Goal: Information Seeking & Learning: Learn about a topic

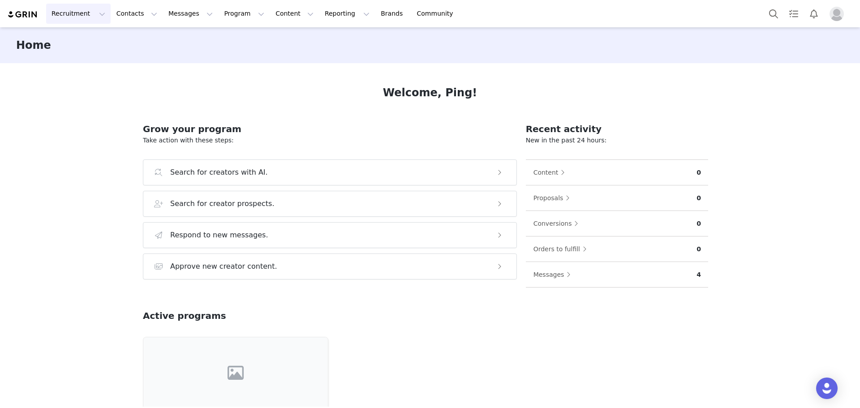
click at [92, 19] on button "Recruitment Recruitment" at bounding box center [78, 14] width 64 height 20
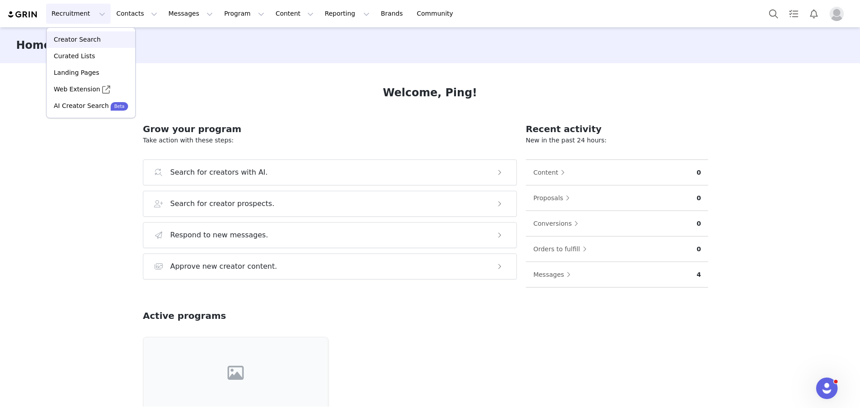
click at [84, 40] on p "Creator Search" at bounding box center [77, 39] width 47 height 9
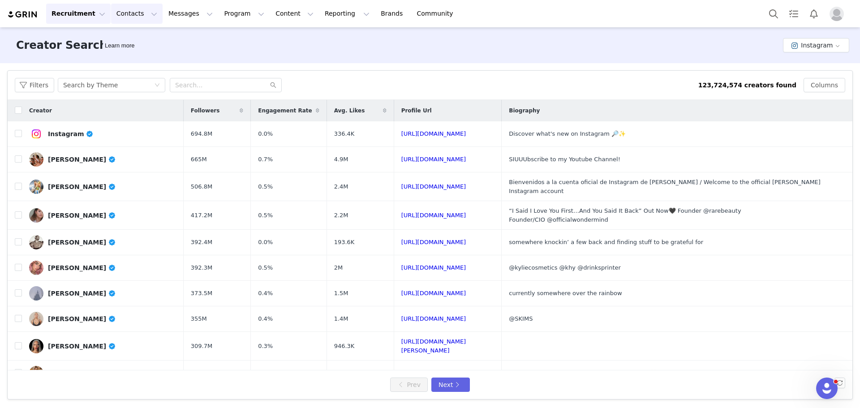
click at [136, 16] on button "Contacts Contacts" at bounding box center [136, 14] width 51 height 20
click at [556, 54] on div "Creator Search Learn more Instagram" at bounding box center [430, 45] width 860 height 36
click at [38, 86] on button "Filters" at bounding box center [34, 85] width 39 height 14
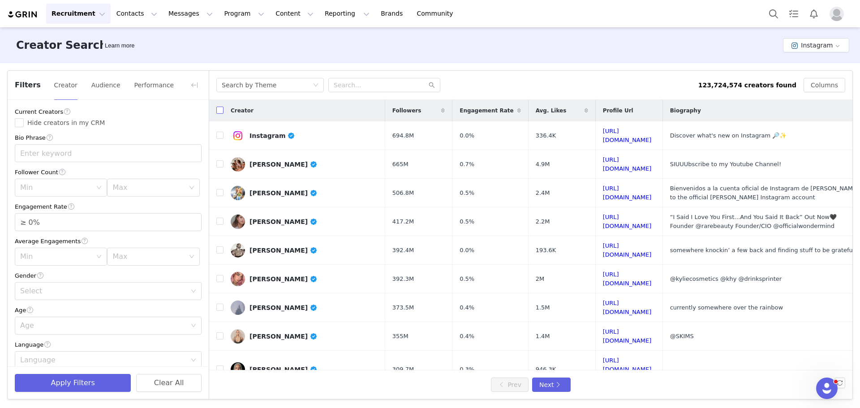
click at [220, 111] on input "checkbox" at bounding box center [219, 110] width 7 height 7
checkbox input "true"
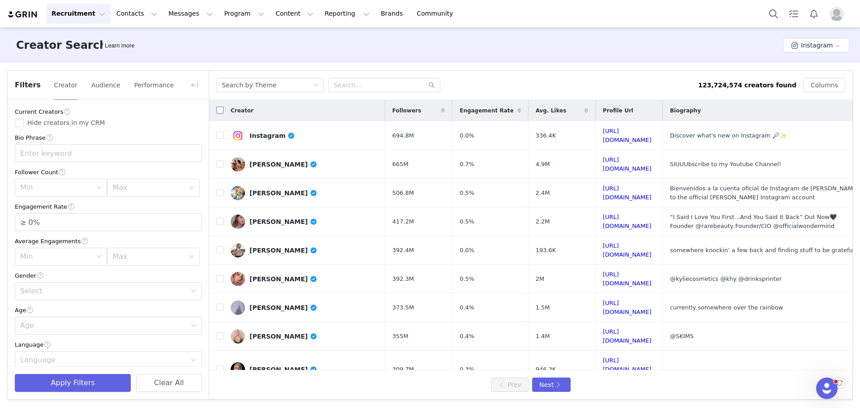
checkbox input "true"
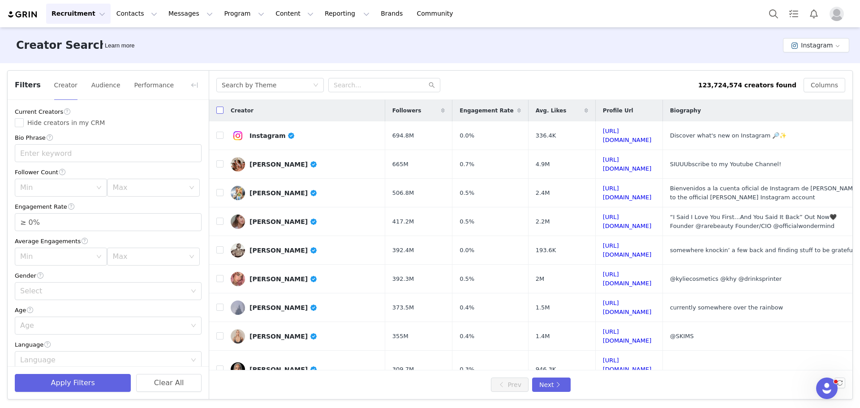
checkbox input "true"
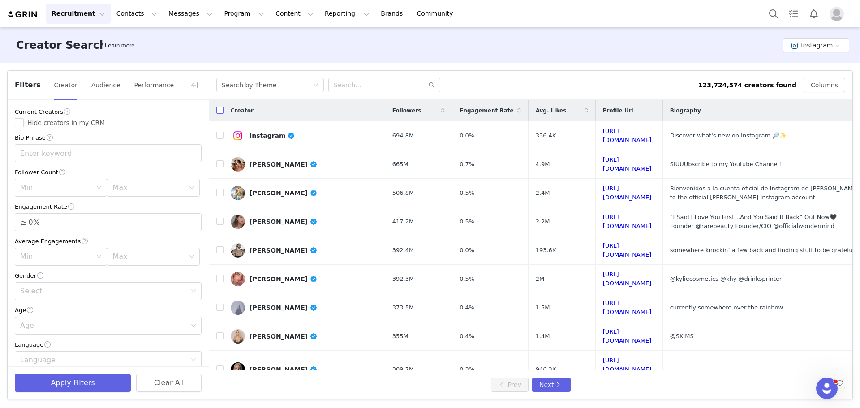
checkbox input "true"
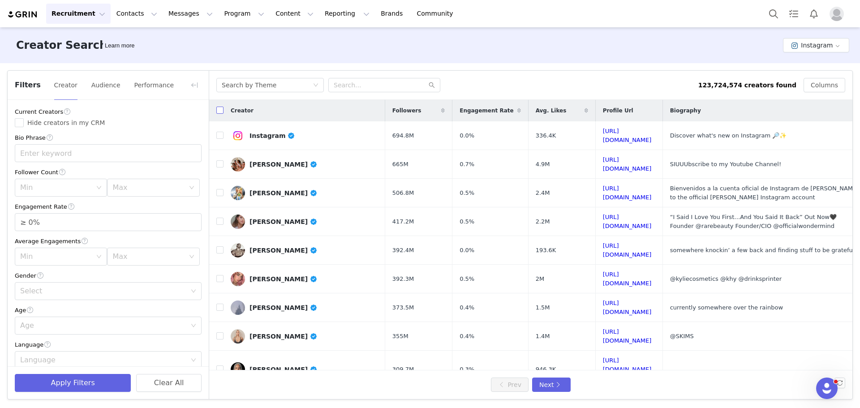
checkbox input "true"
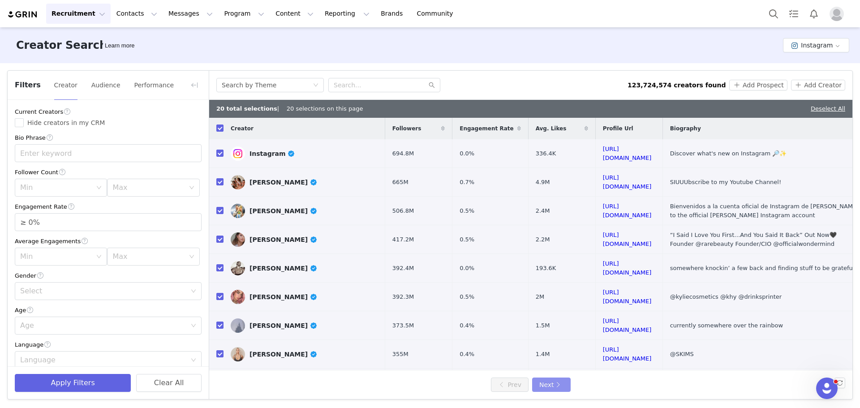
click at [549, 382] on button "Next" at bounding box center [551, 384] width 39 height 14
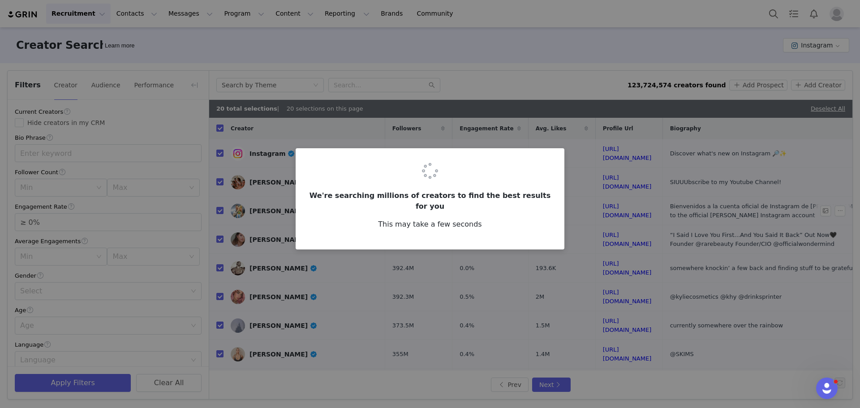
checkbox input "false"
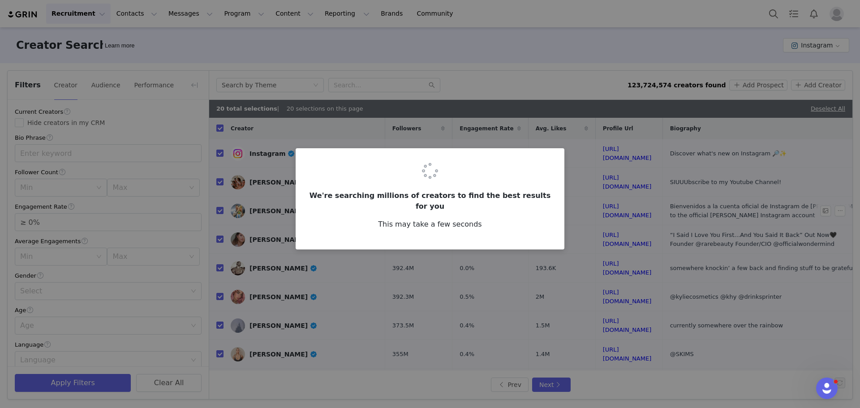
checkbox input "false"
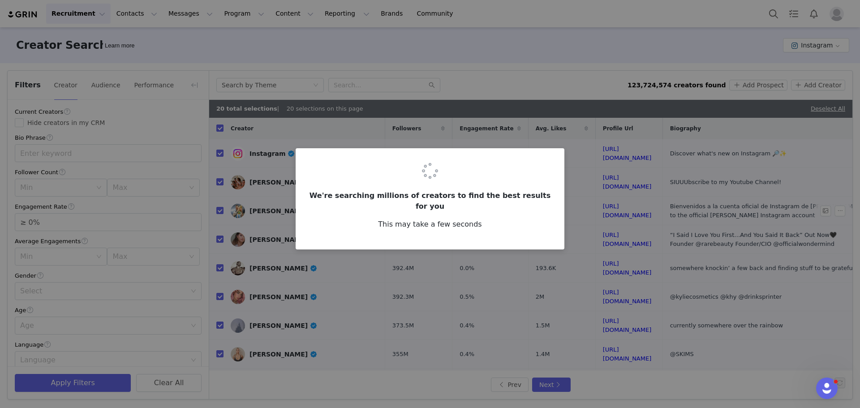
checkbox input "false"
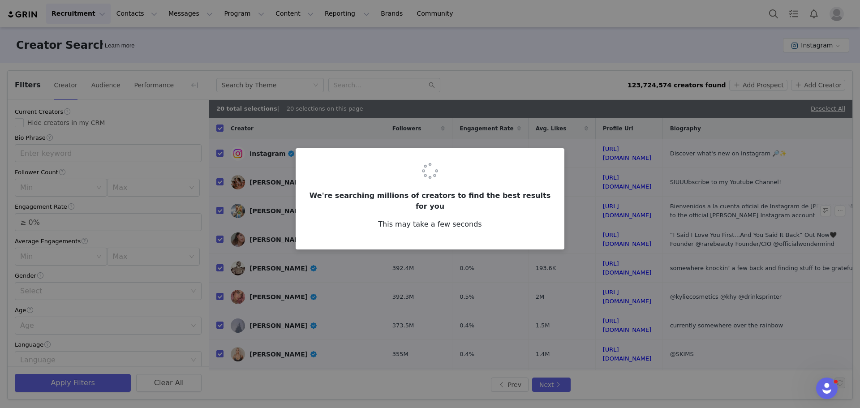
checkbox input "false"
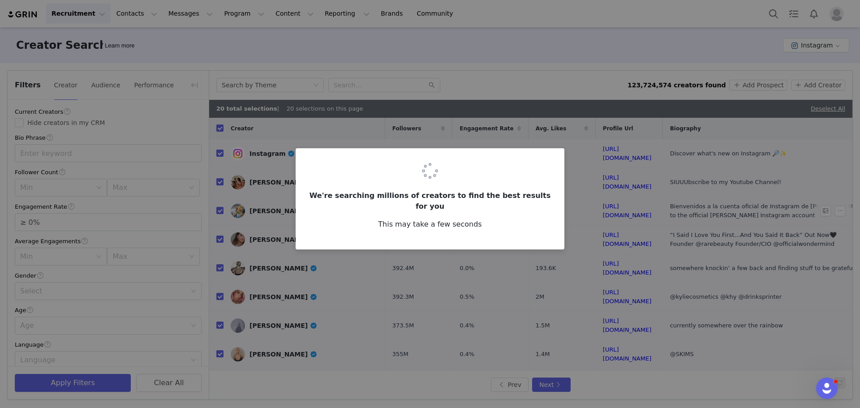
checkbox input "false"
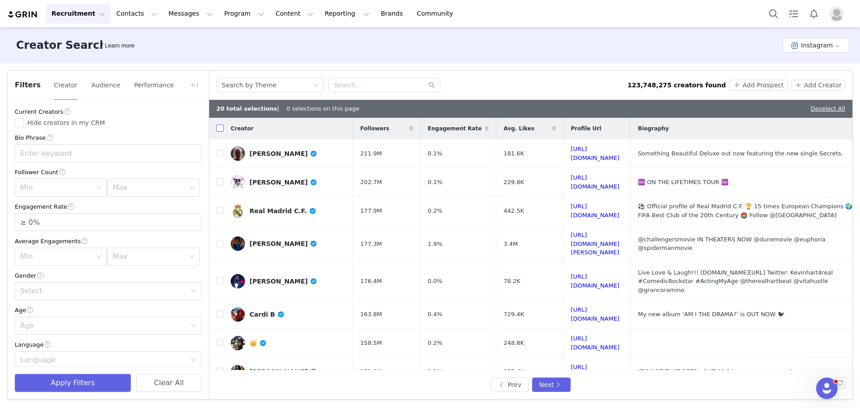
click at [221, 129] on input "checkbox" at bounding box center [219, 127] width 7 height 7
checkbox input "true"
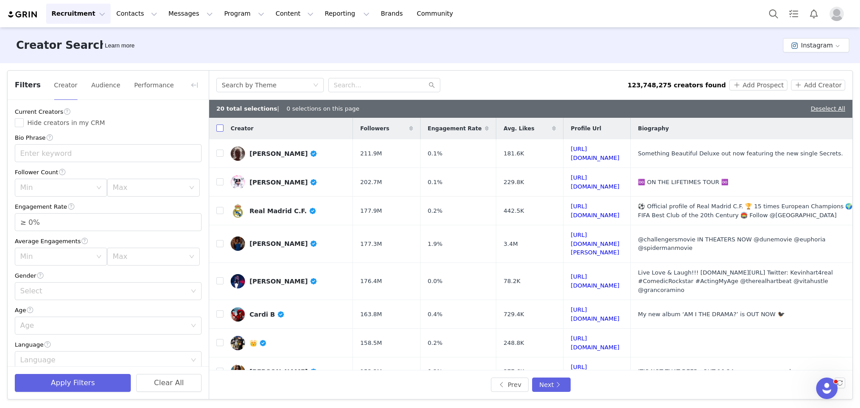
checkbox input "true"
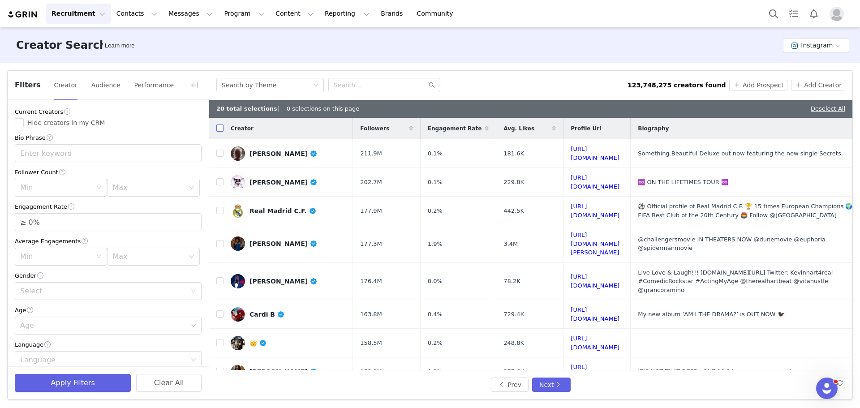
checkbox input "true"
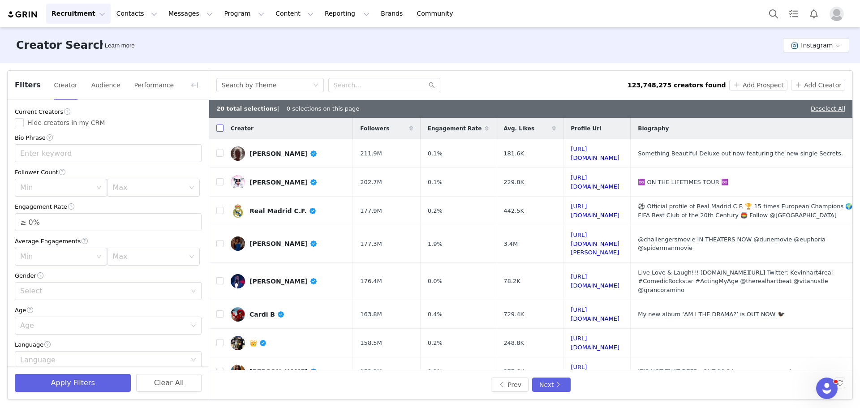
checkbox input "true"
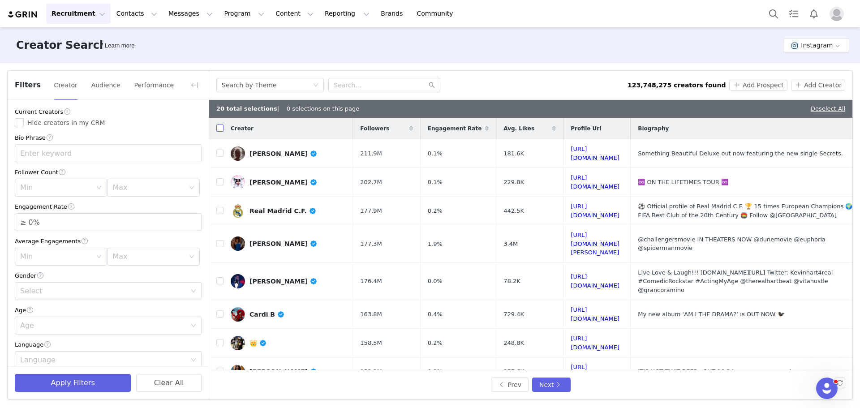
checkbox input "true"
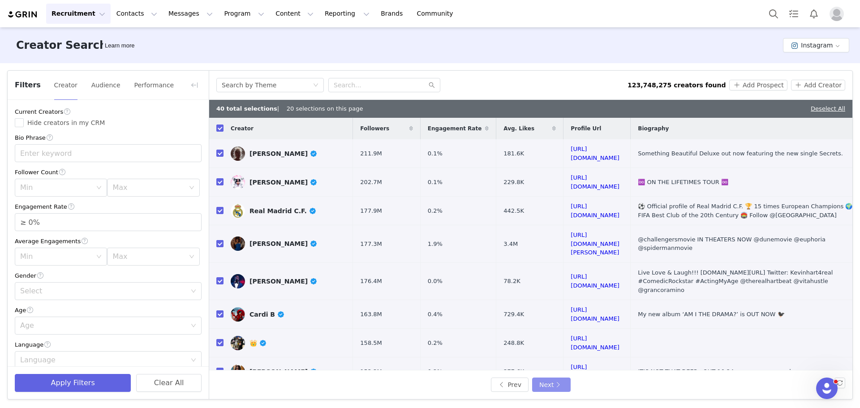
click at [556, 386] on button "Next" at bounding box center [551, 384] width 39 height 14
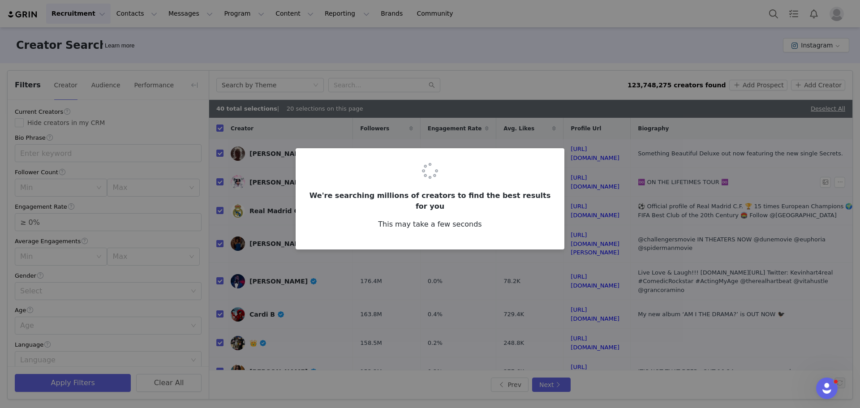
checkbox input "false"
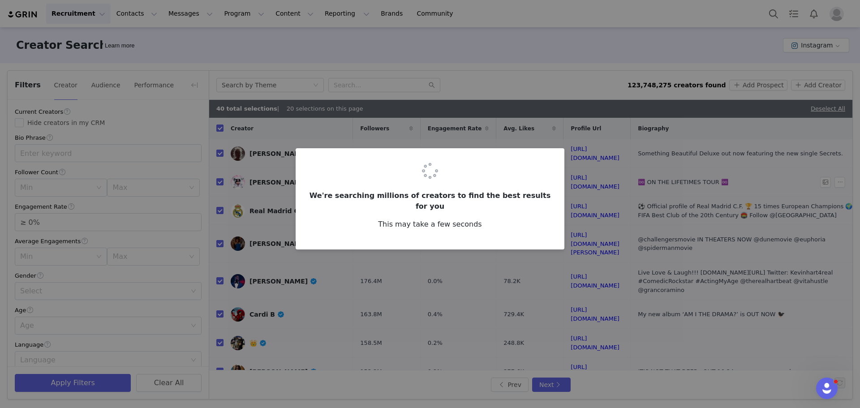
checkbox input "false"
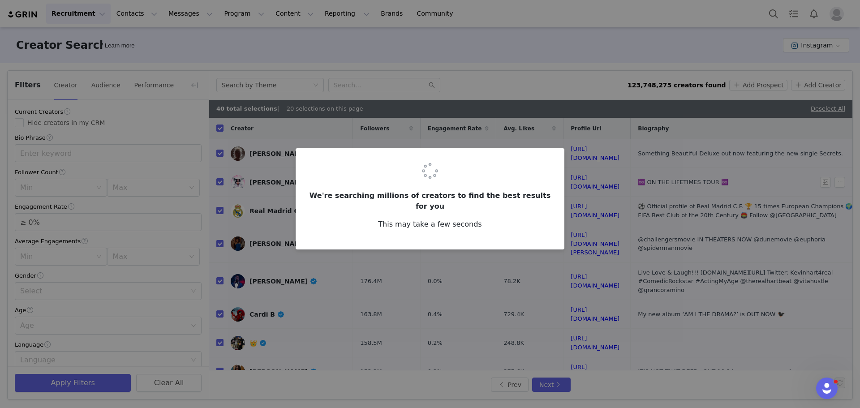
checkbox input "false"
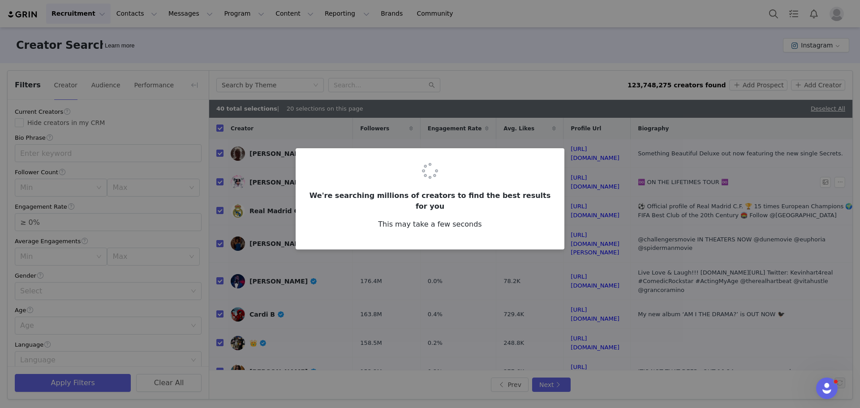
checkbox input "false"
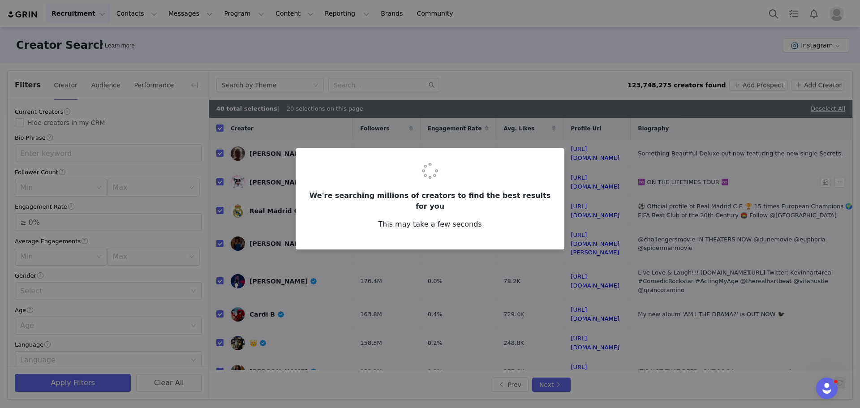
checkbox input "false"
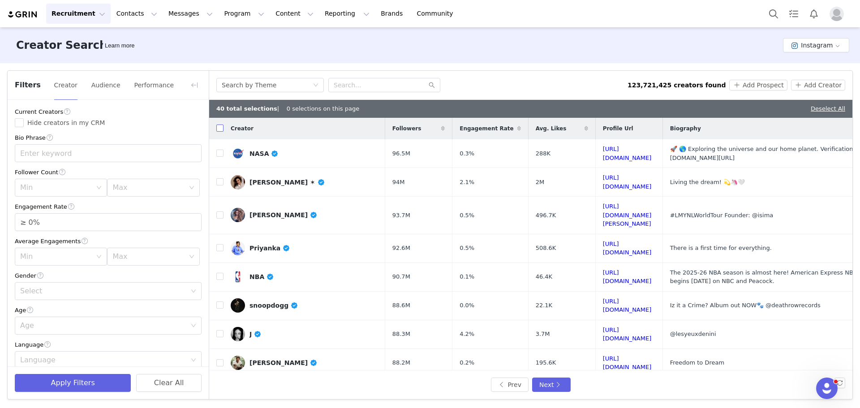
click at [220, 129] on input "checkbox" at bounding box center [219, 127] width 7 height 7
checkbox input "true"
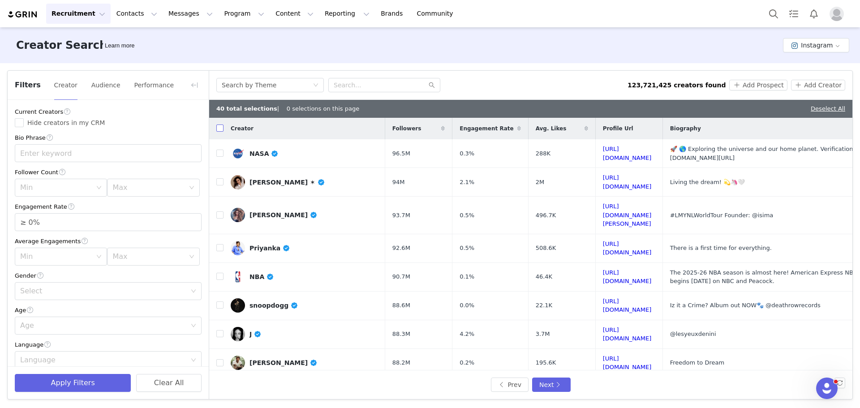
checkbox input "true"
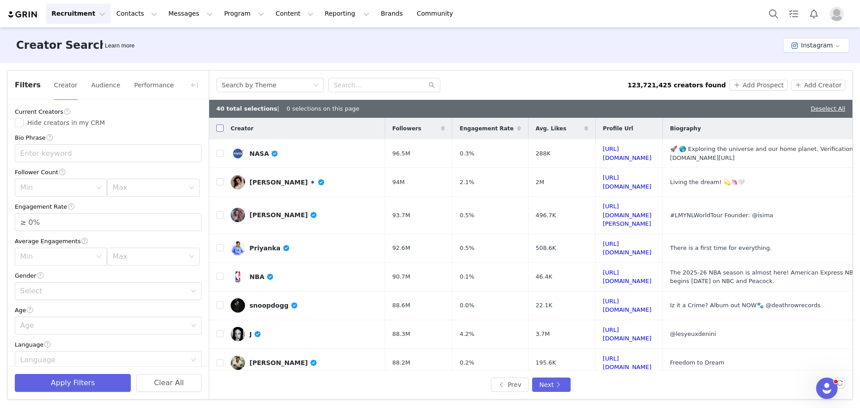
checkbox input "true"
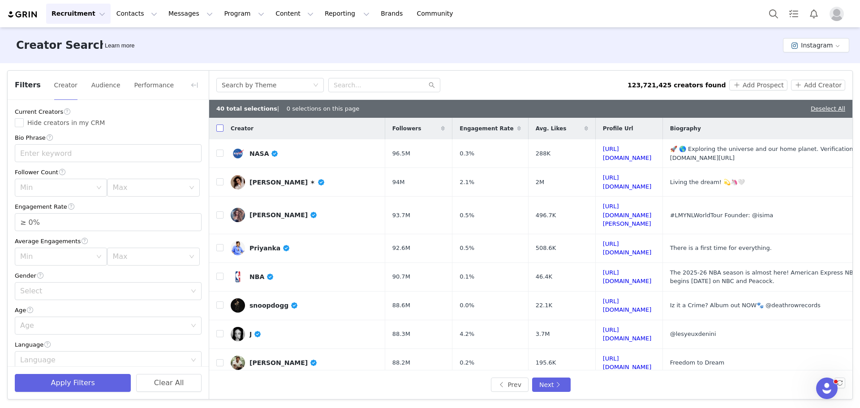
checkbox input "true"
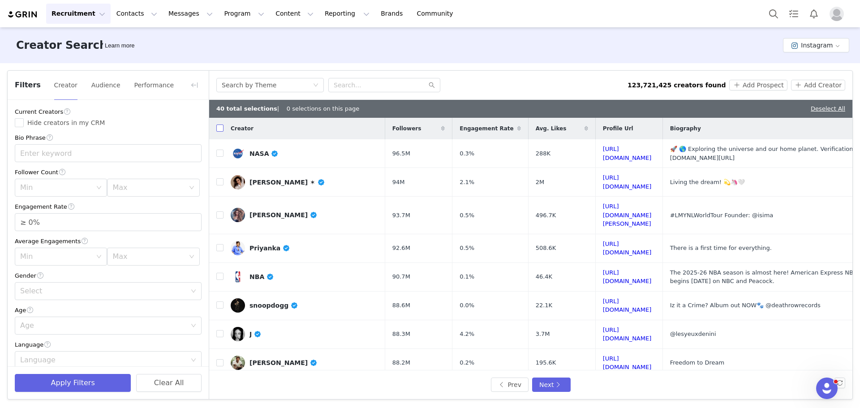
checkbox input "true"
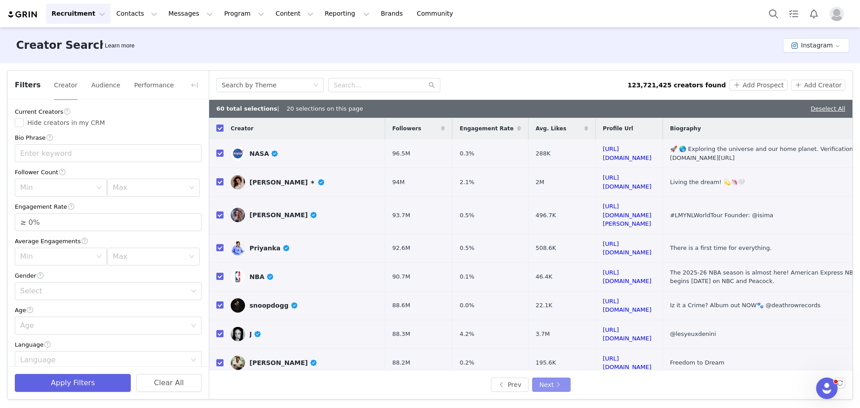
click at [550, 383] on button "Next" at bounding box center [551, 384] width 39 height 14
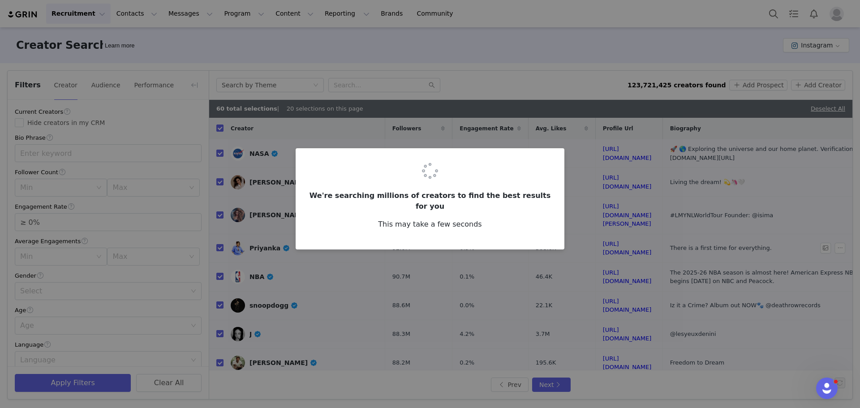
checkbox input "false"
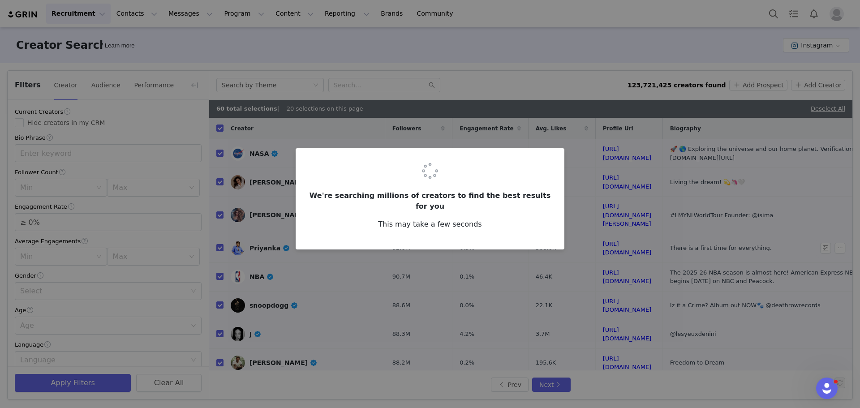
checkbox input "false"
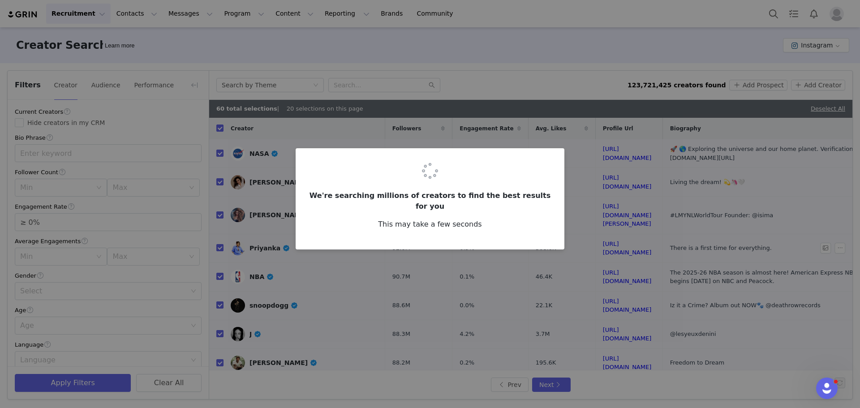
checkbox input "false"
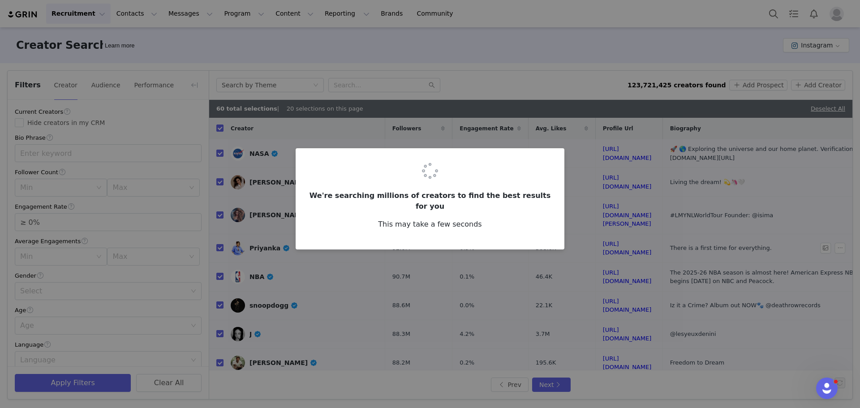
checkbox input "false"
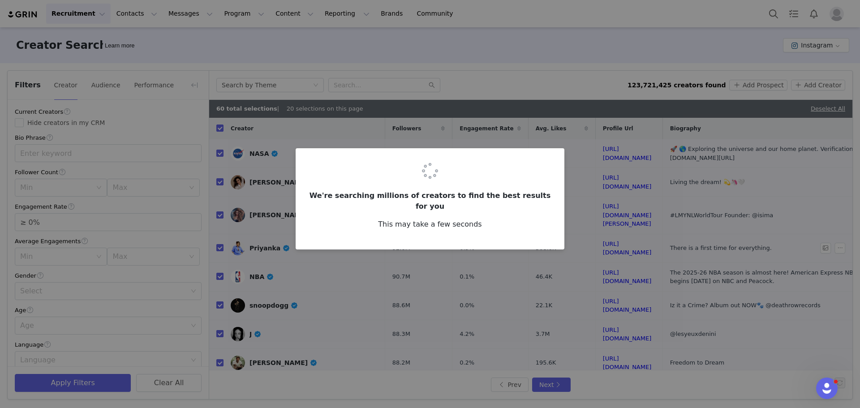
checkbox input "false"
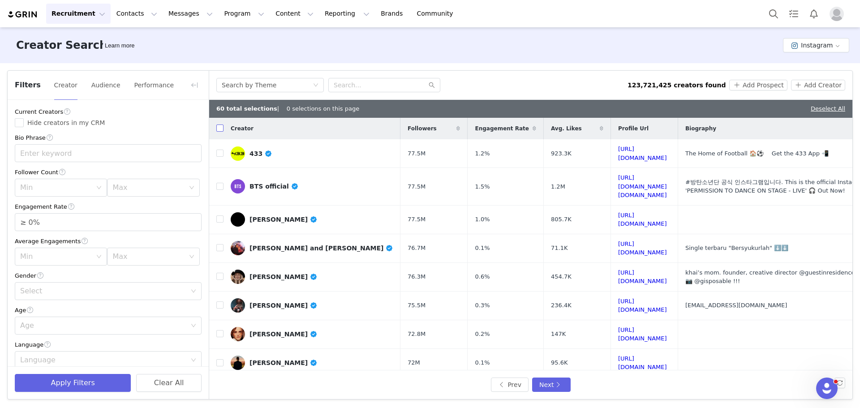
click at [221, 129] on input "checkbox" at bounding box center [219, 127] width 7 height 7
checkbox input "true"
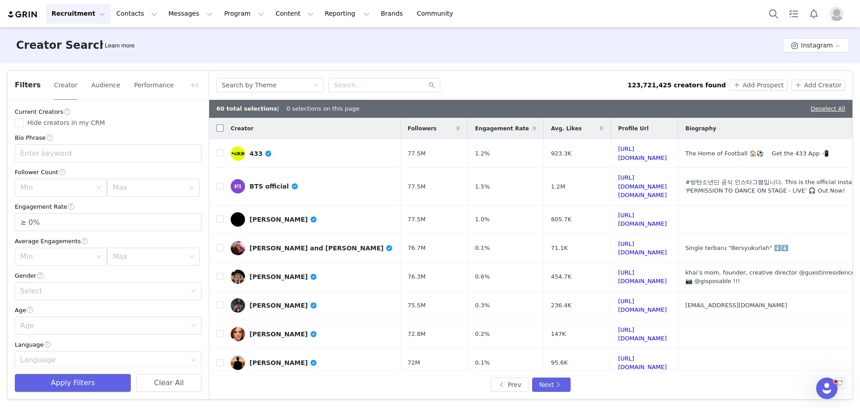
checkbox input "true"
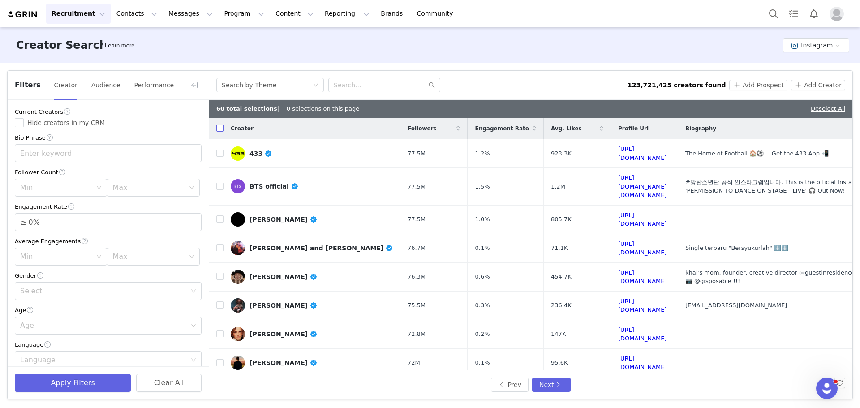
checkbox input "true"
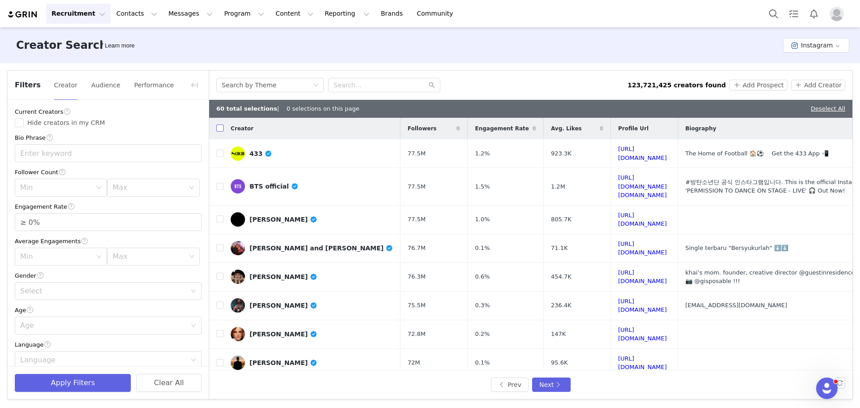
checkbox input "true"
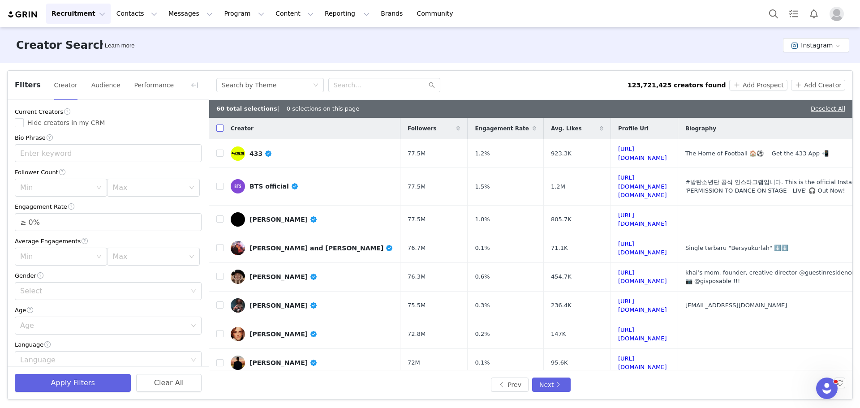
checkbox input "true"
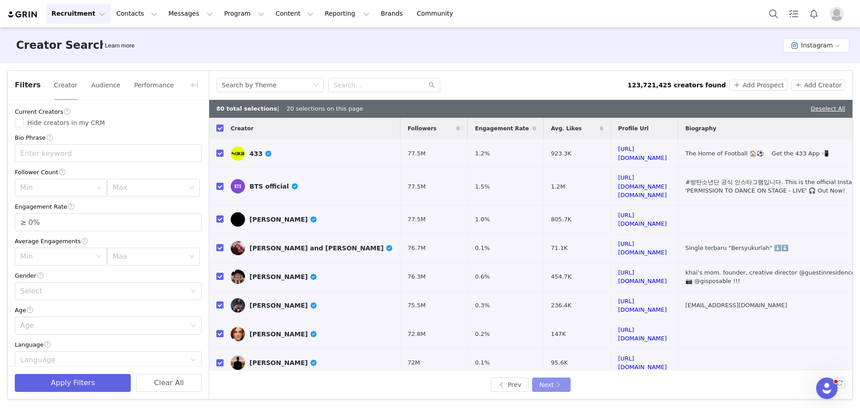
click at [558, 385] on button "Next" at bounding box center [551, 384] width 39 height 14
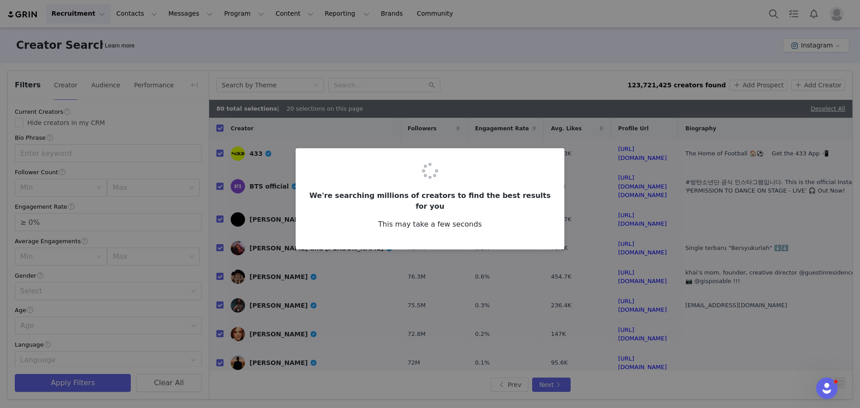
checkbox input "false"
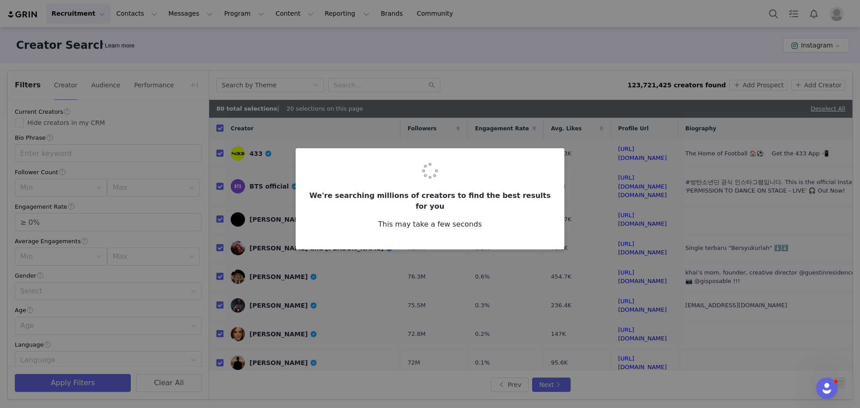
checkbox input "false"
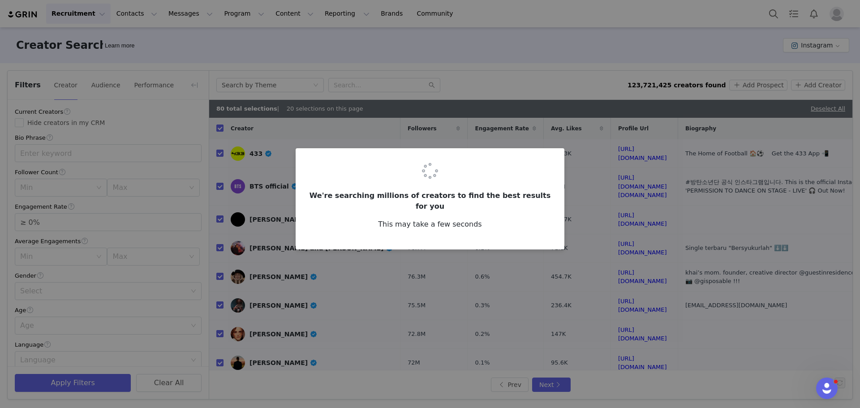
checkbox input "false"
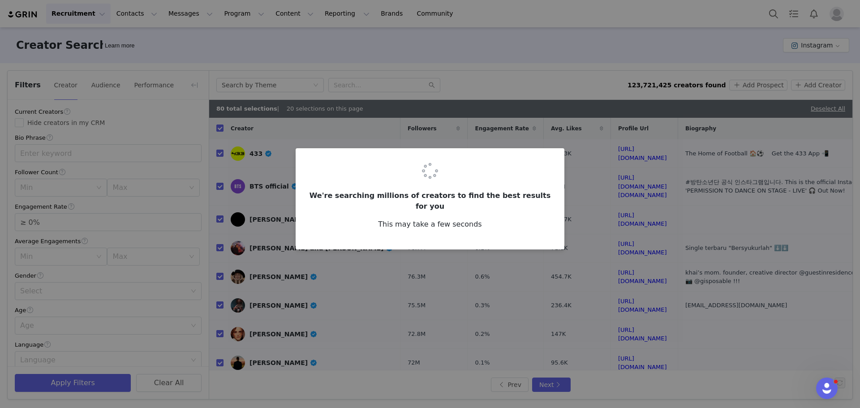
checkbox input "false"
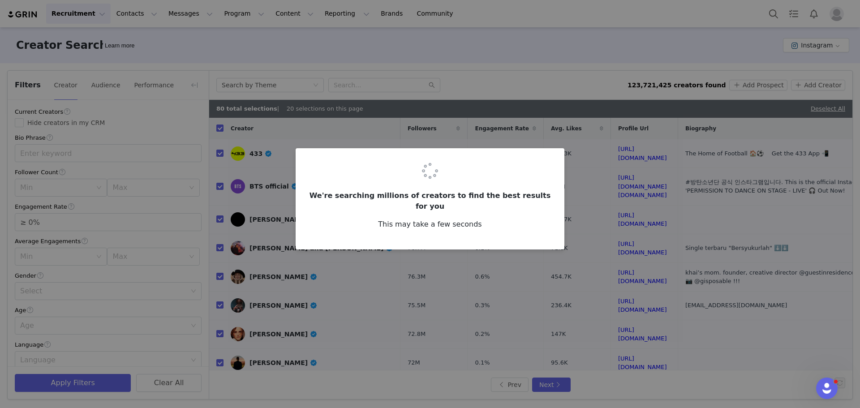
checkbox input "false"
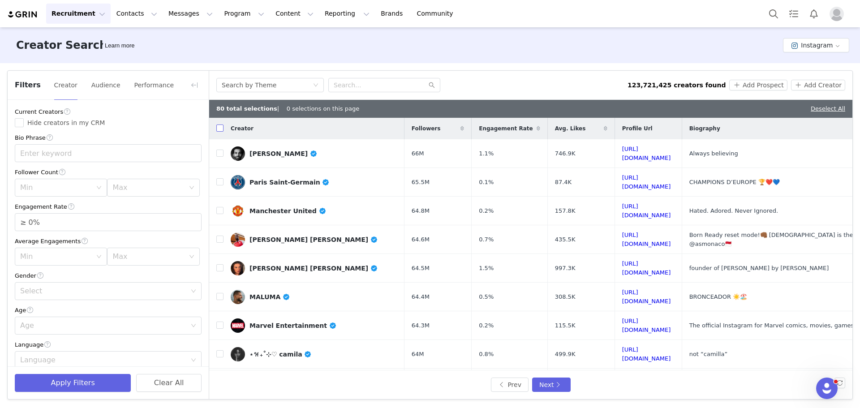
click at [220, 130] on input "checkbox" at bounding box center [219, 127] width 7 height 7
checkbox input "true"
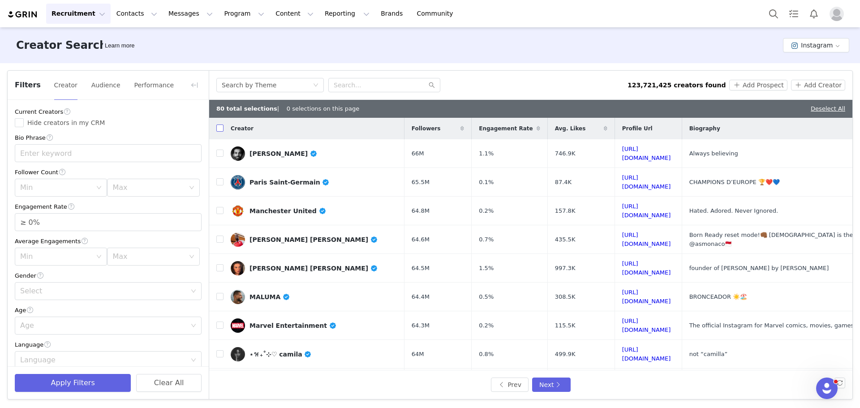
checkbox input "true"
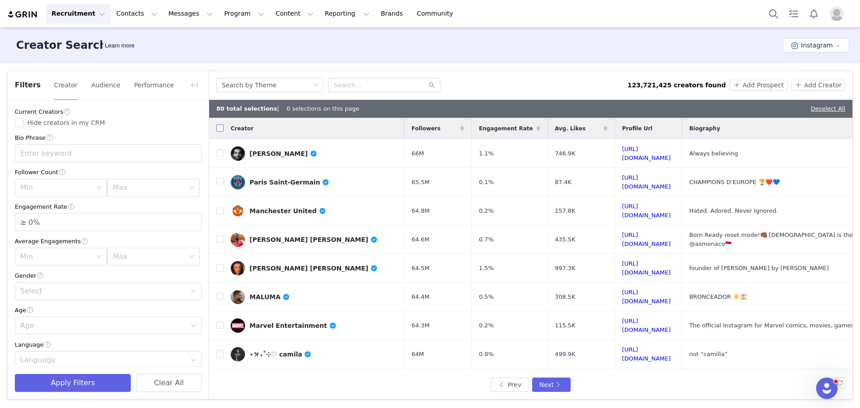
checkbox input "true"
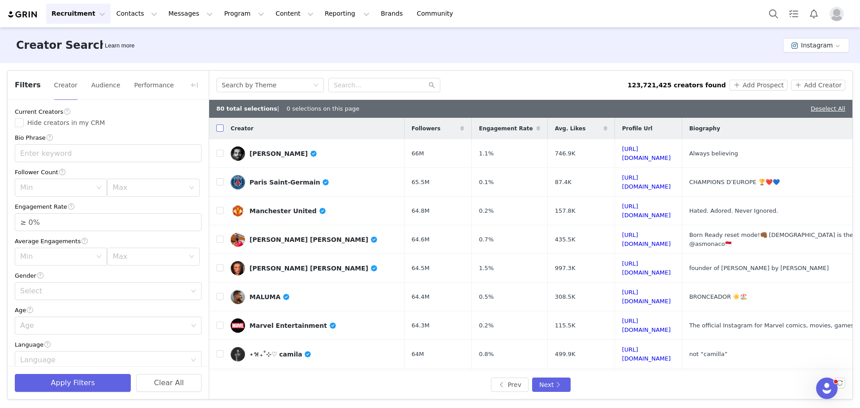
checkbox input "true"
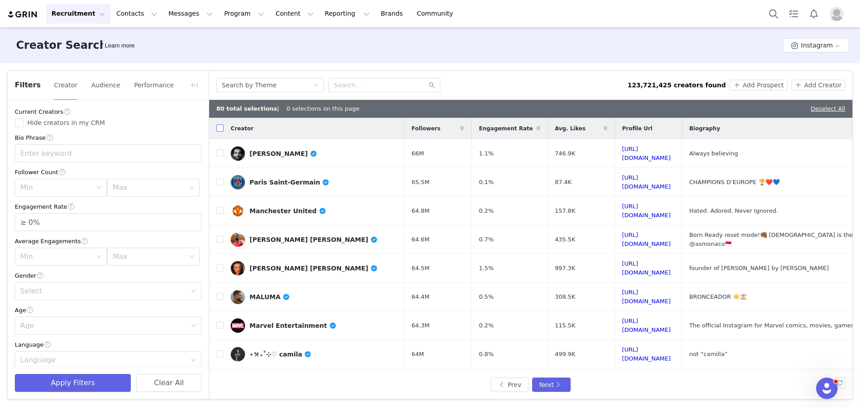
checkbox input "true"
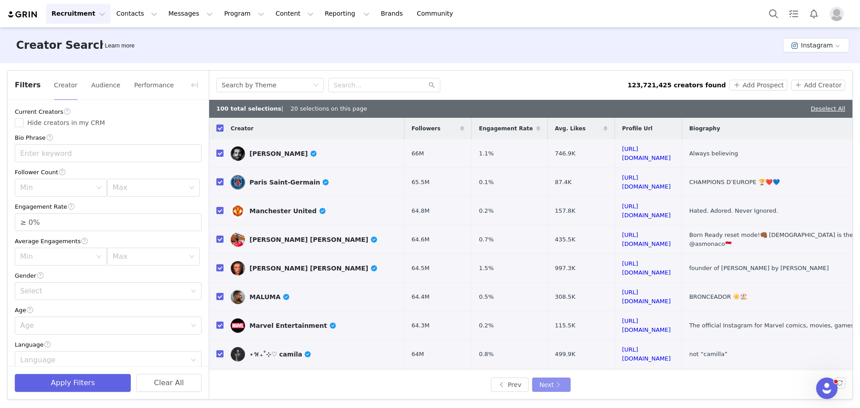
click at [548, 383] on button "Next" at bounding box center [551, 384] width 39 height 14
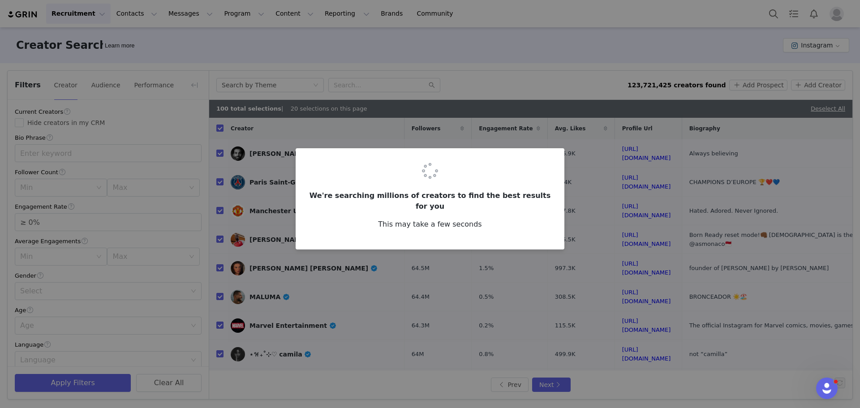
checkbox input "false"
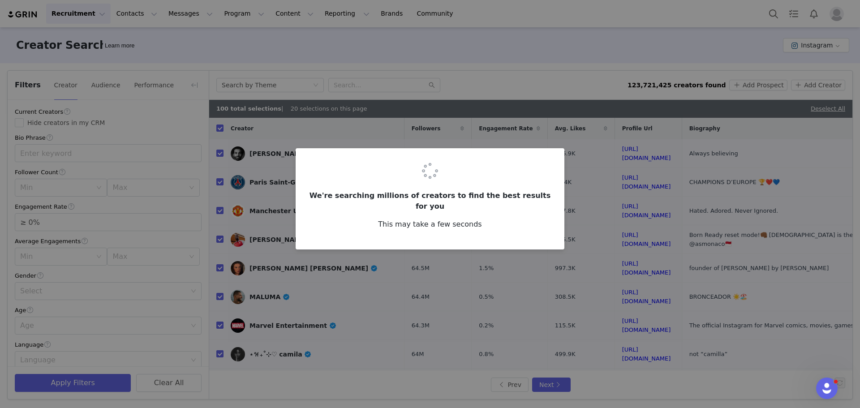
checkbox input "false"
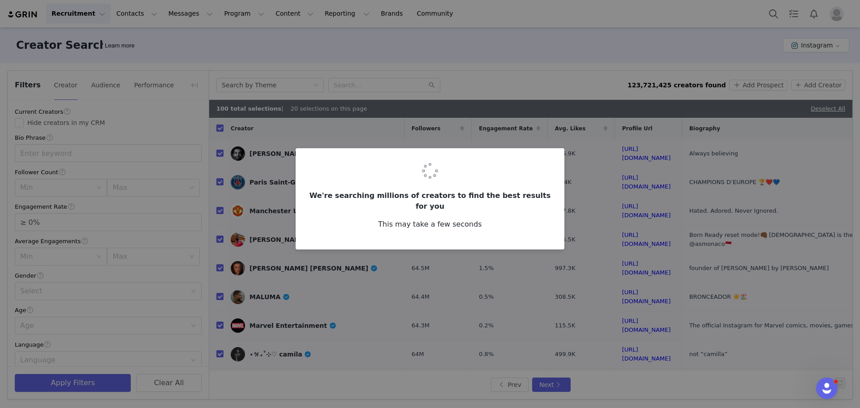
checkbox input "false"
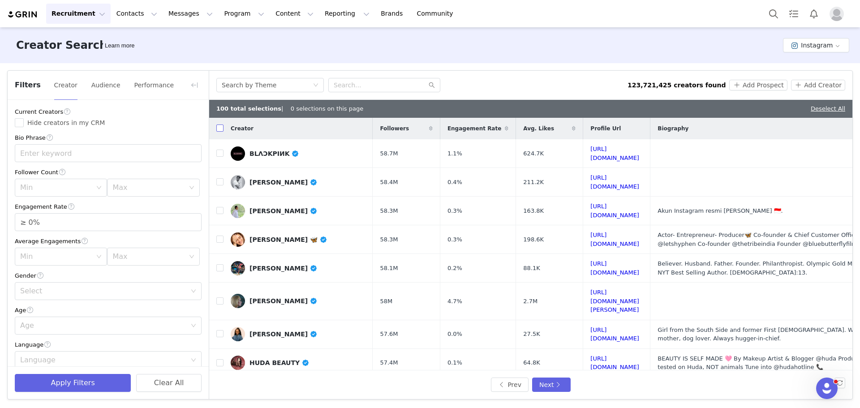
click at [221, 130] on input "checkbox" at bounding box center [219, 127] width 7 height 7
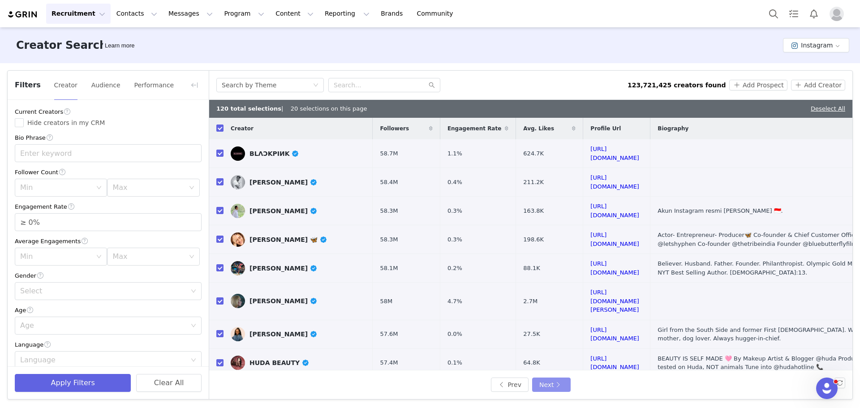
click at [555, 384] on button "Next" at bounding box center [551, 384] width 39 height 14
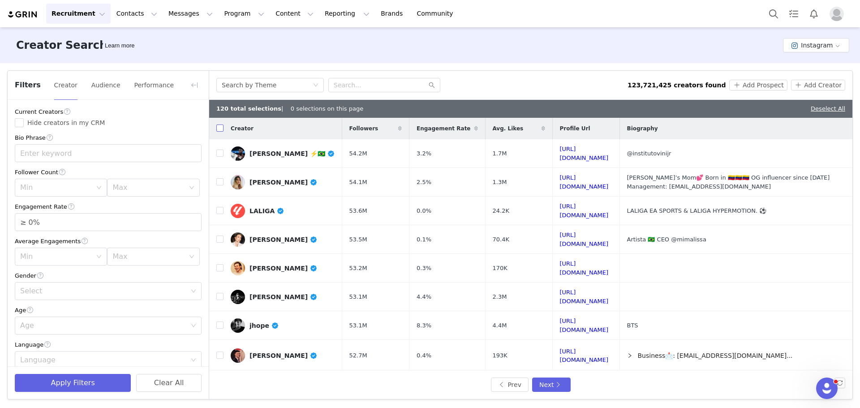
click at [221, 129] on input "checkbox" at bounding box center [219, 127] width 7 height 7
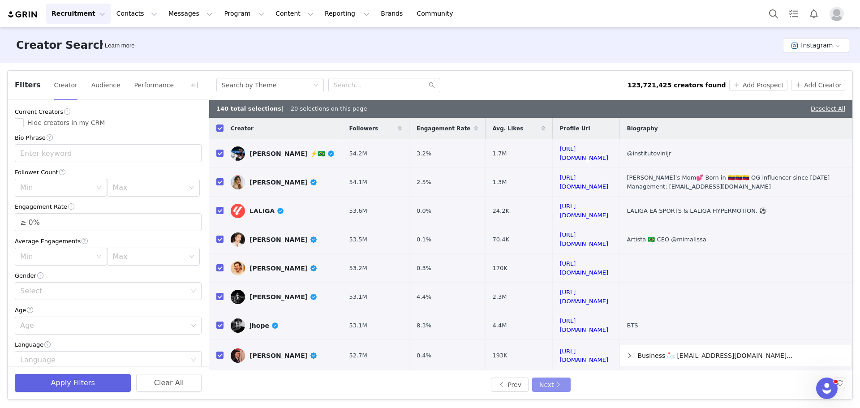
click at [544, 380] on button "Next" at bounding box center [551, 384] width 39 height 14
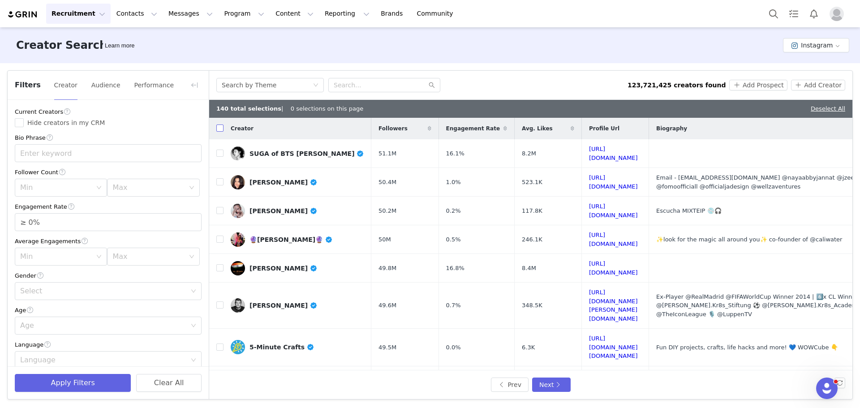
click at [219, 130] on input "checkbox" at bounding box center [219, 127] width 7 height 7
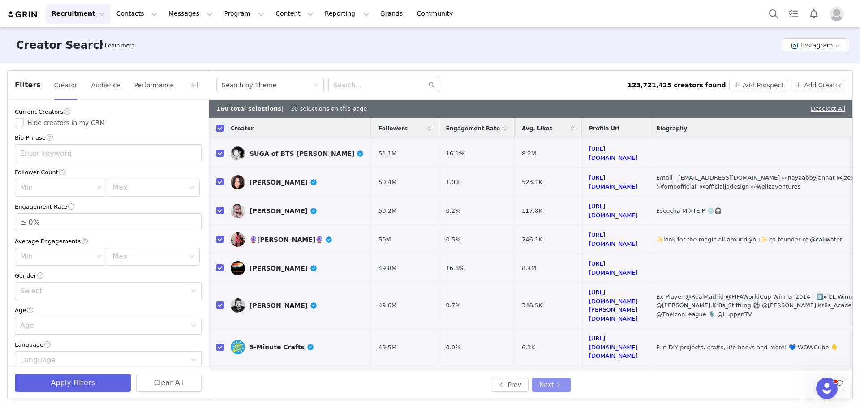
click at [547, 384] on button "Next" at bounding box center [551, 384] width 39 height 14
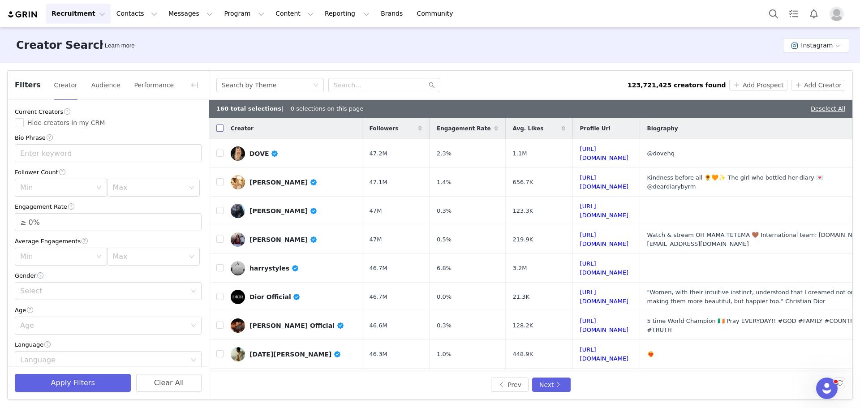
click at [222, 132] on input "checkbox" at bounding box center [219, 127] width 7 height 7
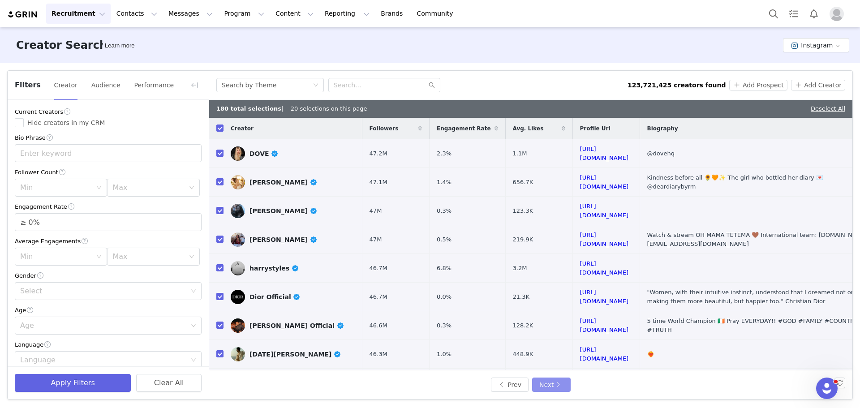
click at [545, 383] on button "Next" at bounding box center [551, 384] width 39 height 14
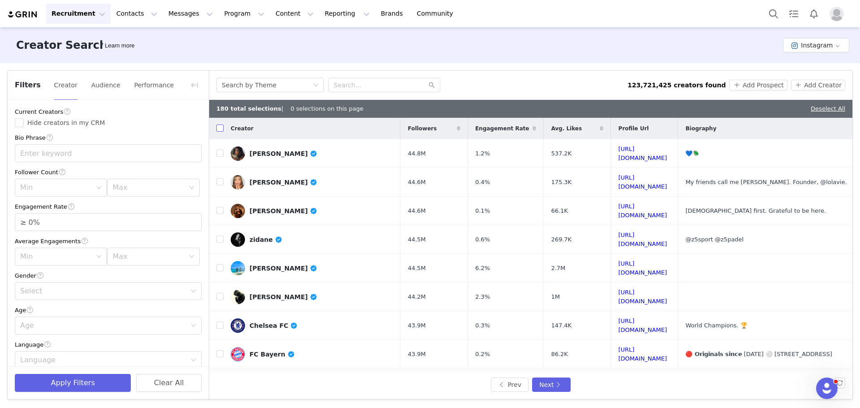
click at [220, 127] on input "checkbox" at bounding box center [219, 127] width 7 height 7
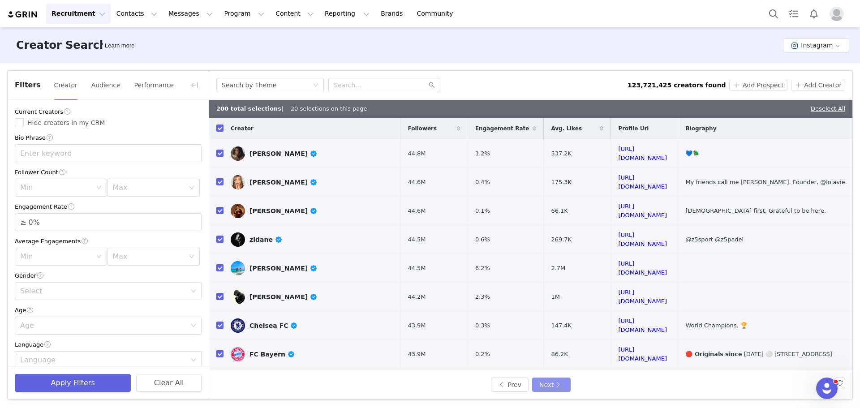
click at [557, 382] on button "Next" at bounding box center [551, 384] width 39 height 14
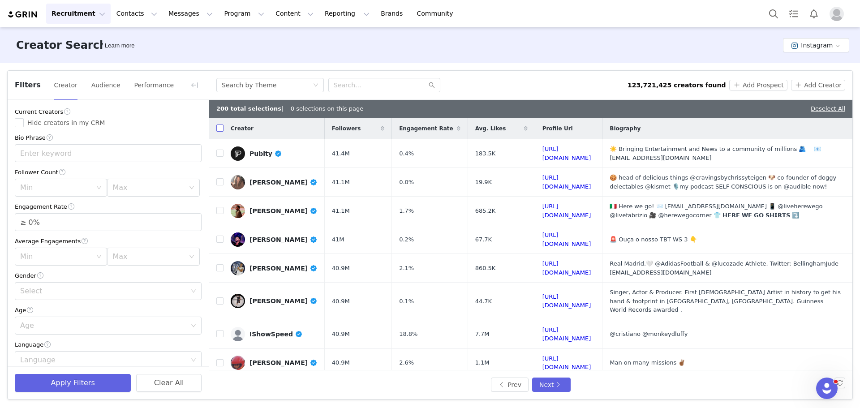
click at [220, 130] on input "checkbox" at bounding box center [219, 127] width 7 height 7
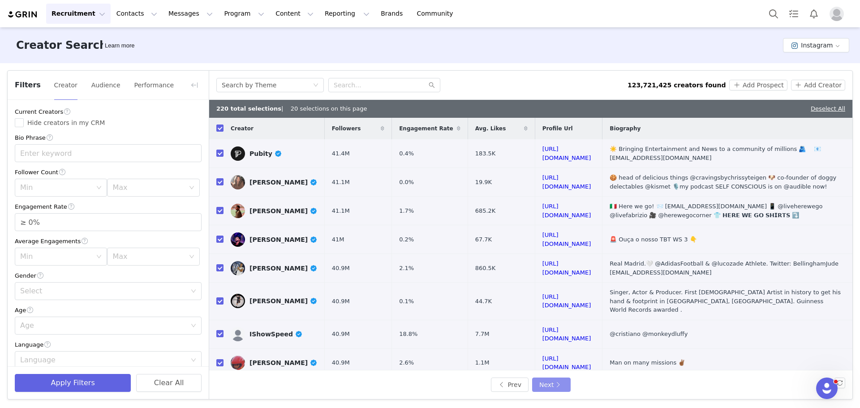
click at [557, 385] on button "Next" at bounding box center [551, 384] width 39 height 14
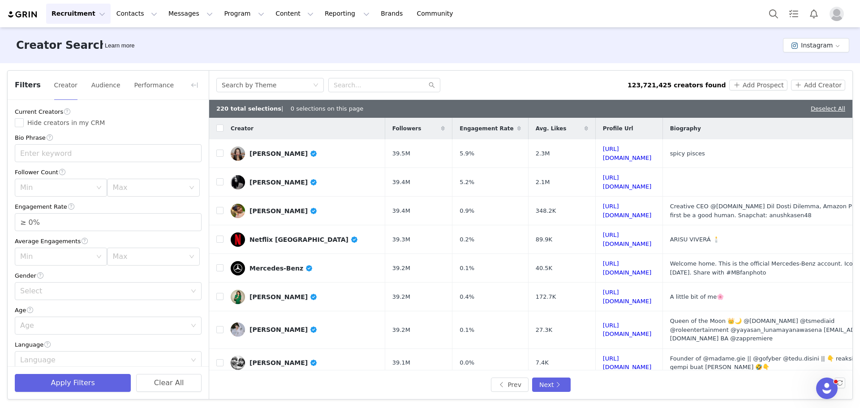
click at [834, 109] on link "Deselect All" at bounding box center [827, 108] width 34 height 7
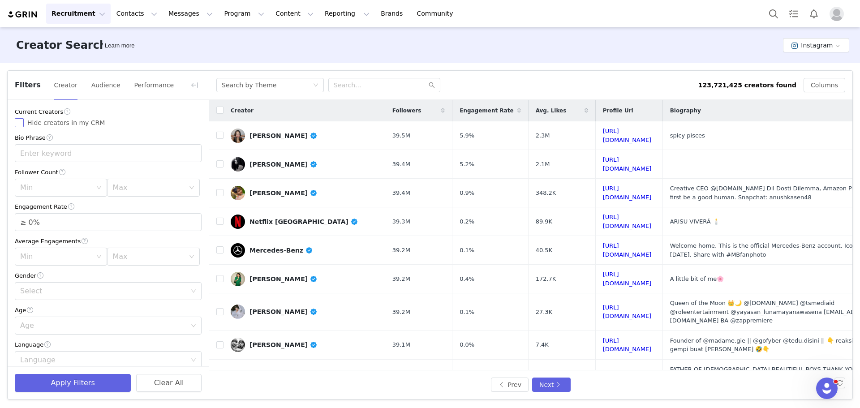
click at [68, 123] on span "Hide creators in my CRM" at bounding box center [66, 122] width 85 height 7
click at [24, 123] on input "Hide creators in my CRM" at bounding box center [19, 122] width 9 height 9
click at [64, 189] on div "Min" at bounding box center [56, 187] width 72 height 9
click at [43, 238] on li "10k" at bounding box center [59, 237] width 89 height 14
click at [131, 189] on div "Max" at bounding box center [148, 187] width 72 height 9
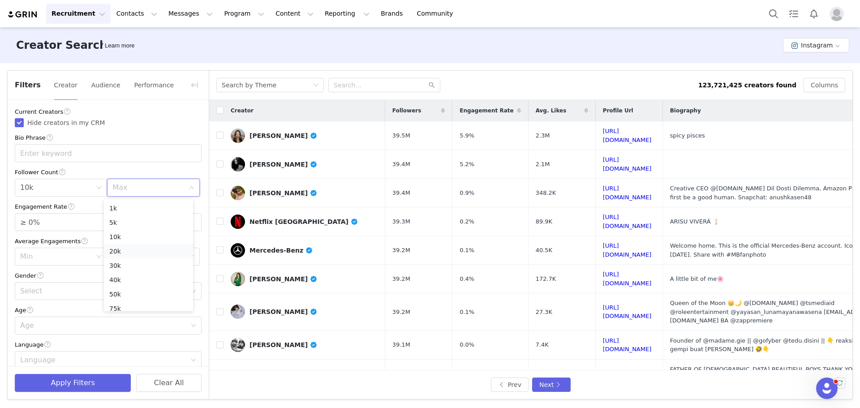
click at [124, 249] on li "20k" at bounding box center [148, 251] width 89 height 14
click at [82, 225] on input "≥ 0%" at bounding box center [108, 222] width 186 height 17
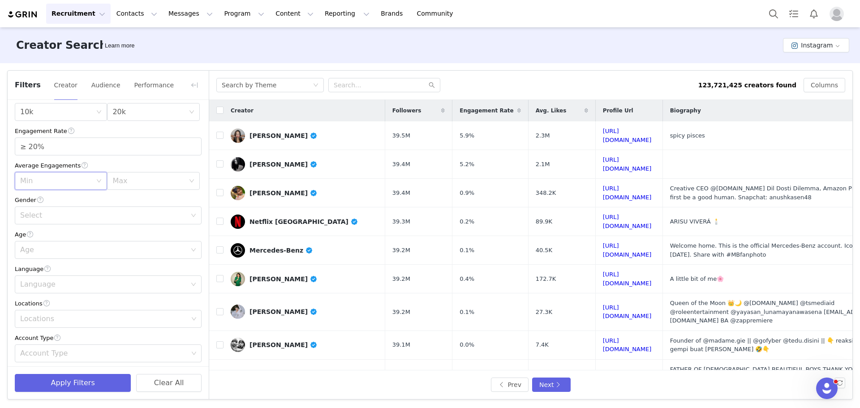
scroll to position [90, 0]
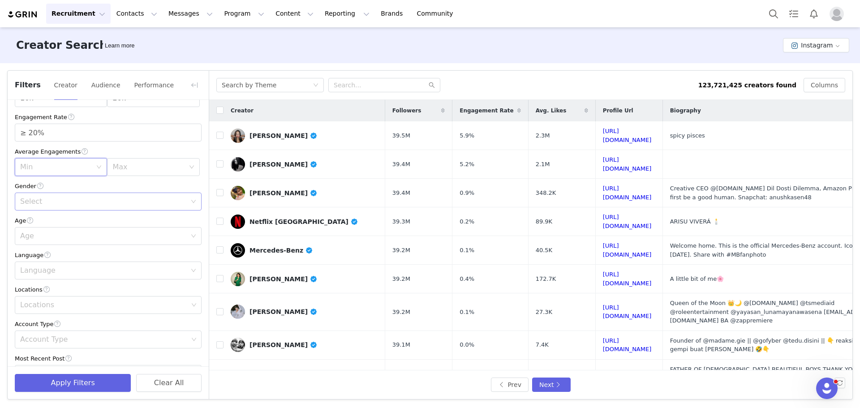
click at [85, 205] on div "Select" at bounding box center [103, 201] width 166 height 9
click at [59, 236] on li "Female" at bounding box center [105, 236] width 180 height 14
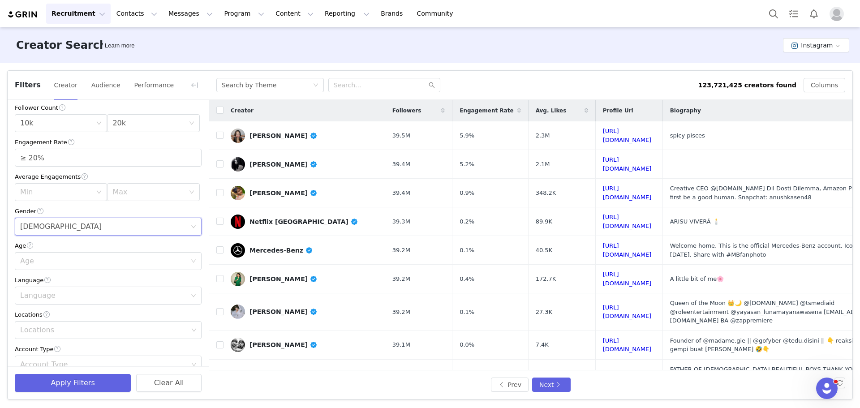
scroll to position [45, 0]
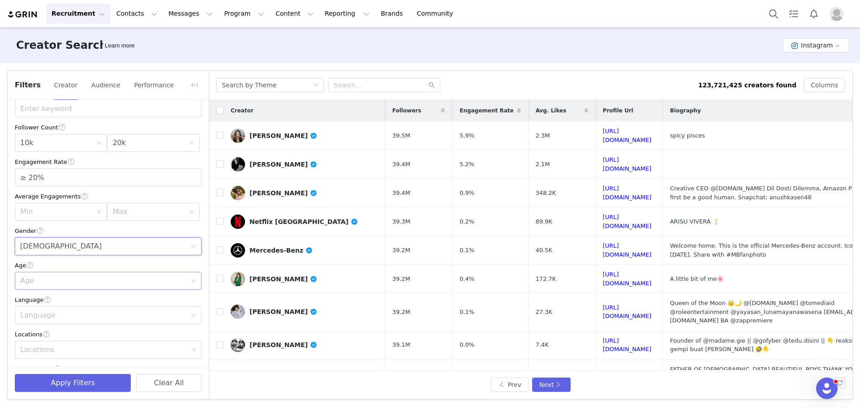
click at [67, 281] on div "Age" at bounding box center [103, 280] width 166 height 9
click at [43, 315] on li "25-34" at bounding box center [105, 316] width 180 height 14
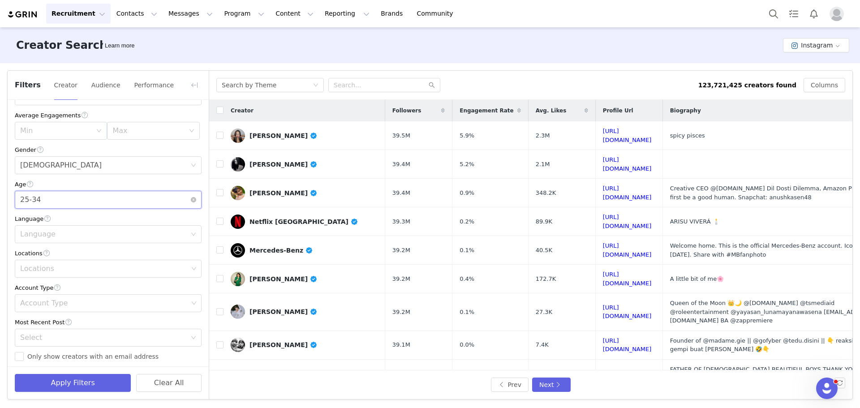
scroll to position [134, 0]
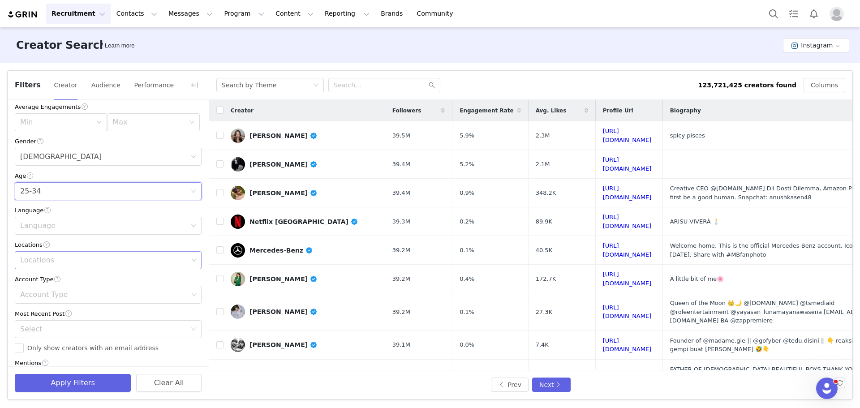
click at [60, 260] on div "Locations" at bounding box center [104, 260] width 168 height 9
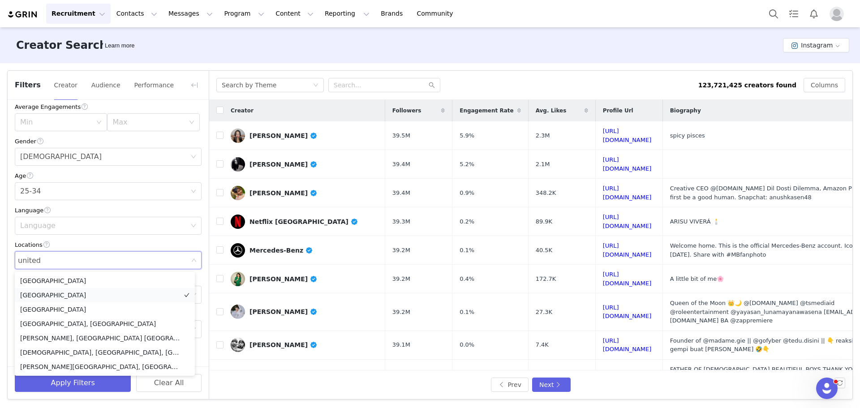
click at [46, 294] on li "United States" at bounding box center [105, 295] width 180 height 14
click at [9, 237] on div "Current Creators Hide creators in my CRM Bio Phrase Follower Count Min 10k Max …" at bounding box center [108, 215] width 201 height 498
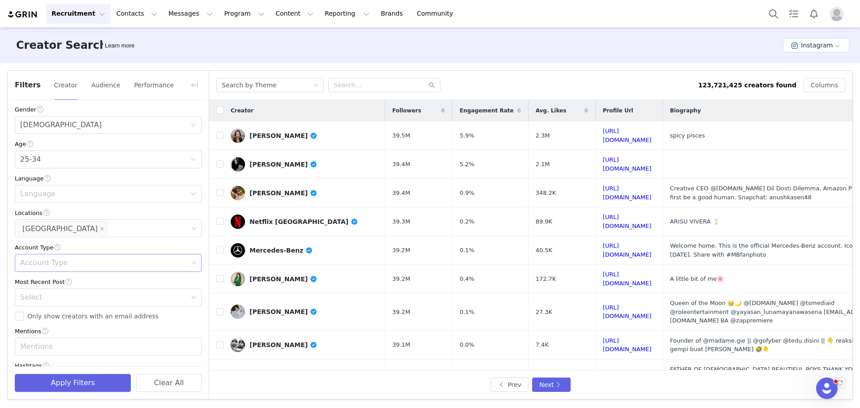
scroll to position [179, 0]
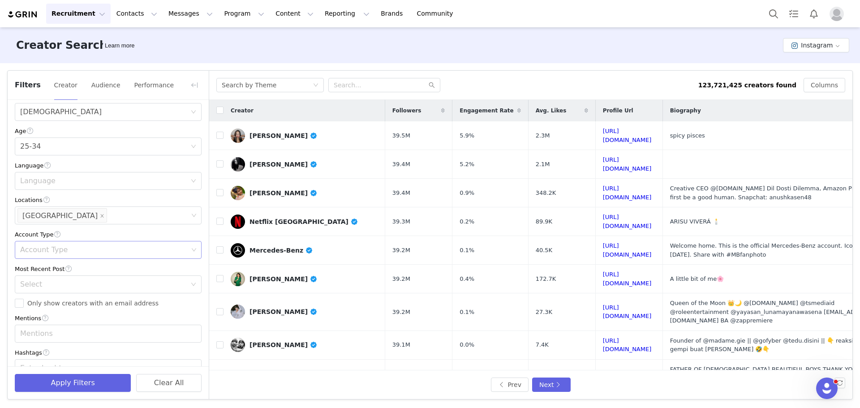
click at [40, 250] on div "Account Type" at bounding box center [104, 249] width 168 height 9
click at [39, 299] on li "Creator" at bounding box center [105, 299] width 180 height 14
click at [8, 231] on div "Current Creators Hide creators in my CRM Bio Phrase Follower Count Min 10k Max …" at bounding box center [108, 170] width 201 height 498
click at [71, 285] on div "Select" at bounding box center [103, 284] width 166 height 9
click at [43, 321] on li "<3 Months" at bounding box center [105, 319] width 180 height 14
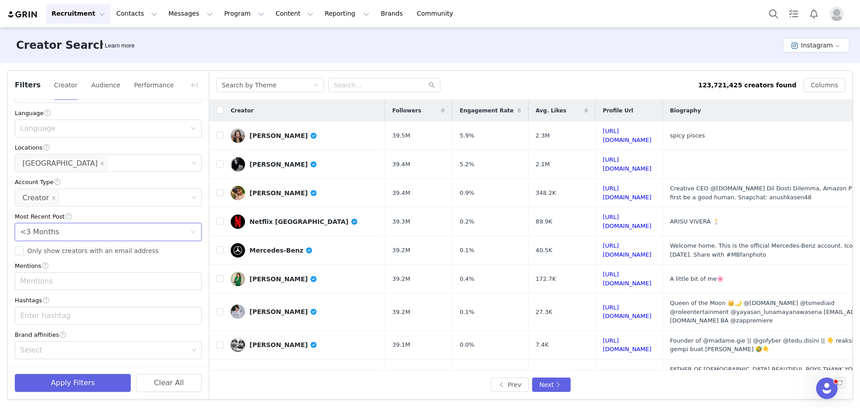
scroll to position [233, 0]
click at [21, 253] on input "Only show creators with an email address" at bounding box center [19, 250] width 9 height 9
click at [69, 383] on button "Apply Filters" at bounding box center [73, 383] width 116 height 18
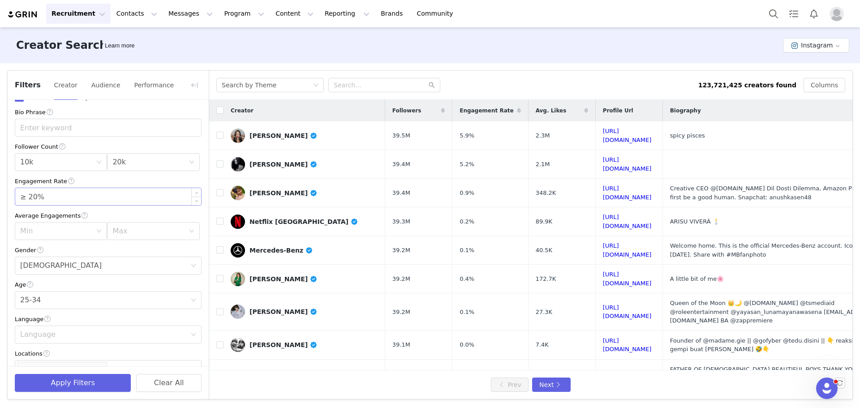
scroll to position [0, 0]
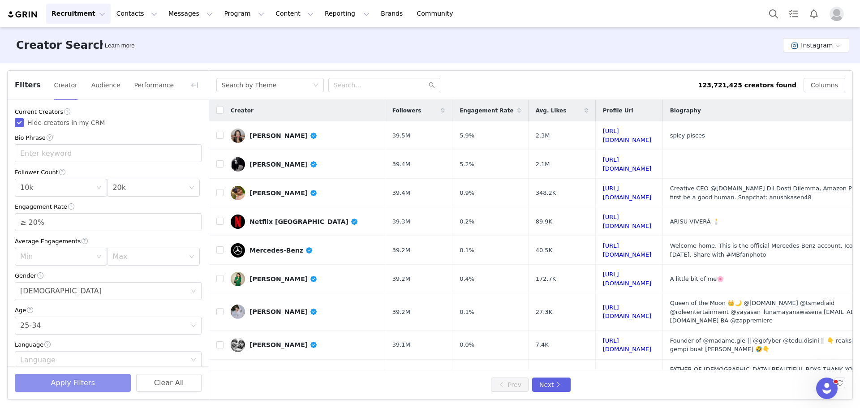
click at [75, 380] on button "Apply Filters" at bounding box center [73, 383] width 116 height 18
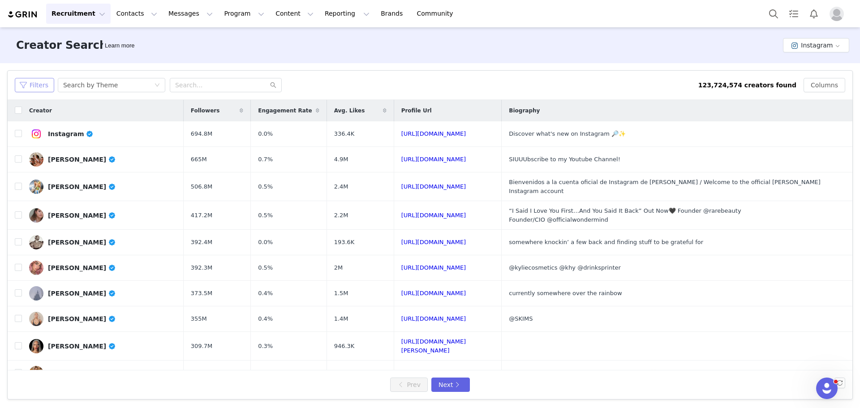
click at [39, 84] on button "Filters" at bounding box center [34, 85] width 39 height 14
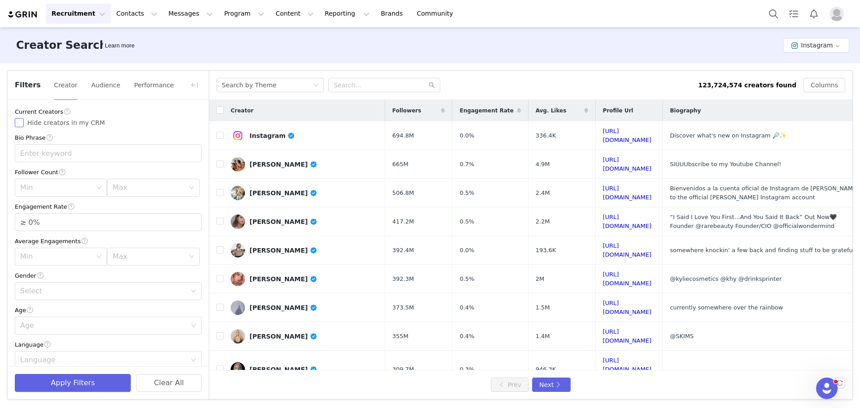
click at [65, 124] on span "Hide creators in my CRM" at bounding box center [66, 122] width 85 height 7
click at [24, 124] on input "Hide creators in my CRM" at bounding box center [19, 122] width 9 height 9
checkbox input "true"
click at [65, 192] on div "Min" at bounding box center [56, 187] width 72 height 9
click at [49, 236] on li "10k" at bounding box center [59, 237] width 89 height 14
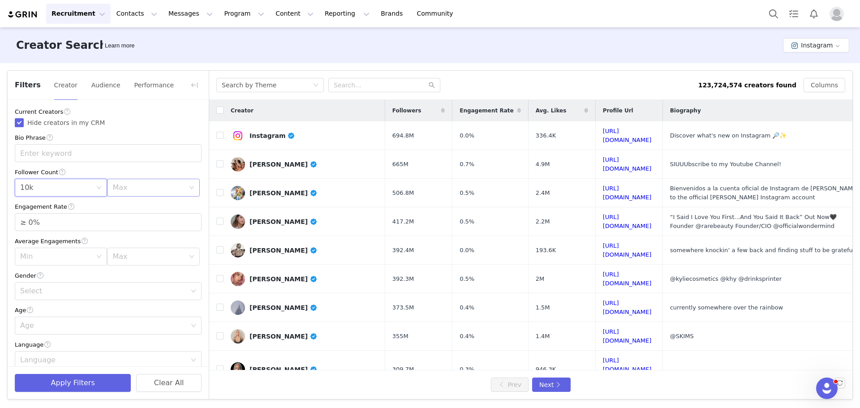
click at [136, 190] on div "Max" at bounding box center [148, 187] width 72 height 9
click at [123, 251] on li "20k" at bounding box center [148, 251] width 89 height 14
click at [81, 227] on input "≥ 0%" at bounding box center [108, 222] width 186 height 17
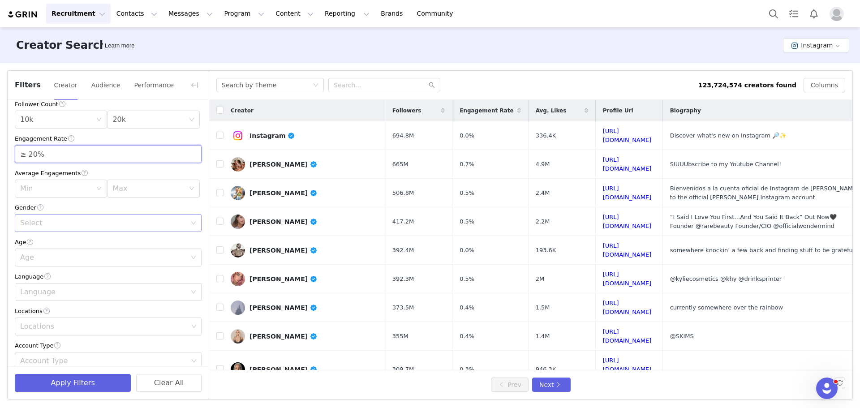
scroll to position [90, 0]
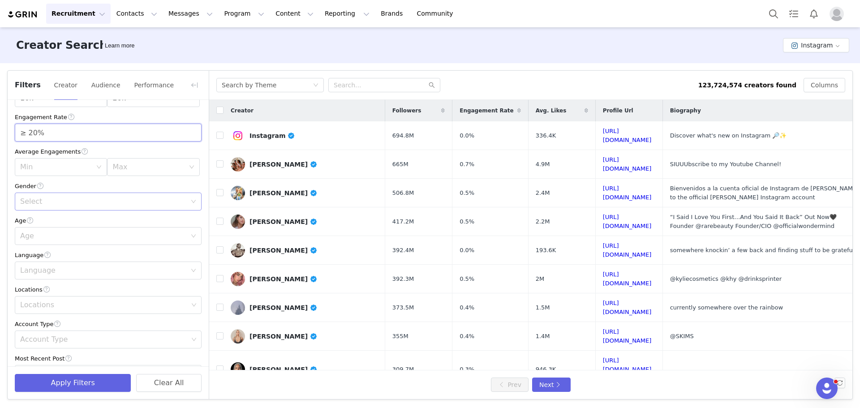
click at [64, 202] on div "Select" at bounding box center [103, 201] width 166 height 9
type input "≥ 20%"
click at [48, 236] on li "Female" at bounding box center [105, 236] width 180 height 14
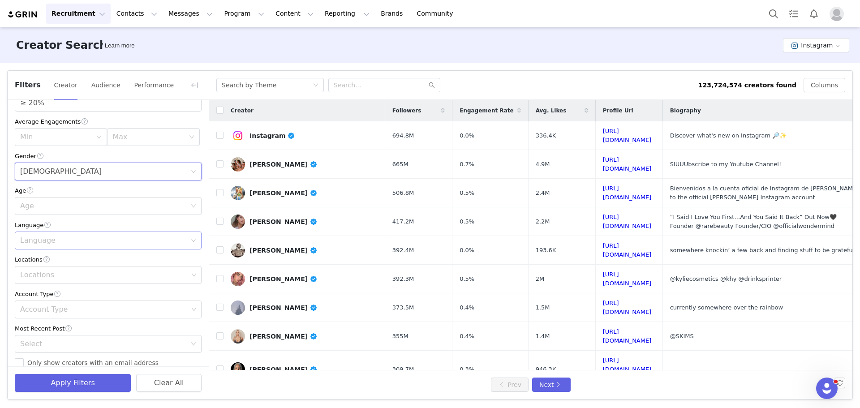
scroll to position [134, 0]
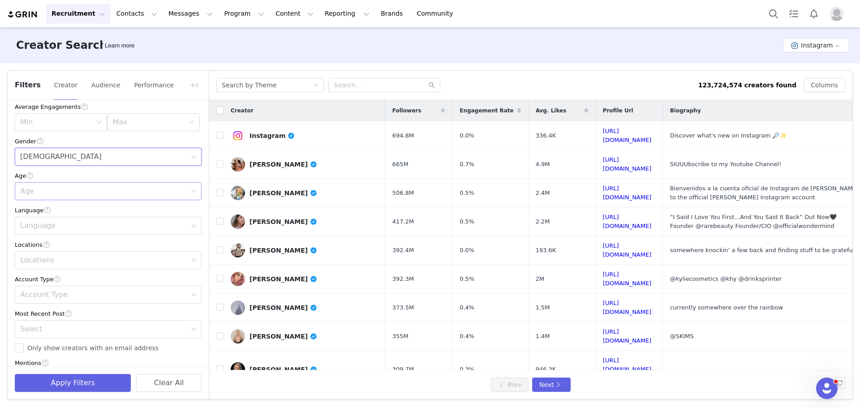
click at [74, 192] on div "Age" at bounding box center [103, 191] width 166 height 9
click at [57, 228] on li "25-34" at bounding box center [105, 226] width 180 height 14
click at [56, 229] on div "Language" at bounding box center [103, 225] width 166 height 9
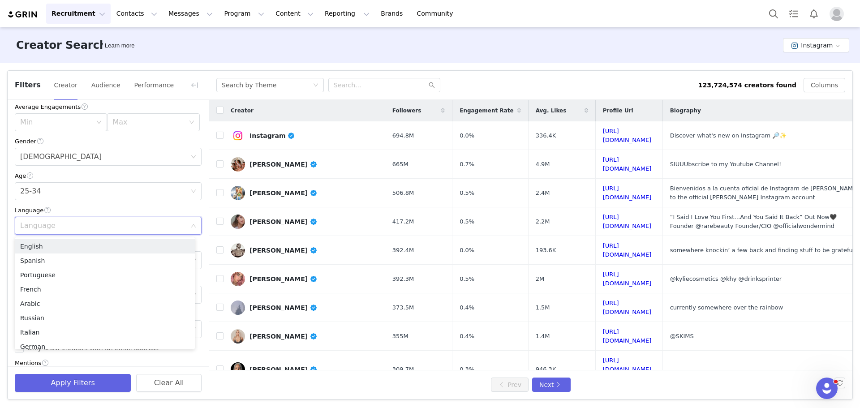
click at [59, 227] on div "Language" at bounding box center [103, 225] width 166 height 9
click at [33, 261] on div "Locations" at bounding box center [104, 260] width 168 height 9
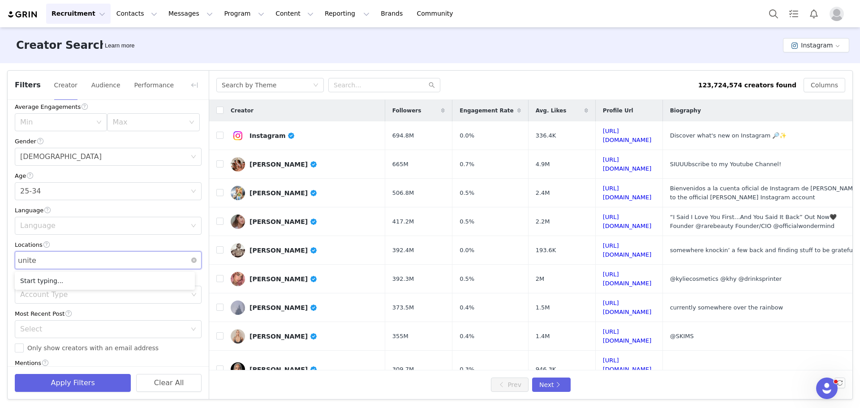
type input "united"
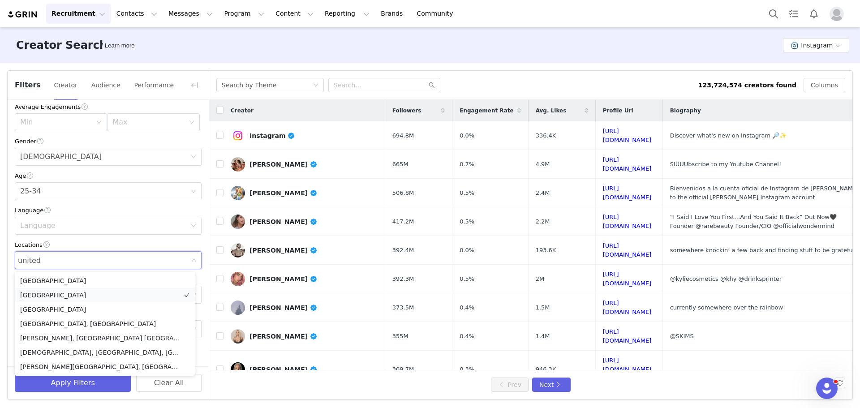
click at [45, 294] on li "United States" at bounding box center [105, 295] width 180 height 14
click at [10, 240] on div "Current Creators Hide creators in my CRM Bio Phrase Follower Count Min 10k Max …" at bounding box center [108, 215] width 201 height 498
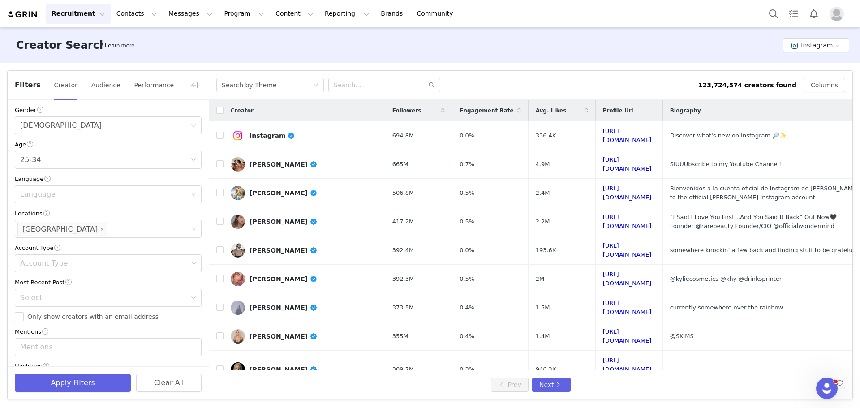
scroll to position [224, 0]
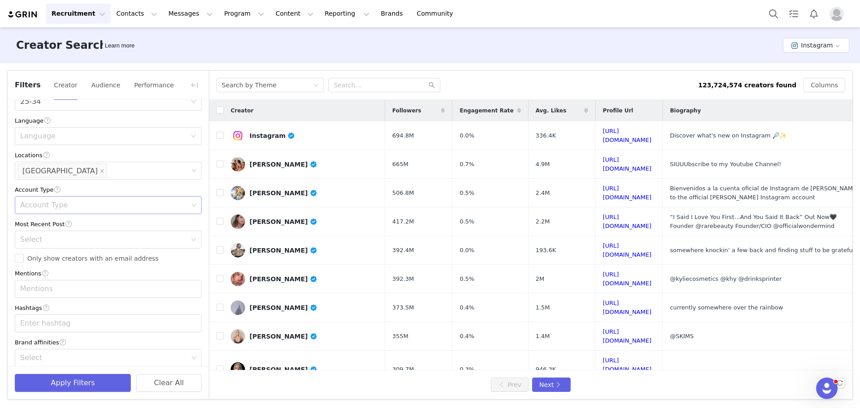
click at [56, 210] on div "Account Type" at bounding box center [104, 205] width 175 height 17
click at [32, 253] on li "Creator" at bounding box center [105, 254] width 180 height 14
click at [9, 224] on div "Current Creators Hide creators in my CRM Bio Phrase Follower Count Min 10k Max …" at bounding box center [108, 125] width 201 height 498
click at [39, 240] on div "Select" at bounding box center [103, 239] width 166 height 9
click at [33, 274] on li "<3 Months" at bounding box center [105, 274] width 180 height 14
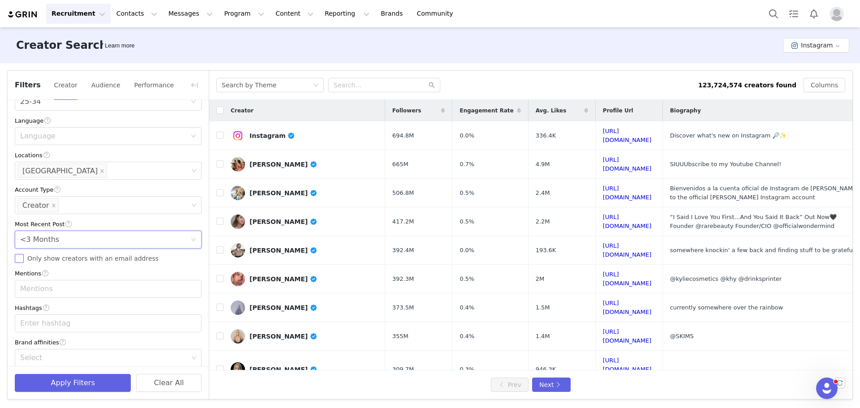
click at [26, 260] on span "Only show creators with an email address" at bounding box center [93, 258] width 138 height 7
click at [24, 260] on input "Only show creators with an email address" at bounding box center [19, 258] width 9 height 9
checkbox input "true"
click at [58, 382] on button "Apply Filters" at bounding box center [73, 383] width 116 height 18
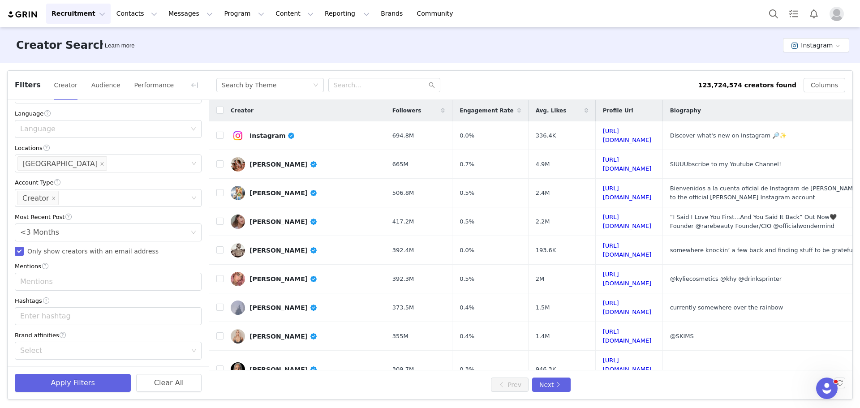
scroll to position [233, 0]
click at [69, 384] on button "Apply Filters" at bounding box center [73, 383] width 116 height 18
click at [84, 384] on button "Apply Filters" at bounding box center [73, 383] width 116 height 18
click at [64, 383] on button "Apply Filters" at bounding box center [73, 383] width 116 height 18
click at [133, 14] on button "Contacts Contacts" at bounding box center [136, 14] width 51 height 20
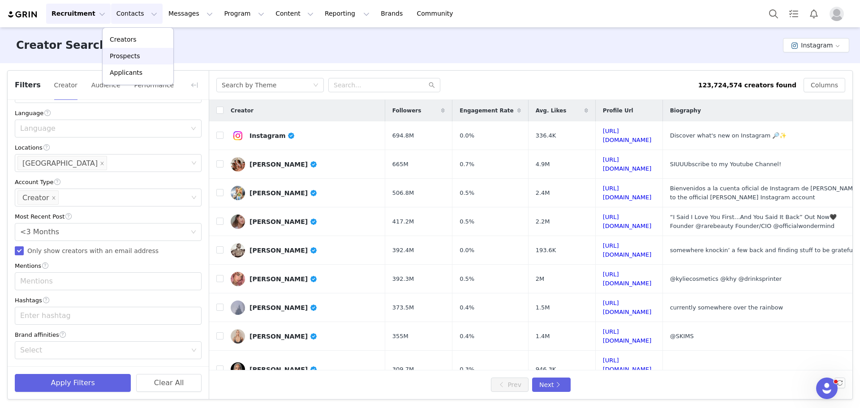
click at [130, 55] on p "Prospects" at bounding box center [125, 55] width 30 height 9
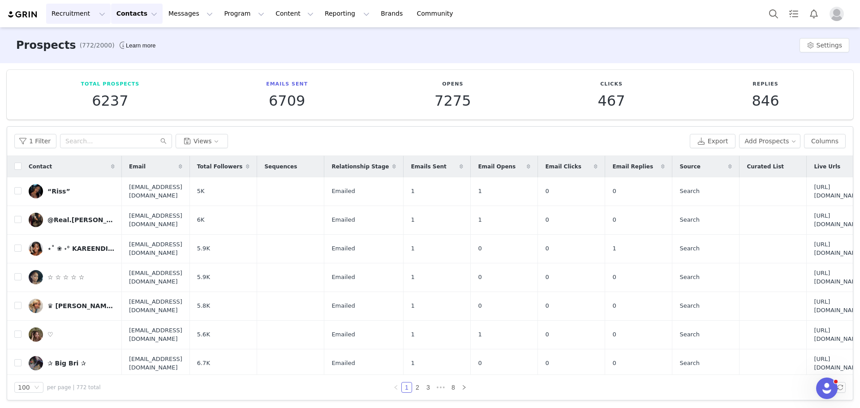
click at [81, 20] on button "Recruitment Recruitment" at bounding box center [78, 14] width 64 height 20
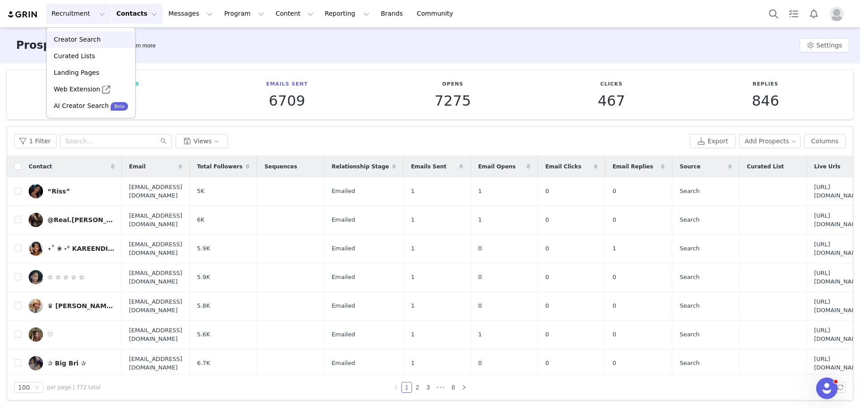
click at [83, 39] on p "Creator Search" at bounding box center [77, 39] width 47 height 9
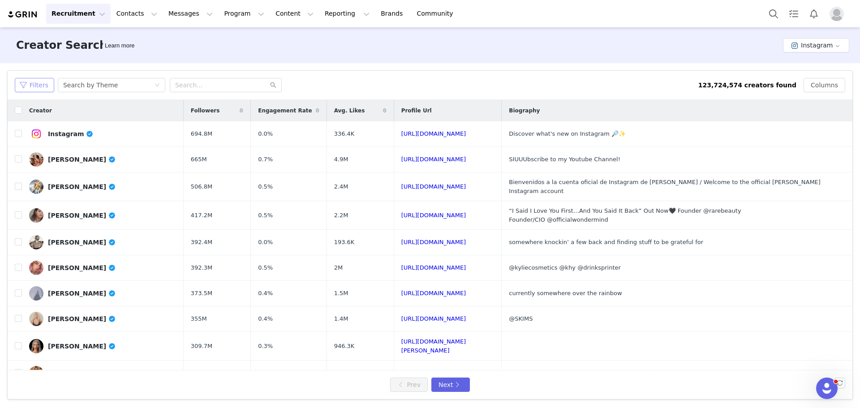
click at [28, 87] on button "Filters" at bounding box center [34, 85] width 39 height 14
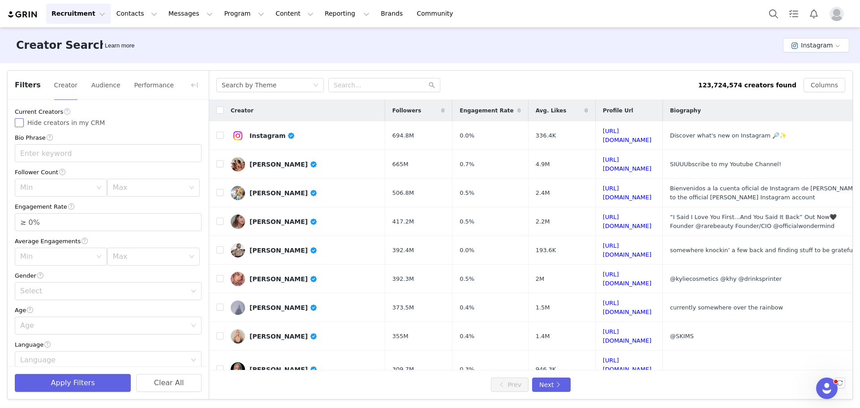
click at [22, 124] on input "Hide creators in my CRM" at bounding box center [19, 122] width 9 height 9
checkbox input "true"
click at [64, 189] on div "Min" at bounding box center [56, 187] width 72 height 9
click at [49, 224] on li "5k" at bounding box center [59, 222] width 89 height 14
click at [129, 195] on div "Max" at bounding box center [150, 187] width 76 height 17
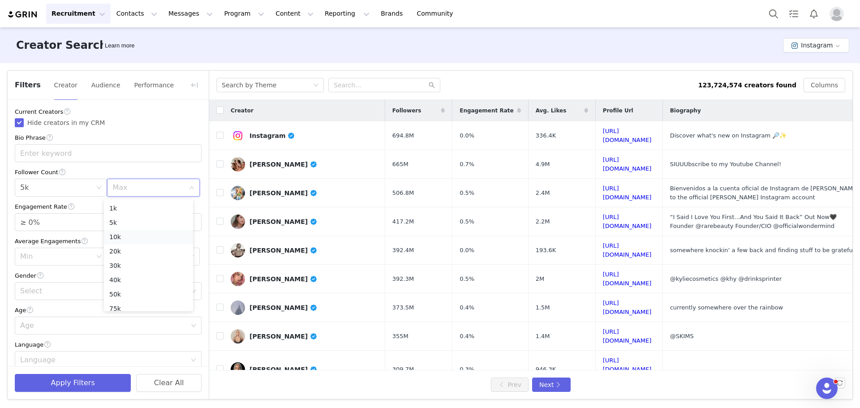
click at [119, 236] on li "10k" at bounding box center [148, 237] width 89 height 14
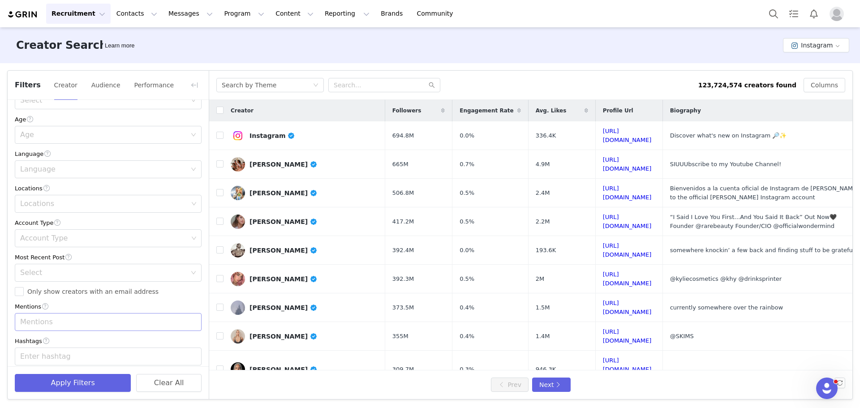
scroll to position [224, 0]
click at [33, 259] on span "Only show creators with an email address" at bounding box center [93, 258] width 138 height 7
click at [24, 259] on input "Only show creators with an email address" at bounding box center [19, 258] width 9 height 9
checkbox input "true"
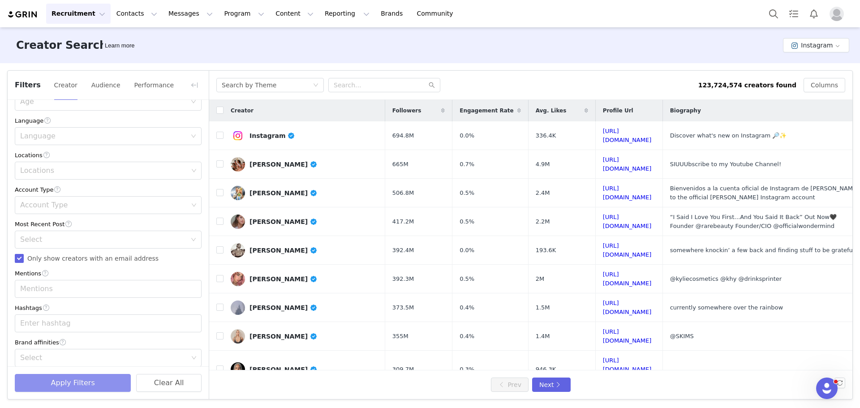
click at [68, 384] on button "Apply Filters" at bounding box center [73, 383] width 116 height 18
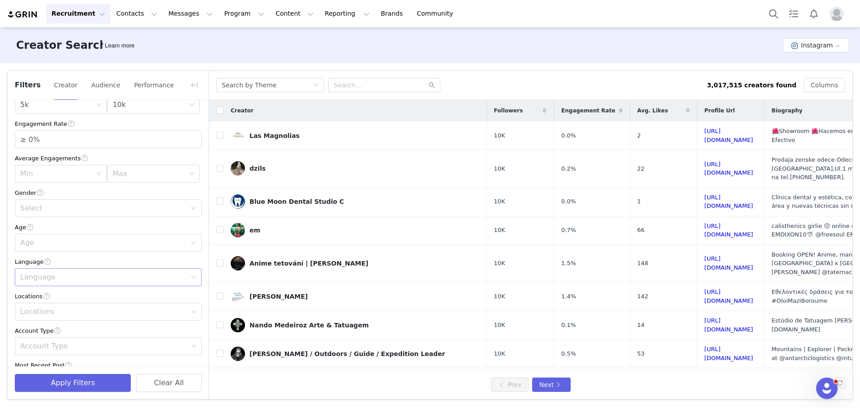
scroll to position [45, 0]
click at [62, 147] on div "Min 5k" at bounding box center [58, 142] width 76 height 17
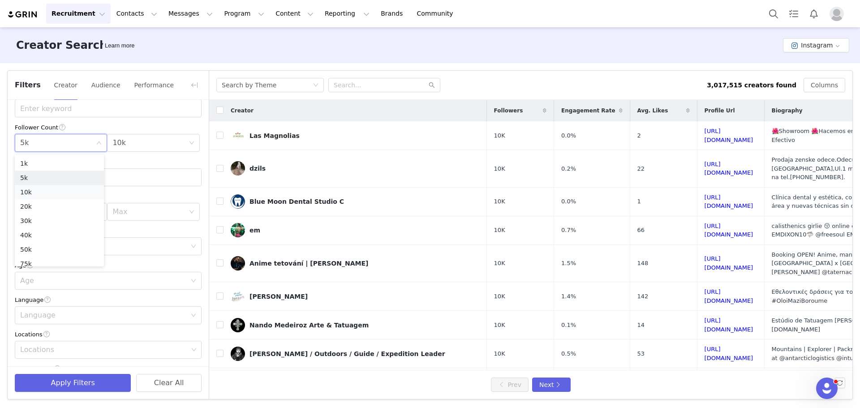
click at [35, 193] on li "10k" at bounding box center [59, 192] width 89 height 14
click at [129, 147] on div "Max 10k" at bounding box center [150, 142] width 76 height 17
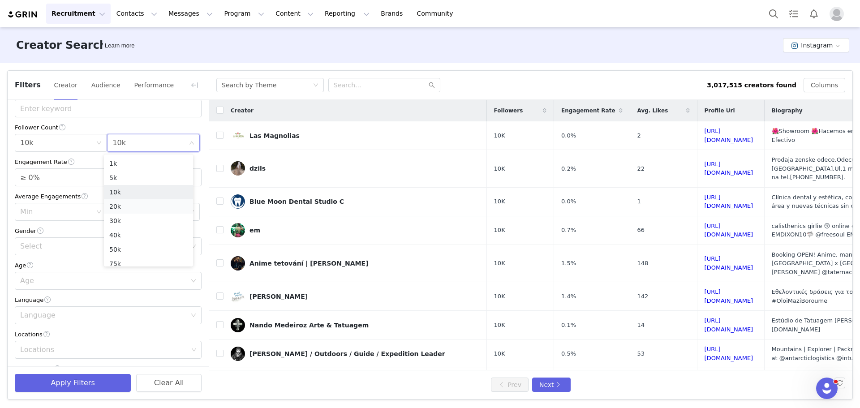
click at [123, 205] on li "20k" at bounding box center [148, 206] width 89 height 14
click at [66, 175] on input "≥ 0%" at bounding box center [108, 177] width 186 height 17
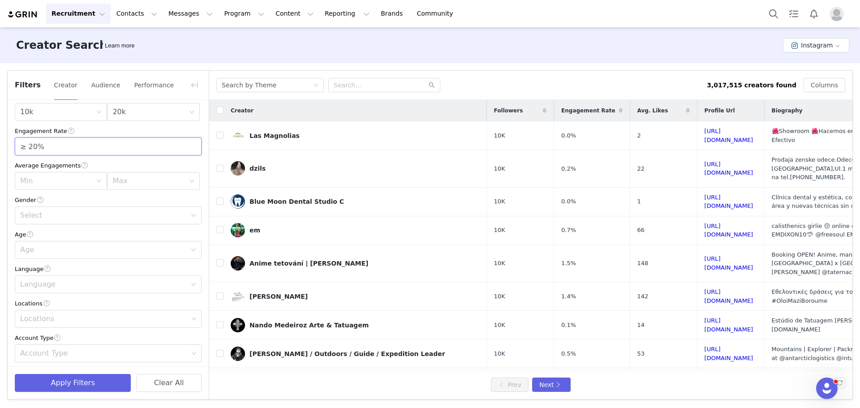
scroll to position [90, 0]
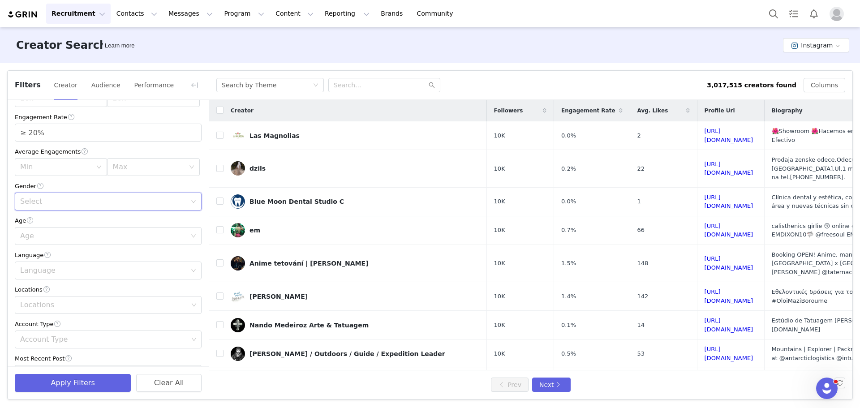
click at [116, 208] on div "Select" at bounding box center [105, 201] width 170 height 17
click at [74, 238] on li "Female" at bounding box center [105, 236] width 180 height 14
click at [72, 236] on div "Age" at bounding box center [103, 236] width 166 height 9
click at [59, 270] on li "25-34" at bounding box center [105, 271] width 180 height 14
click at [82, 306] on div "Locations" at bounding box center [104, 304] width 168 height 9
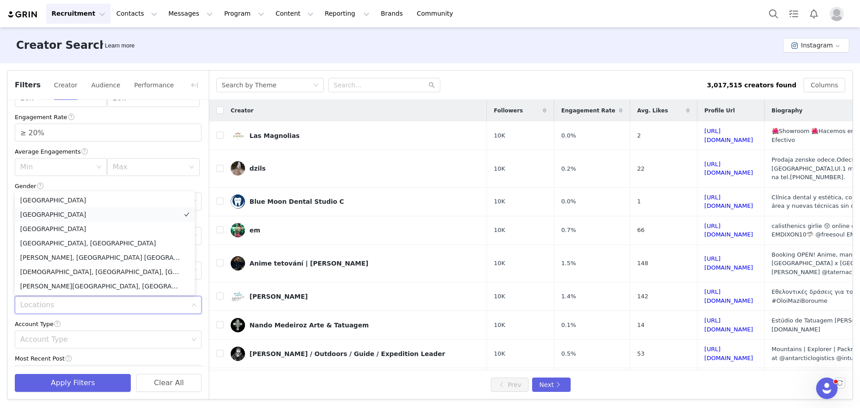
click at [47, 213] on li "United States" at bounding box center [105, 214] width 180 height 14
click at [75, 339] on div "Account Type" at bounding box center [104, 339] width 168 height 9
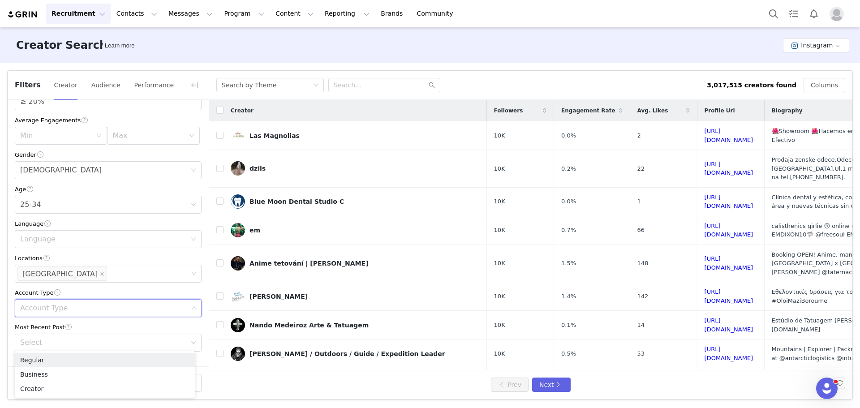
scroll to position [179, 0]
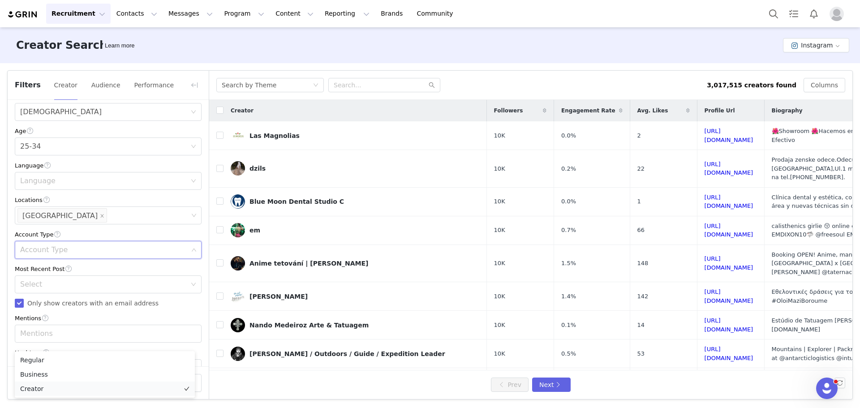
click at [38, 387] on li "Creator" at bounding box center [105, 389] width 180 height 14
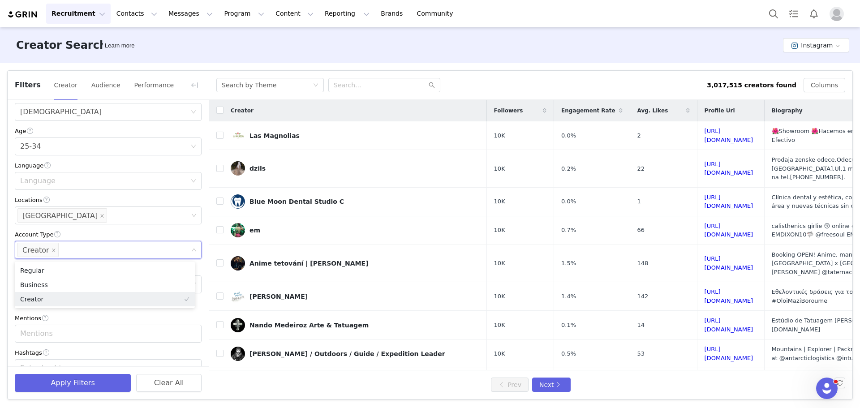
click at [8, 316] on div "Current Creators Hide creators in my CRM Bio Phrase Follower Count Min 10k Max …" at bounding box center [108, 170] width 201 height 498
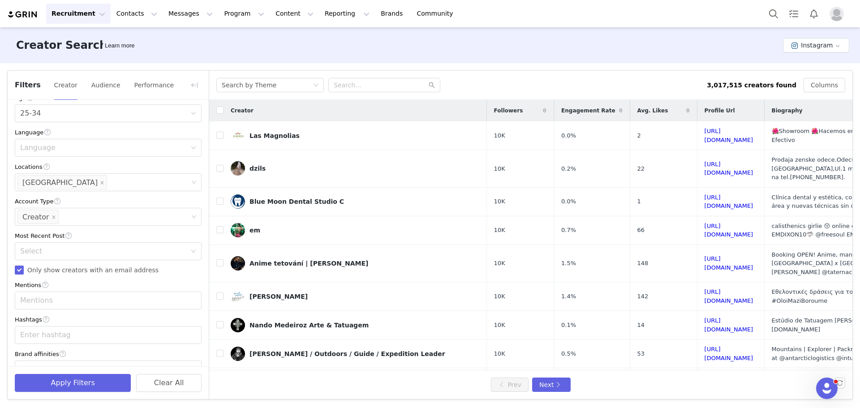
scroll to position [233, 0]
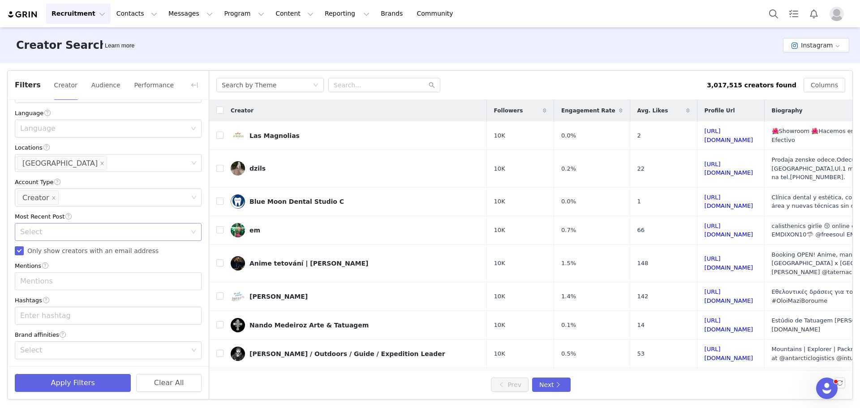
click at [78, 232] on div "Select" at bounding box center [103, 231] width 166 height 9
click at [58, 266] on li "<3 Months" at bounding box center [105, 265] width 180 height 14
click at [77, 382] on button "Apply Filters" at bounding box center [73, 383] width 116 height 18
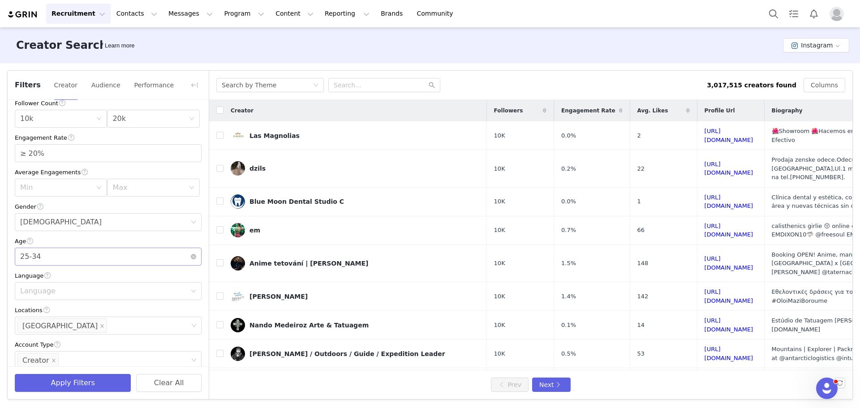
scroll to position [54, 0]
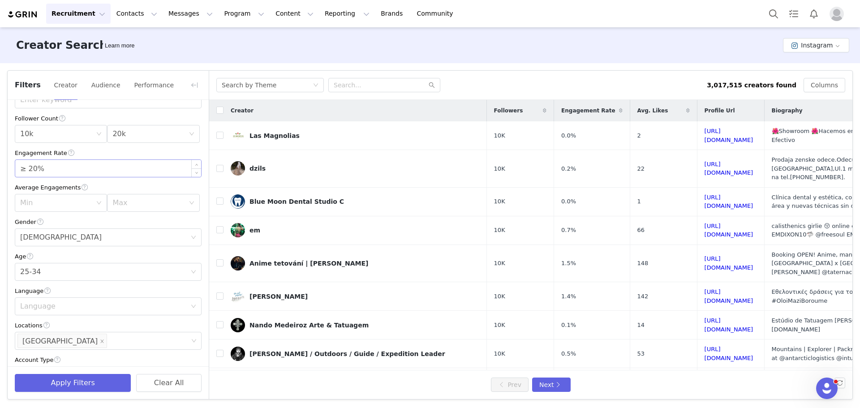
click at [59, 175] on input "≥ 20%" at bounding box center [108, 168] width 186 height 17
click at [85, 376] on button "Apply Filters" at bounding box center [73, 383] width 116 height 18
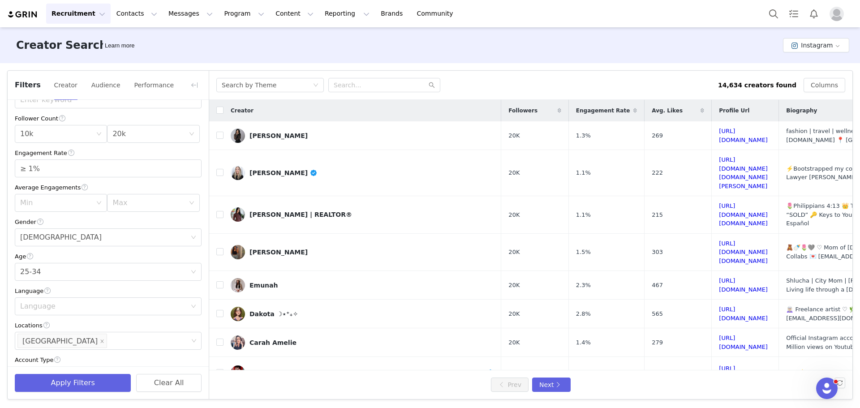
click at [633, 112] on icon at bounding box center [635, 110] width 4 height 5
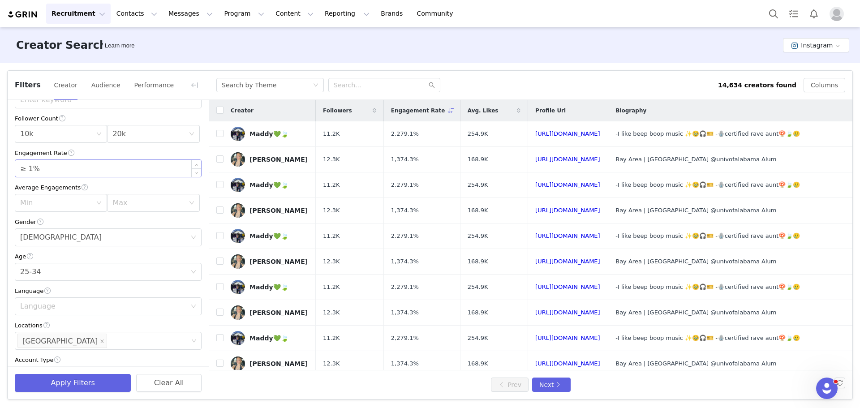
click at [68, 171] on input "≥ 1%" at bounding box center [108, 168] width 186 height 17
click at [59, 169] on input "≥ 120%" at bounding box center [108, 168] width 186 height 17
type input "≥ 20%"
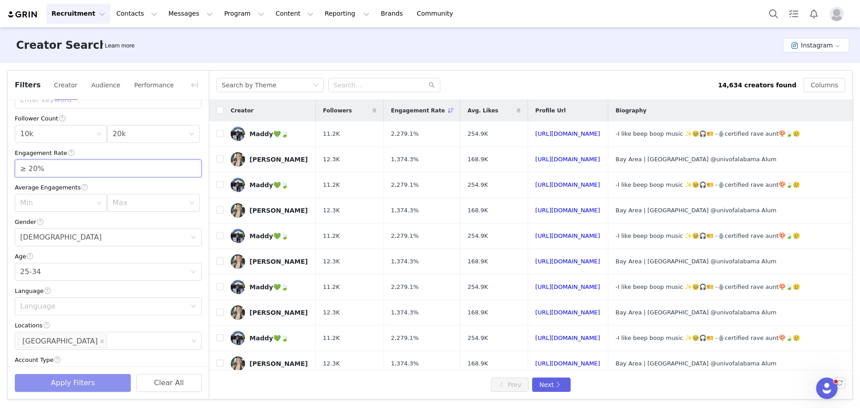
click at [79, 385] on button "Apply Filters" at bounding box center [73, 383] width 116 height 18
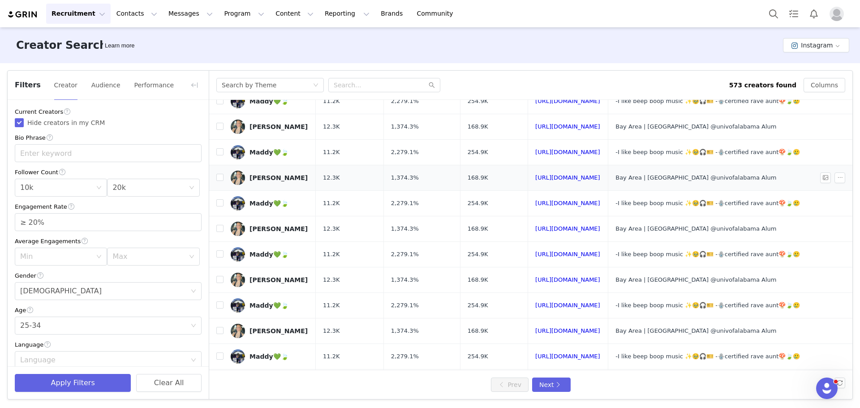
scroll to position [0, 0]
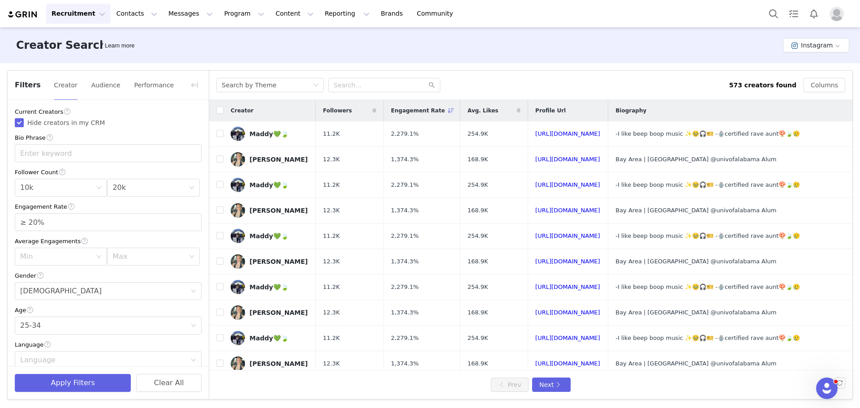
click at [448, 108] on icon at bounding box center [451, 110] width 6 height 5
click at [449, 112] on icon at bounding box center [451, 110] width 4 height 5
click at [448, 111] on icon at bounding box center [451, 110] width 6 height 5
click at [220, 111] on input "checkbox" at bounding box center [219, 110] width 7 height 7
checkbox input "false"
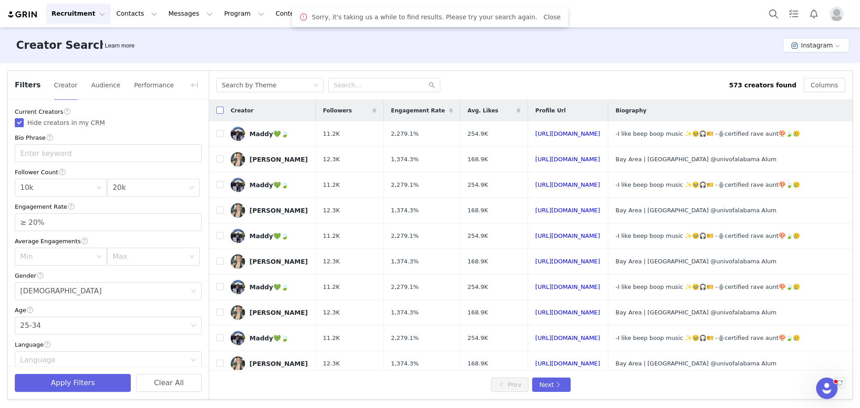
checkbox input "true"
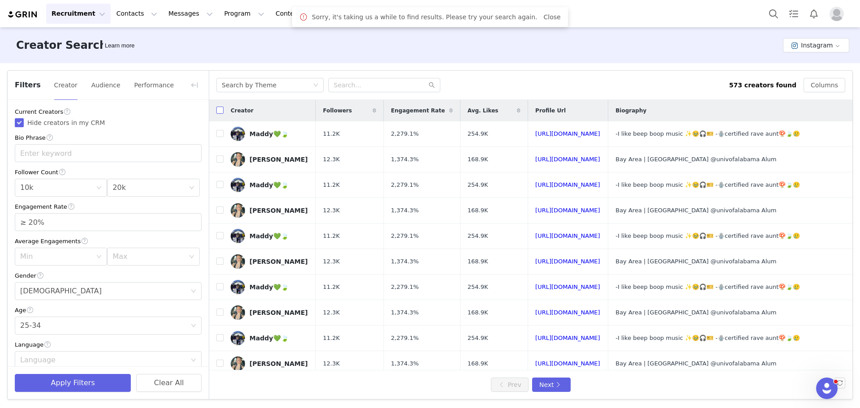
checkbox input "true"
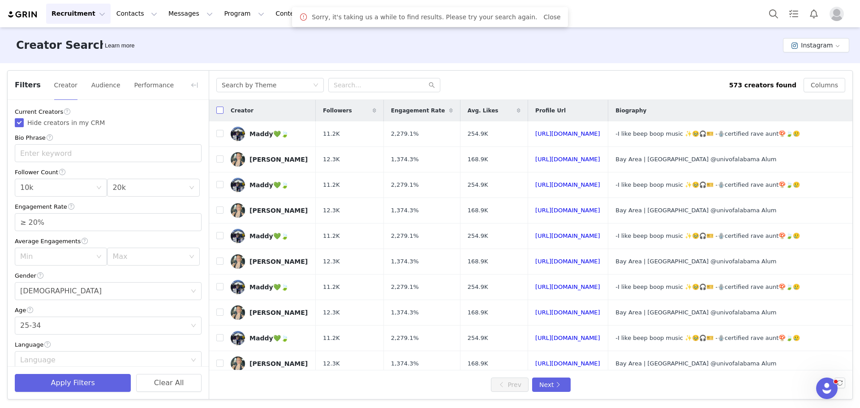
checkbox input "true"
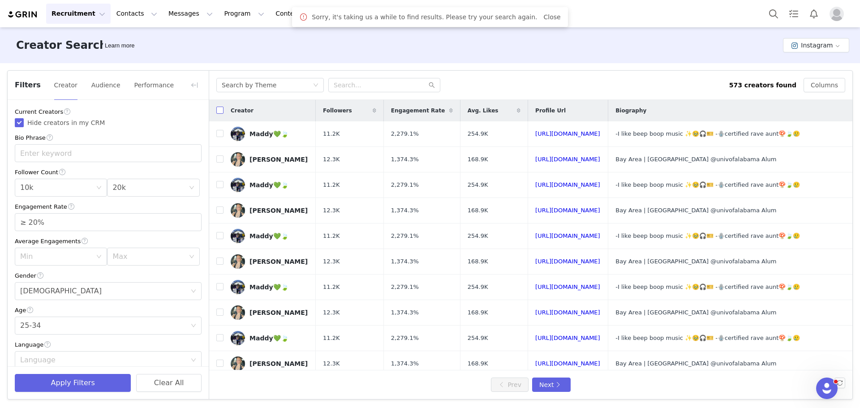
checkbox input "true"
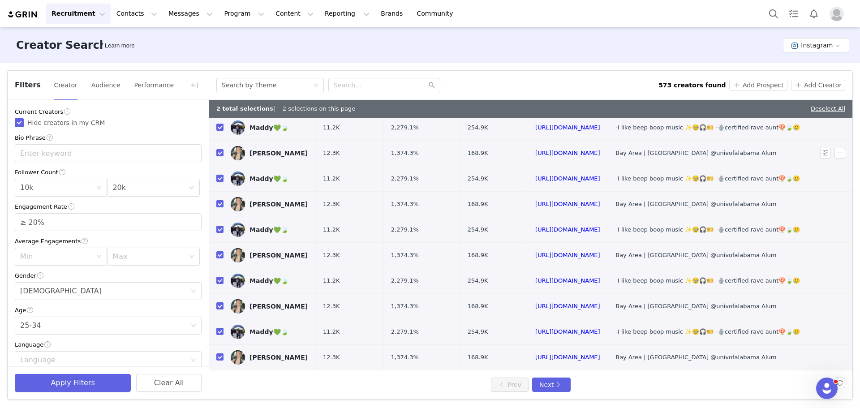
scroll to position [286, 0]
click at [550, 382] on button "Next" at bounding box center [551, 384] width 39 height 14
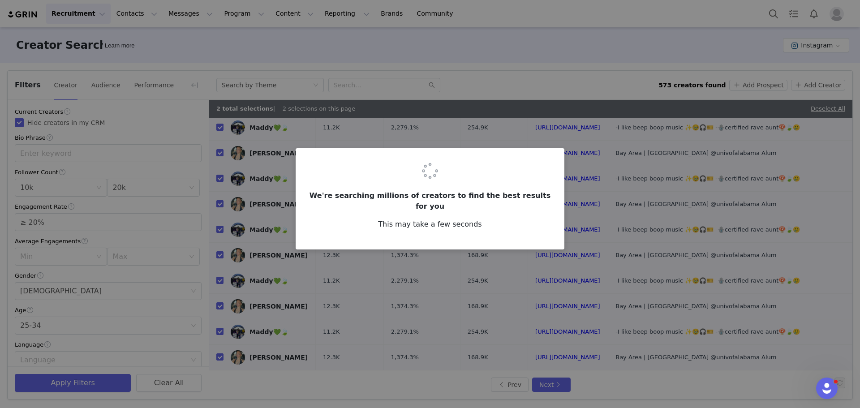
scroll to position [0, 0]
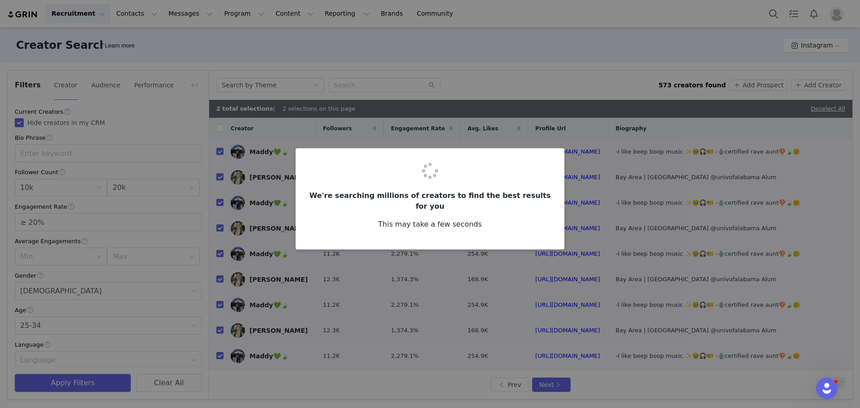
checkbox input "false"
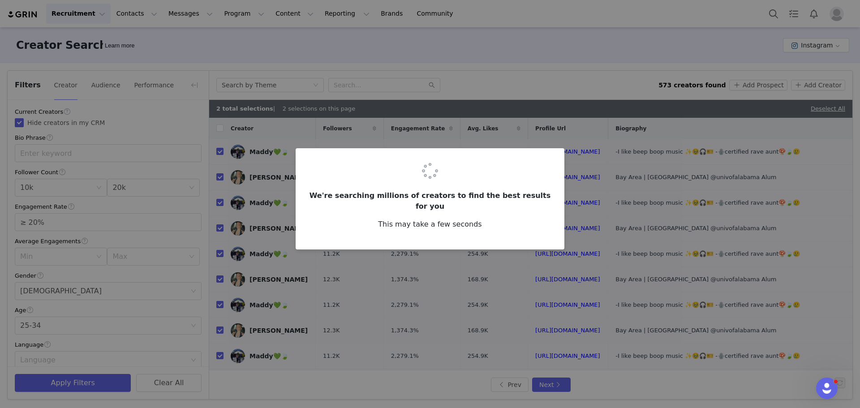
checkbox input "false"
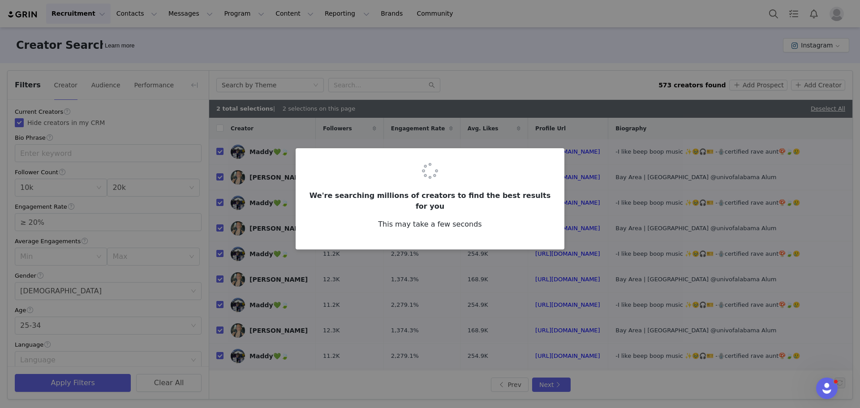
checkbox input "false"
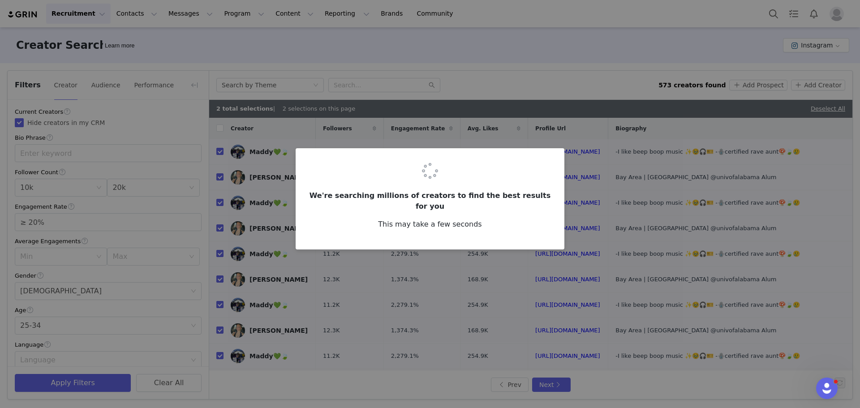
checkbox input "false"
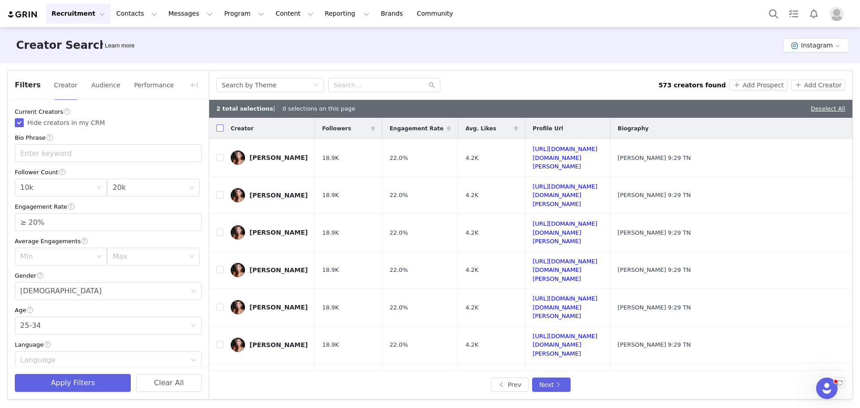
click at [221, 130] on input "checkbox" at bounding box center [219, 127] width 7 height 7
checkbox input "false"
checkbox input "true"
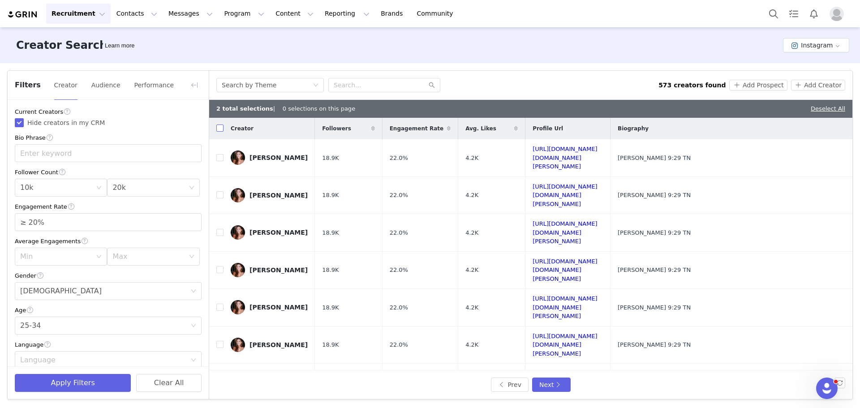
checkbox input "true"
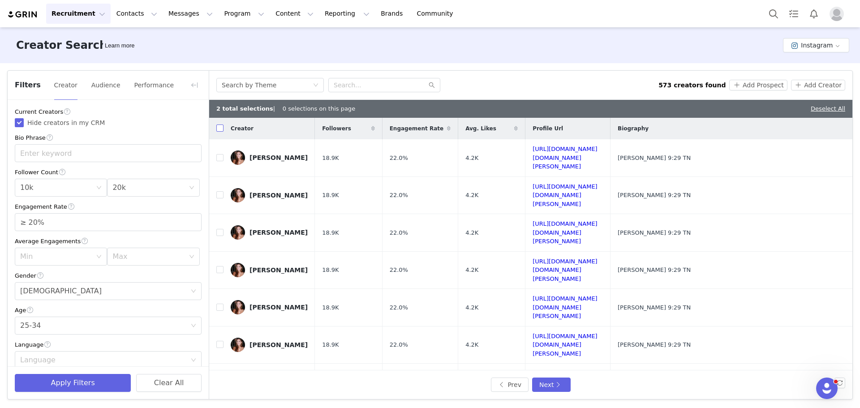
checkbox input "true"
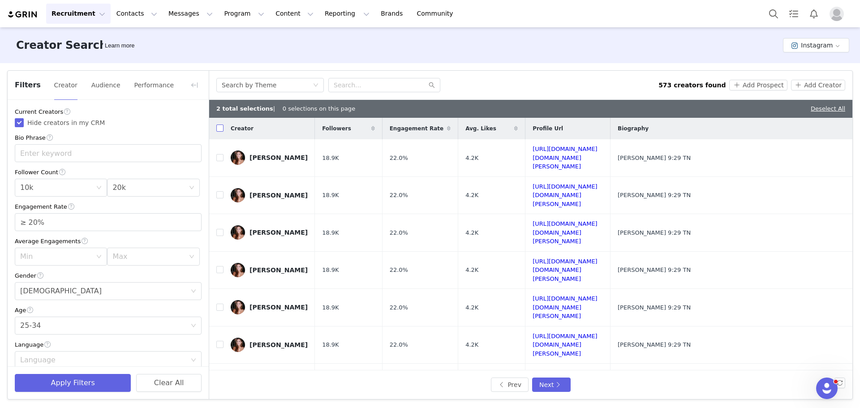
checkbox input "true"
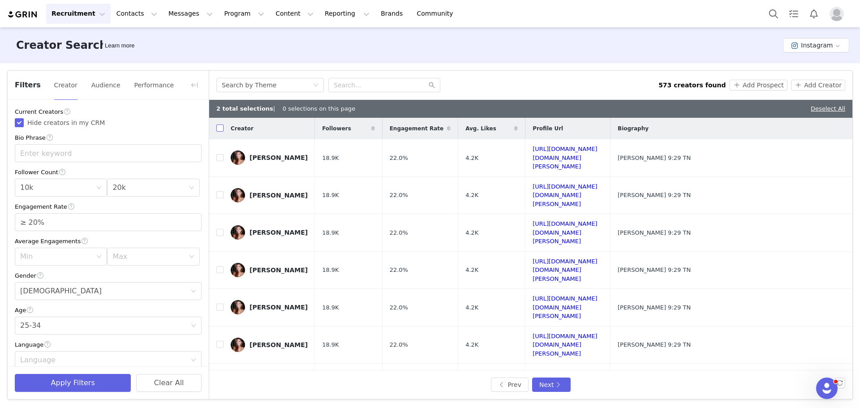
checkbox input "true"
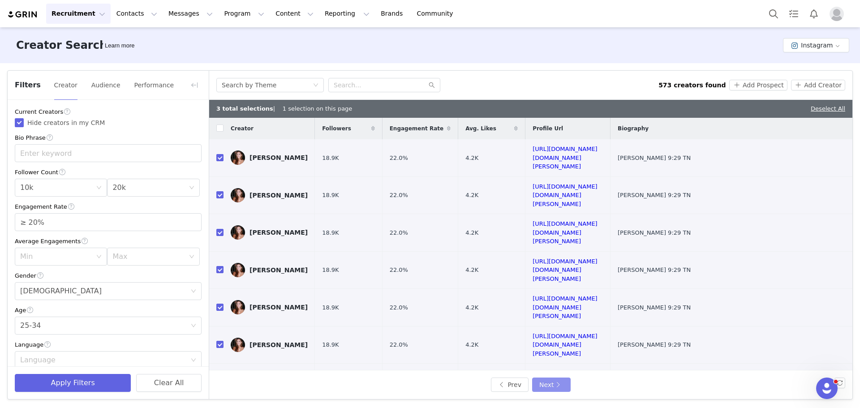
click at [545, 382] on button "Next" at bounding box center [551, 384] width 39 height 14
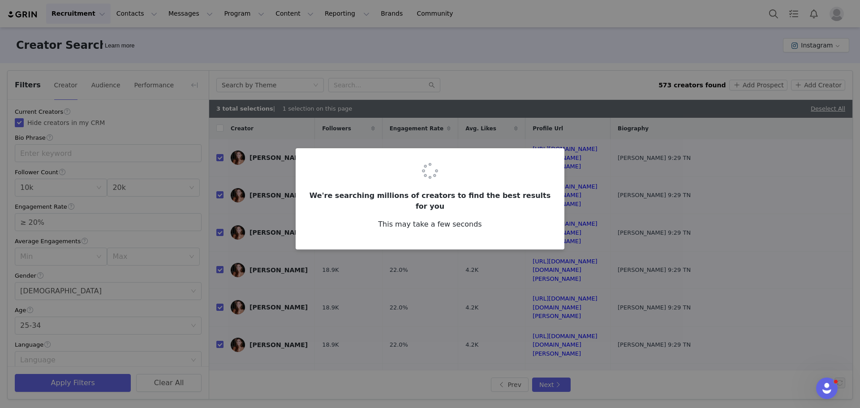
checkbox input "false"
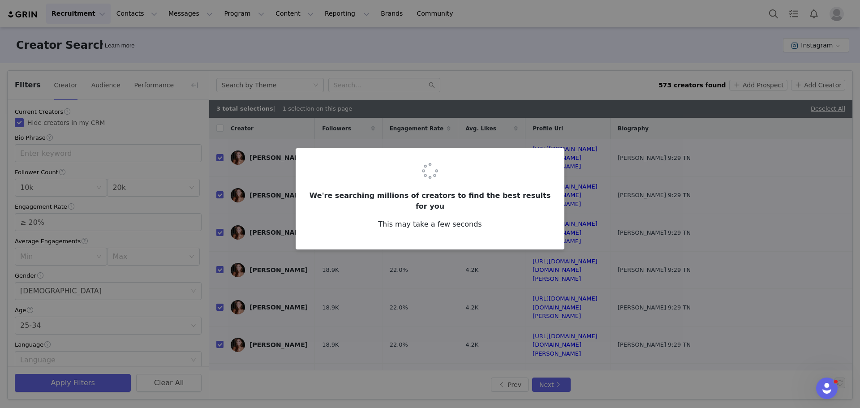
checkbox input "false"
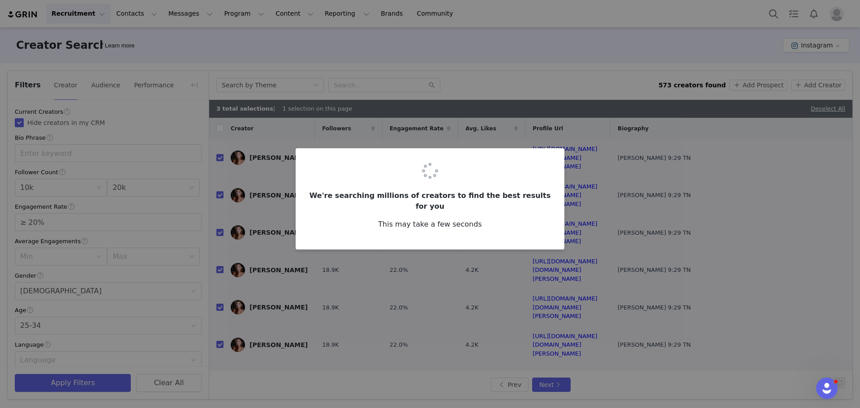
checkbox input "false"
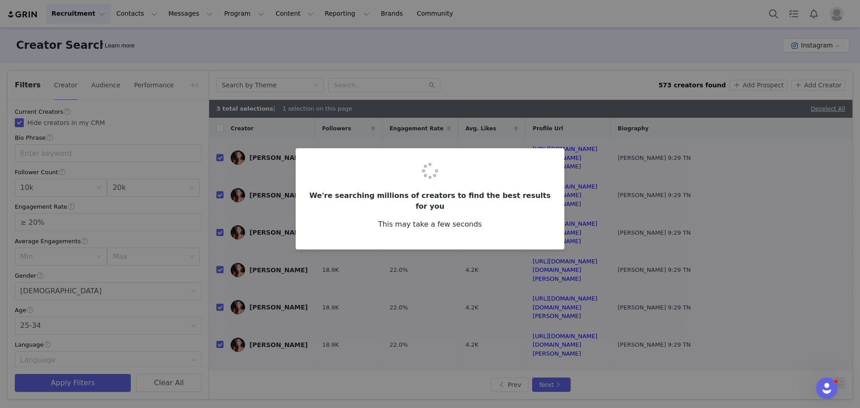
checkbox input "false"
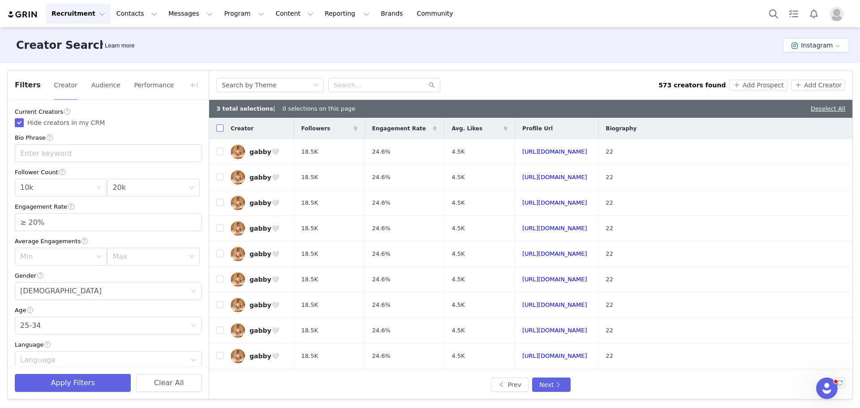
click at [220, 130] on input "checkbox" at bounding box center [219, 127] width 7 height 7
checkbox input "false"
checkbox input "true"
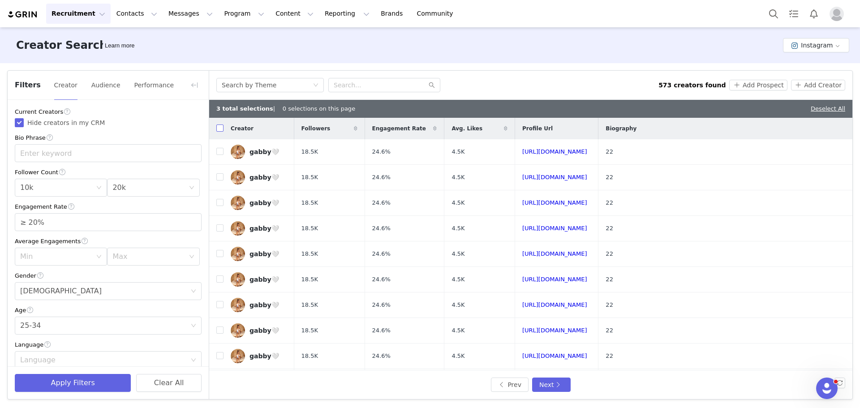
checkbox input "true"
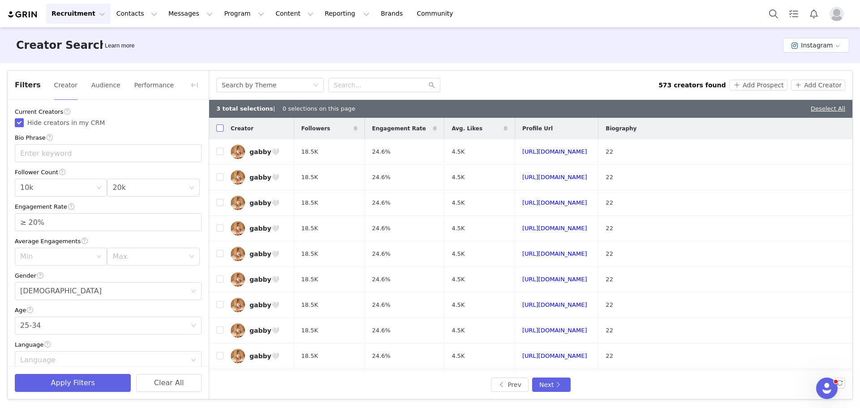
checkbox input "true"
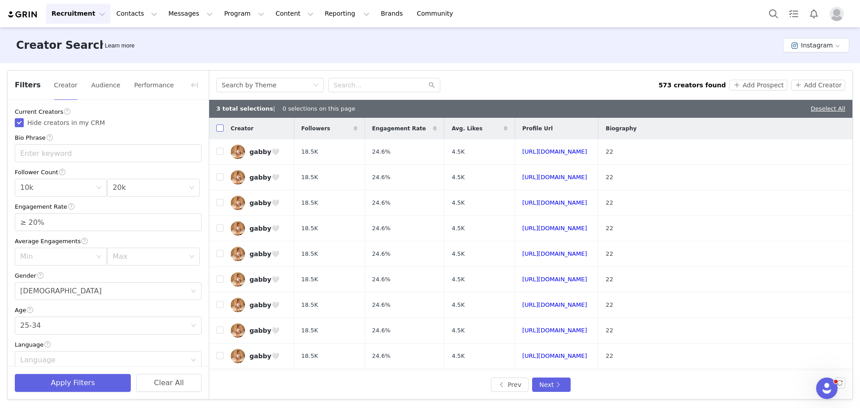
checkbox input "true"
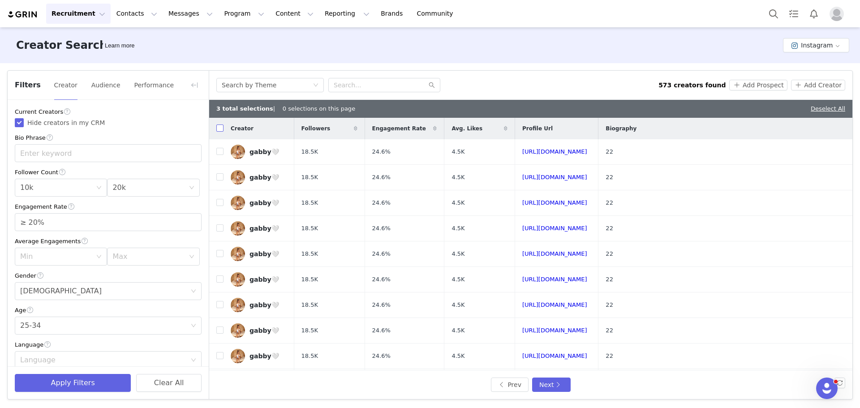
checkbox input "true"
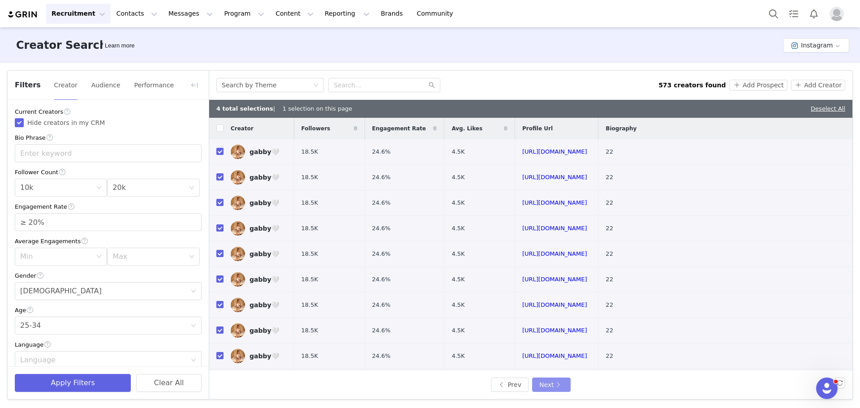
click at [552, 384] on button "Next" at bounding box center [551, 384] width 39 height 14
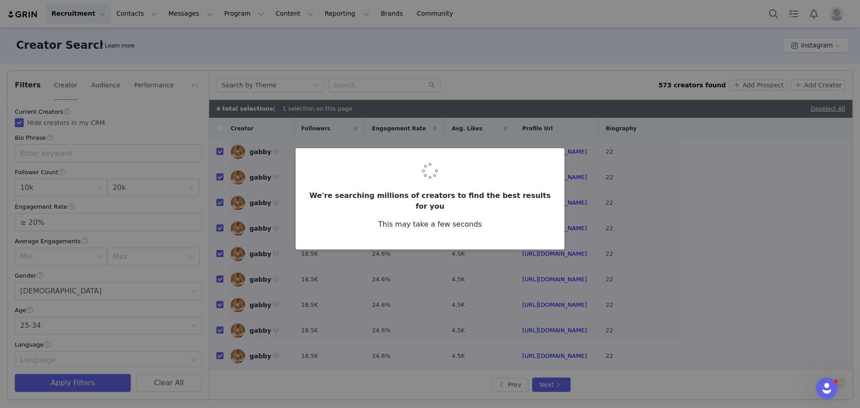
checkbox input "false"
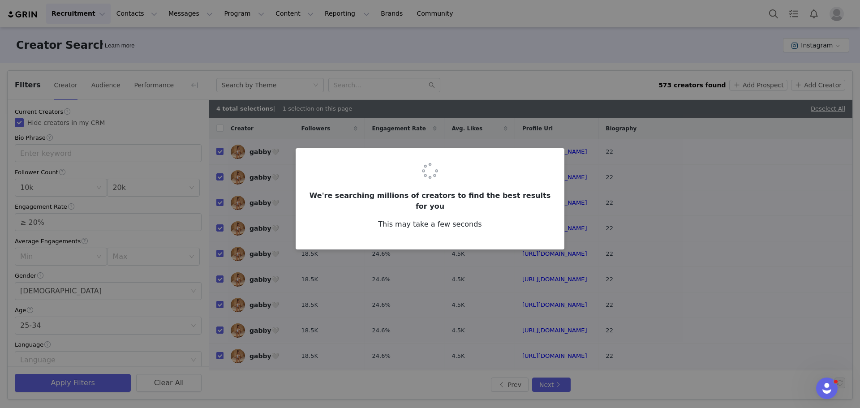
checkbox input "false"
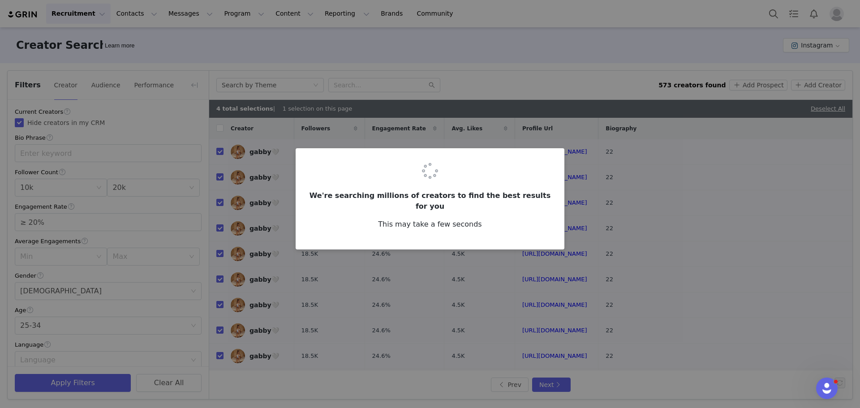
checkbox input "false"
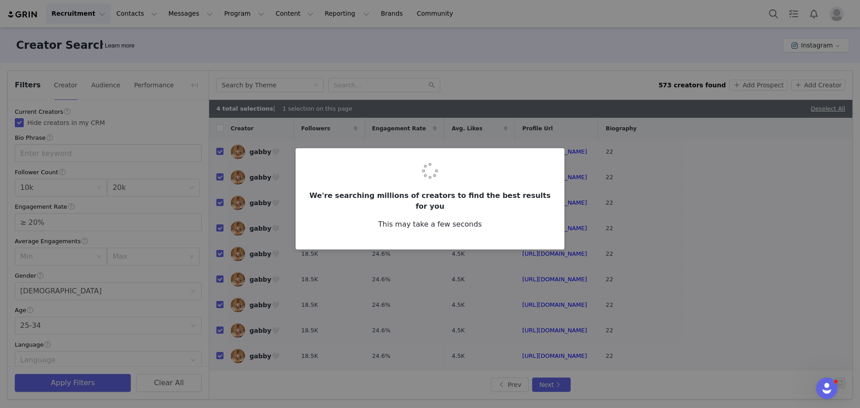
checkbox input "false"
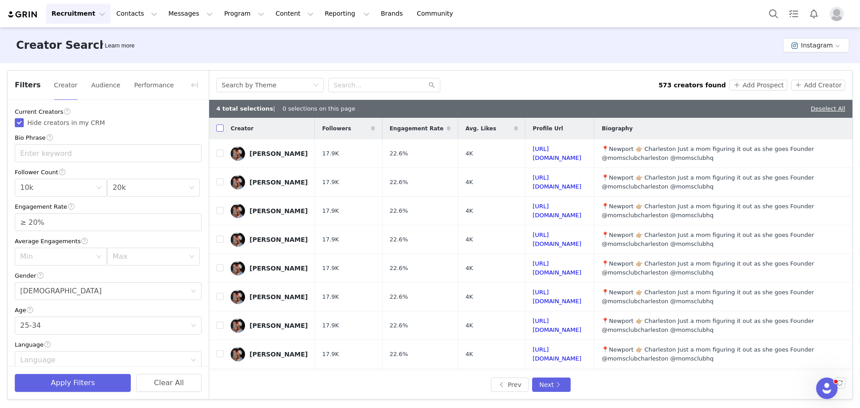
click at [222, 130] on input "checkbox" at bounding box center [219, 127] width 7 height 7
checkbox input "false"
checkbox input "true"
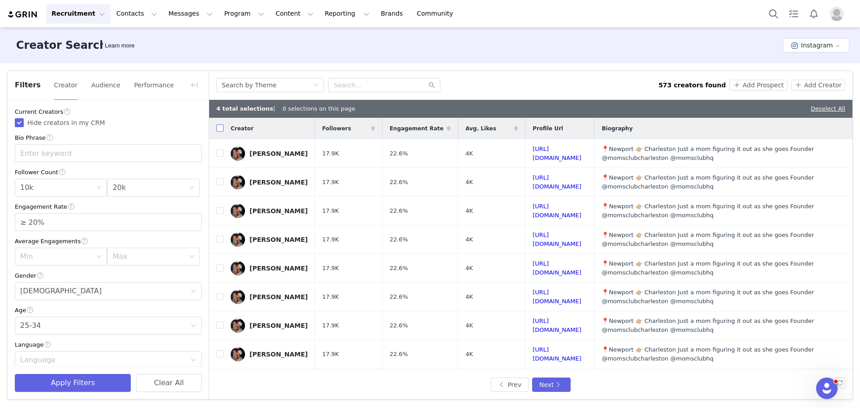
checkbox input "true"
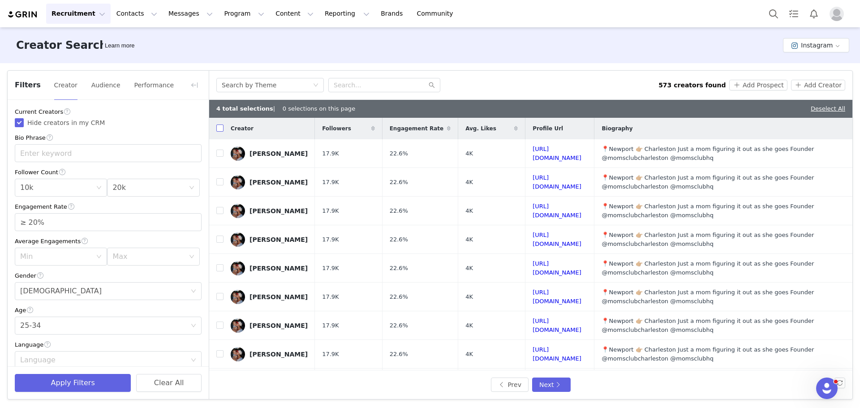
checkbox input "true"
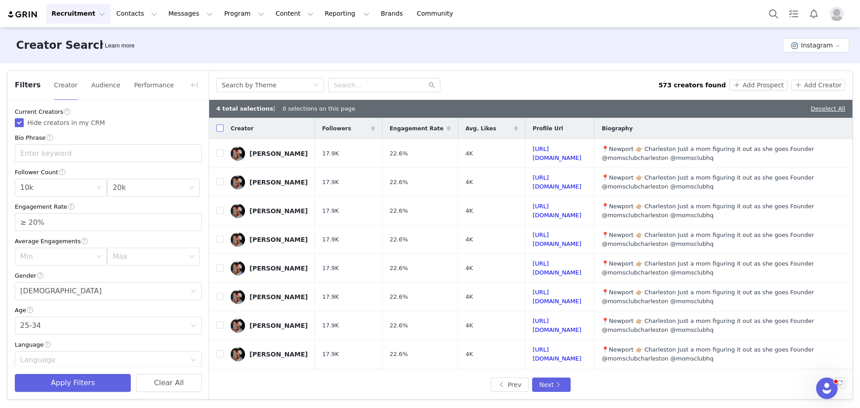
checkbox input "true"
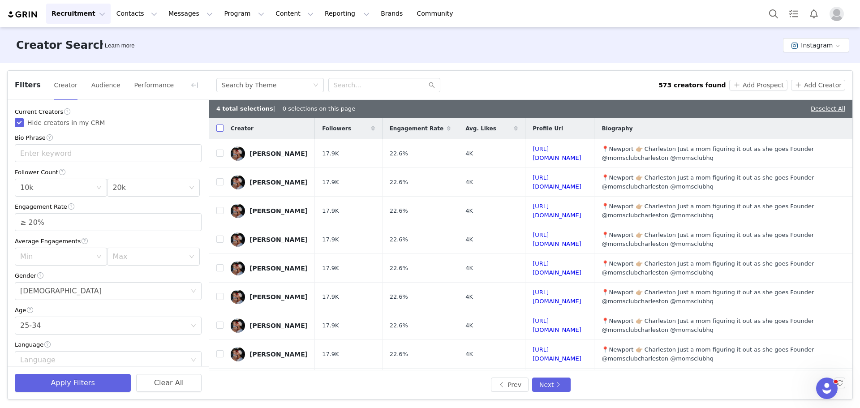
checkbox input "true"
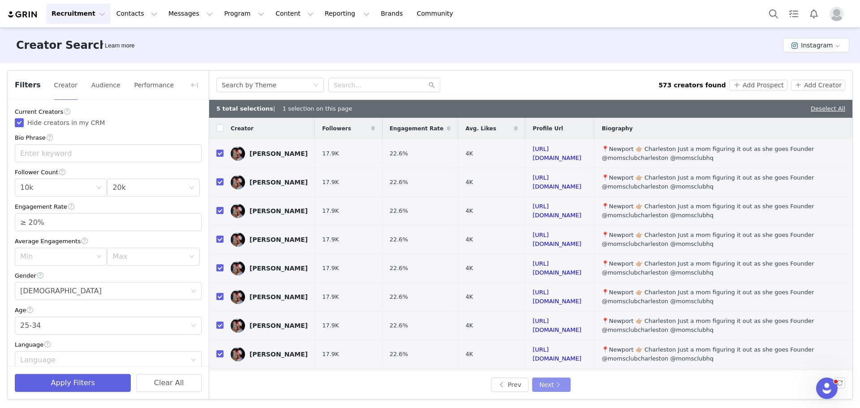
click at [548, 383] on button "Next" at bounding box center [551, 384] width 39 height 14
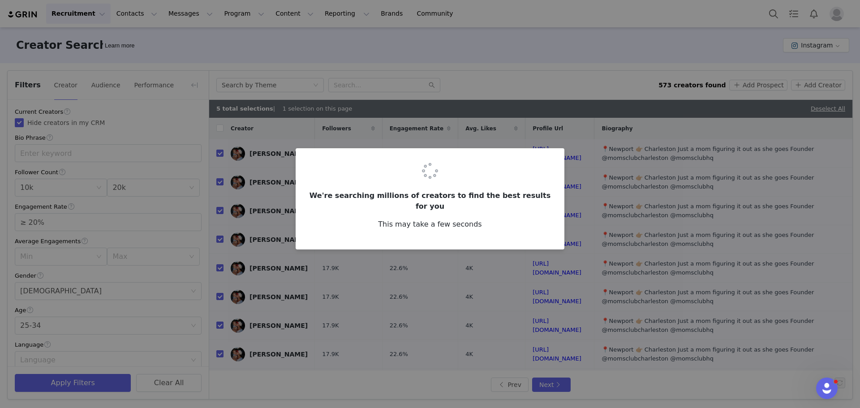
checkbox input "false"
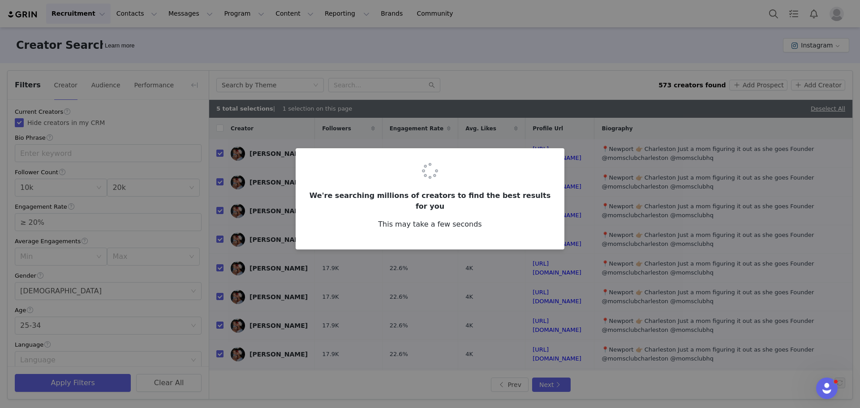
checkbox input "false"
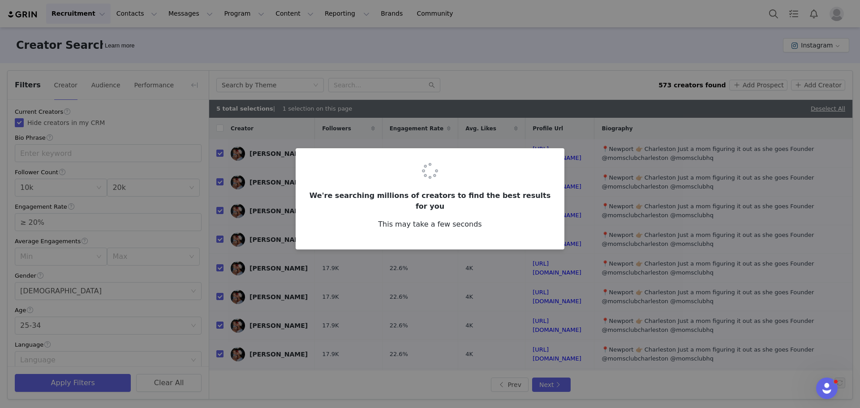
checkbox input "false"
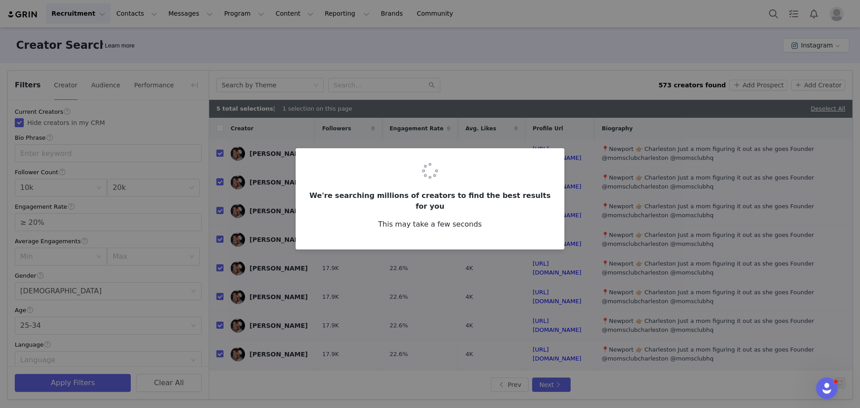
checkbox input "false"
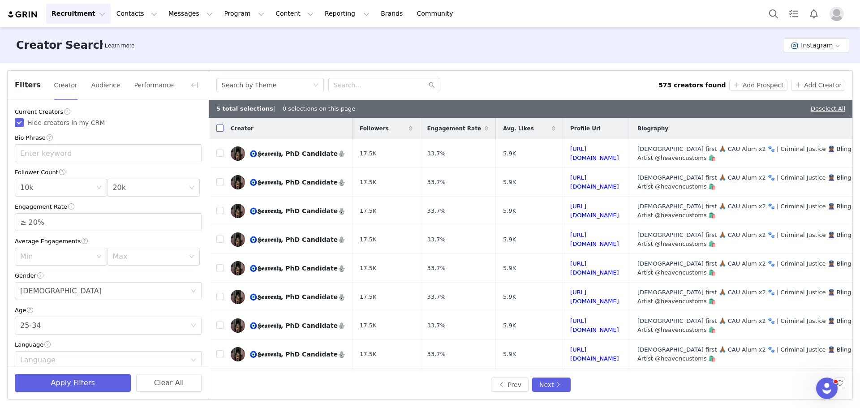
click at [219, 128] on input "checkbox" at bounding box center [219, 127] width 7 height 7
checkbox input "false"
checkbox input "true"
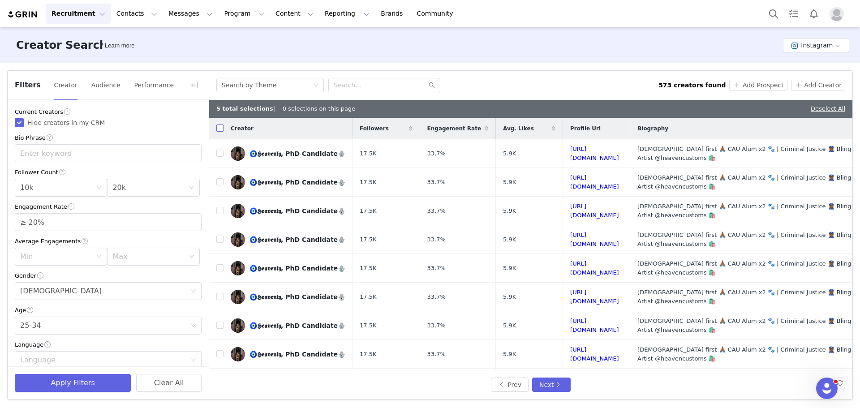
checkbox input "true"
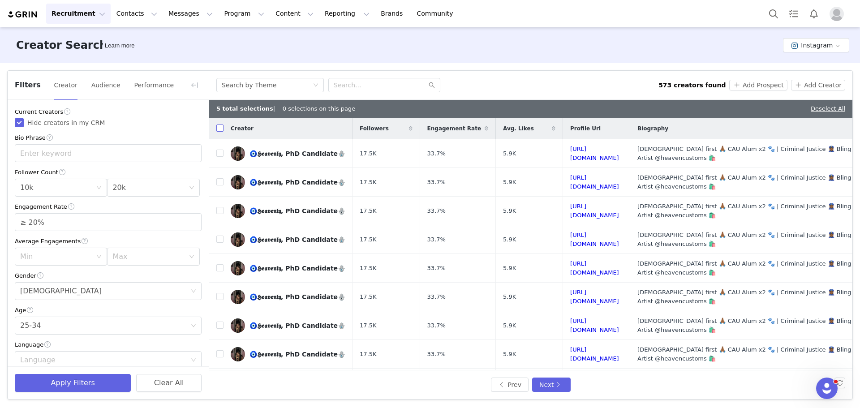
checkbox input "true"
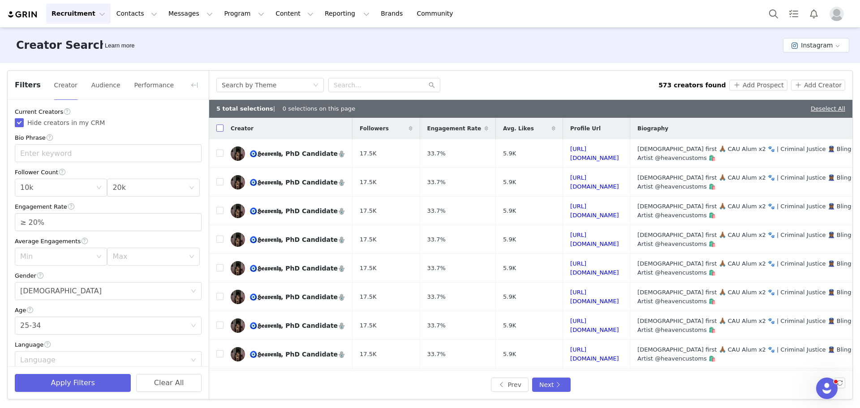
checkbox input "true"
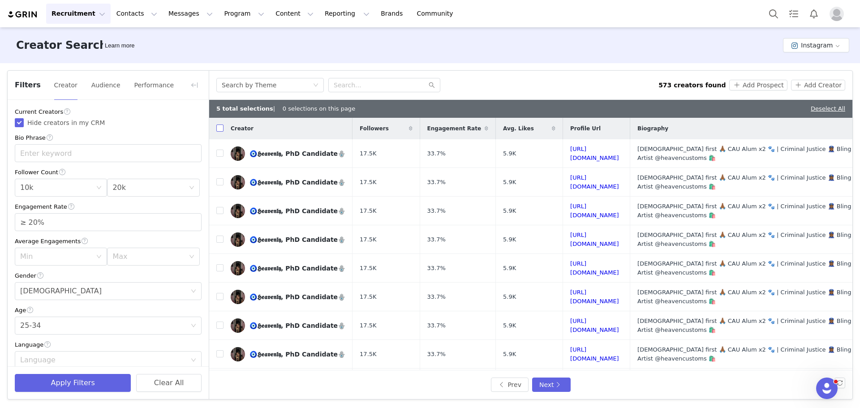
checkbox input "true"
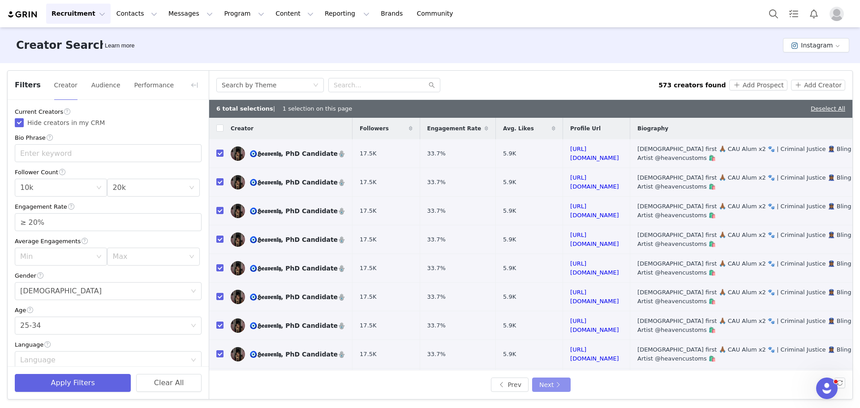
click at [552, 384] on button "Next" at bounding box center [551, 384] width 39 height 14
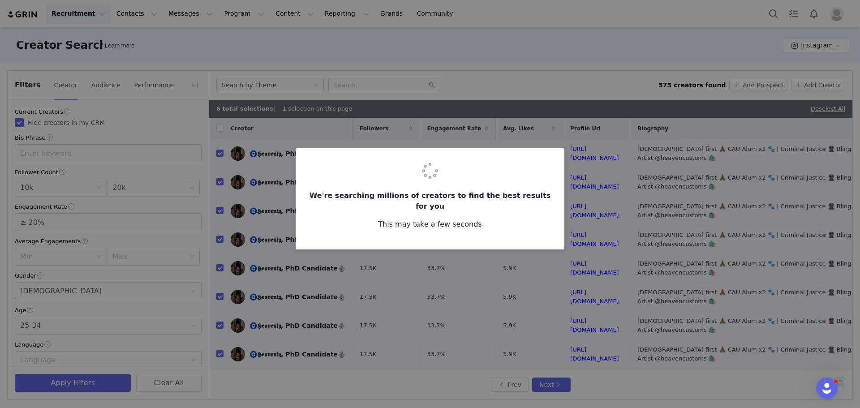
checkbox input "false"
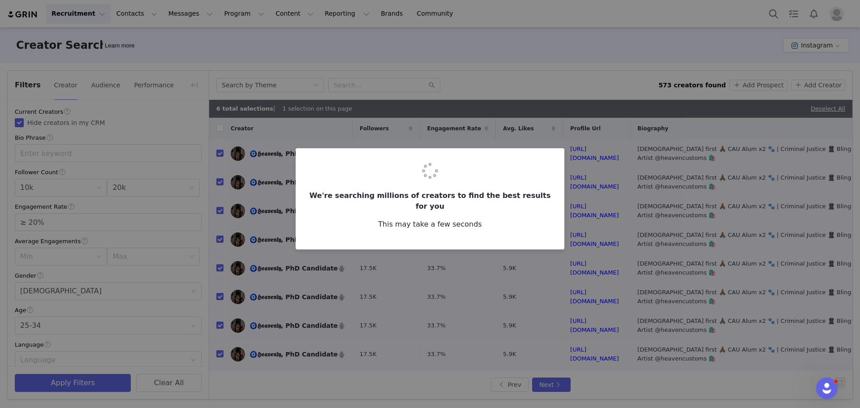
checkbox input "false"
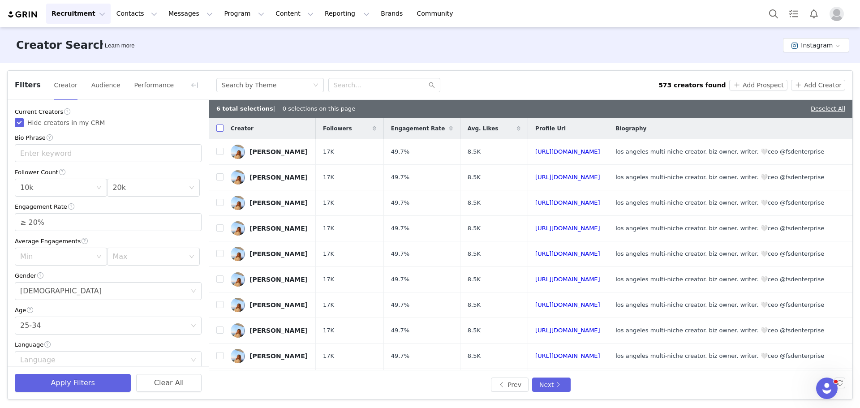
click at [221, 129] on input "checkbox" at bounding box center [219, 127] width 7 height 7
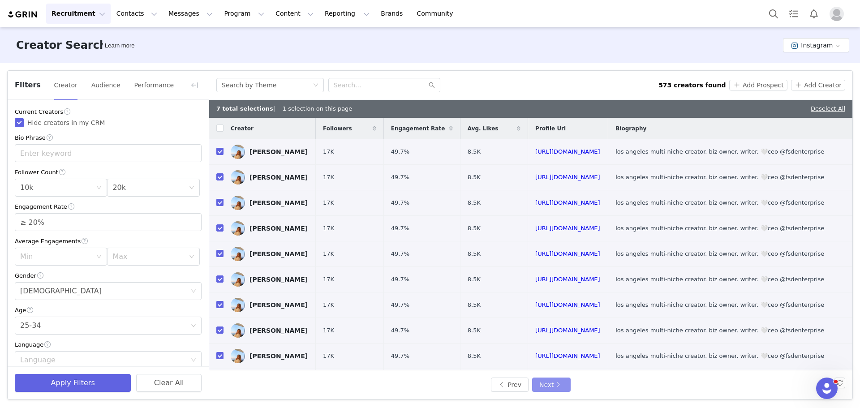
click at [549, 385] on button "Next" at bounding box center [551, 384] width 39 height 14
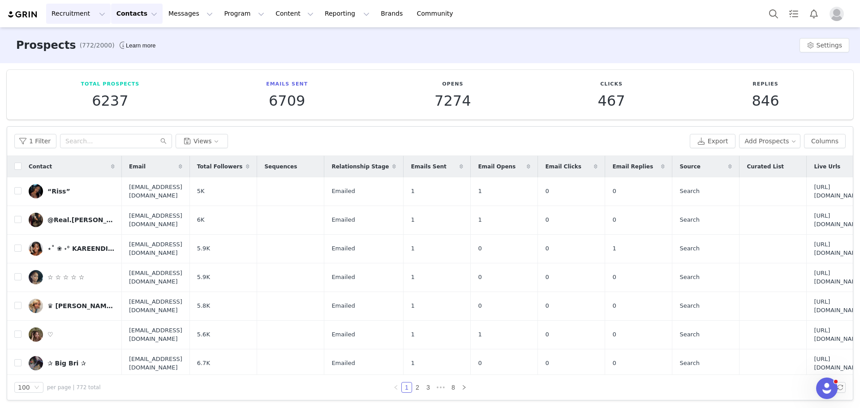
click at [87, 15] on button "Recruitment Recruitment" at bounding box center [78, 14] width 64 height 20
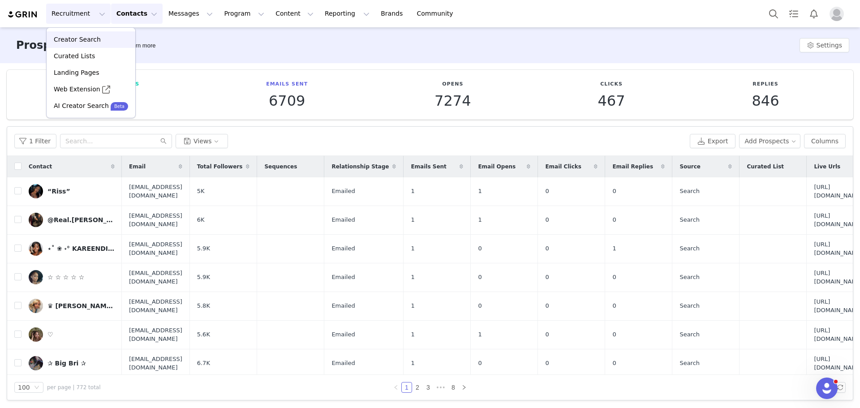
click at [77, 41] on p "Creator Search" at bounding box center [77, 39] width 47 height 9
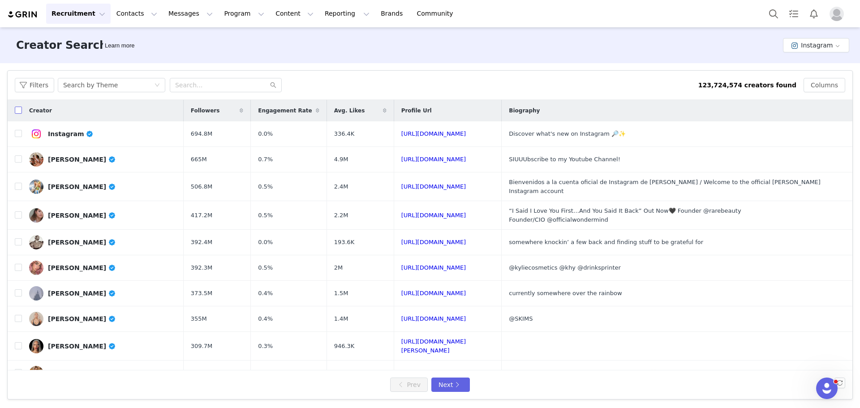
click at [18, 110] on input "checkbox" at bounding box center [18, 110] width 7 height 7
checkbox input "true"
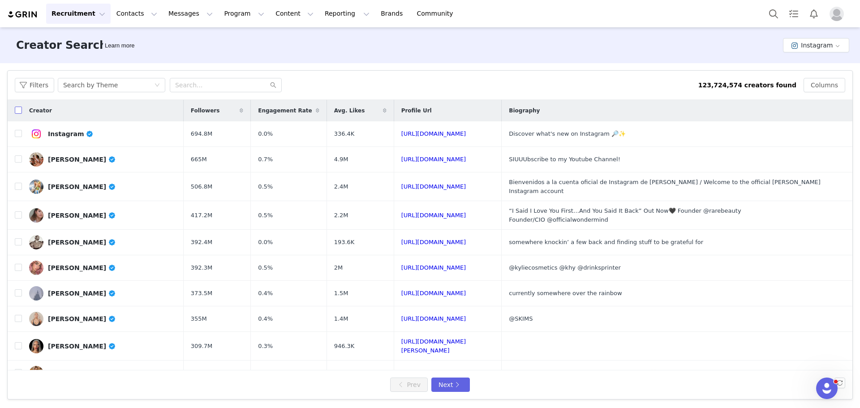
checkbox input "true"
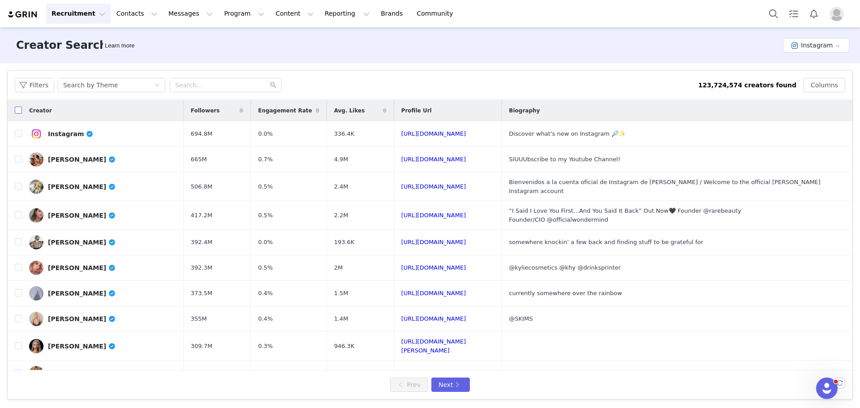
checkbox input "true"
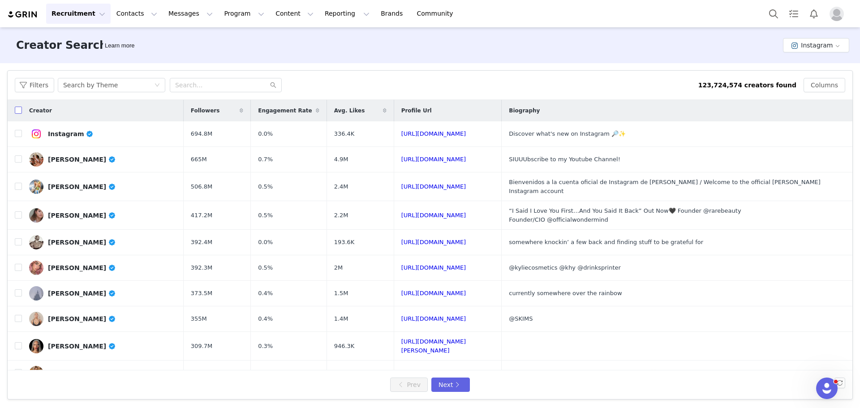
checkbox input "true"
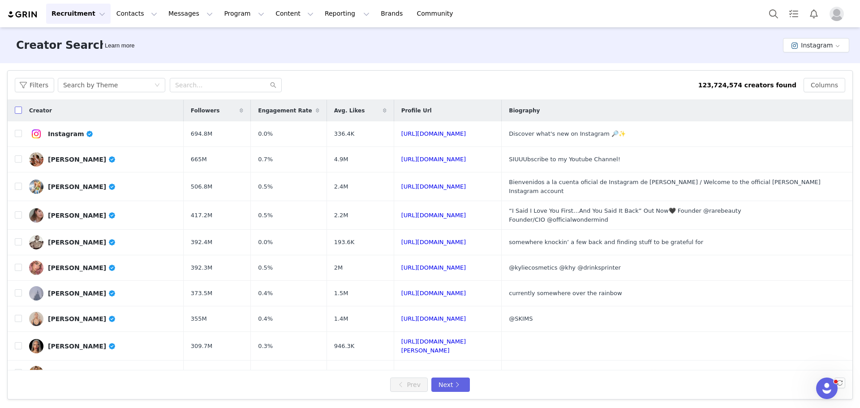
checkbox input "true"
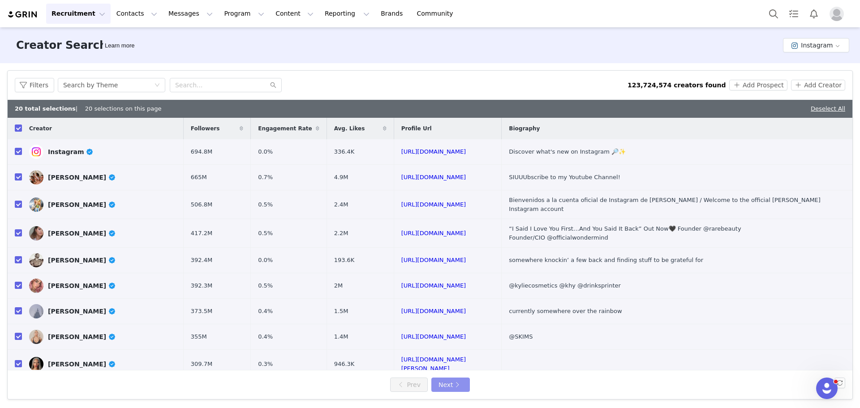
click at [447, 384] on button "Next" at bounding box center [450, 384] width 39 height 14
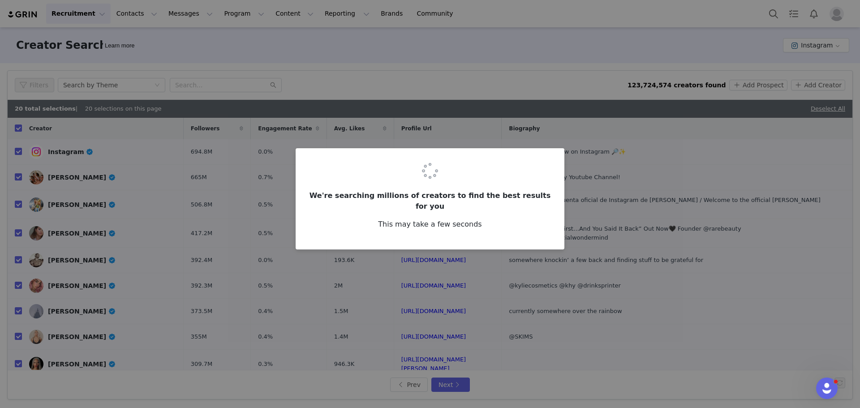
checkbox input "false"
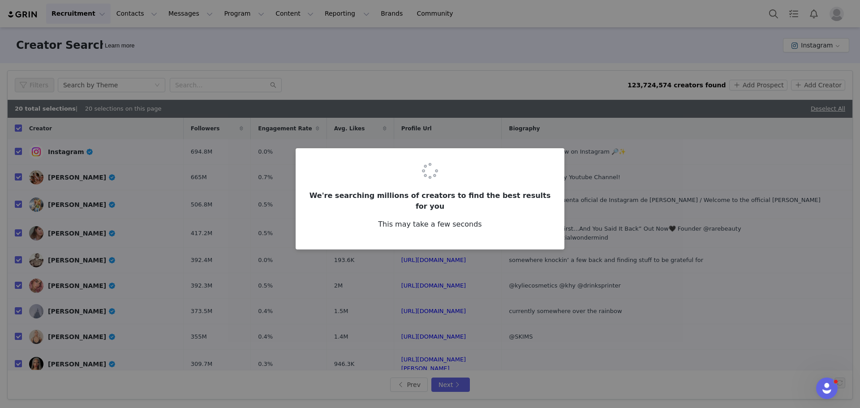
checkbox input "false"
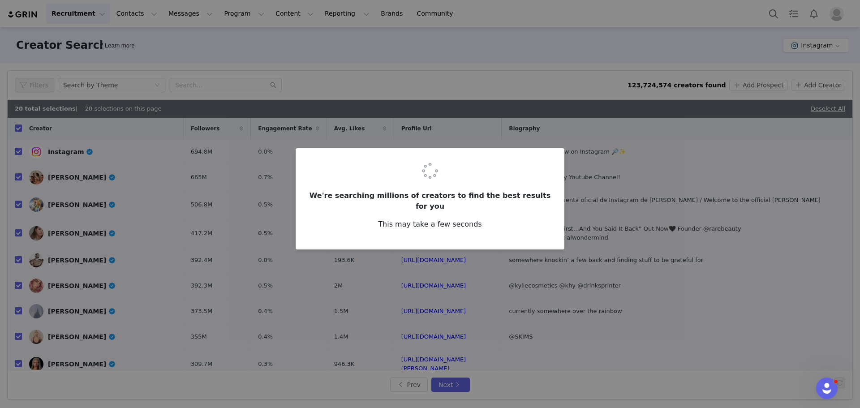
checkbox input "false"
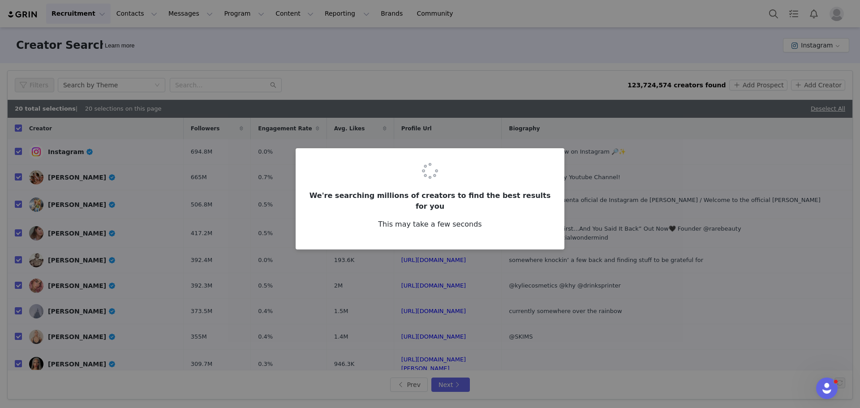
checkbox input "false"
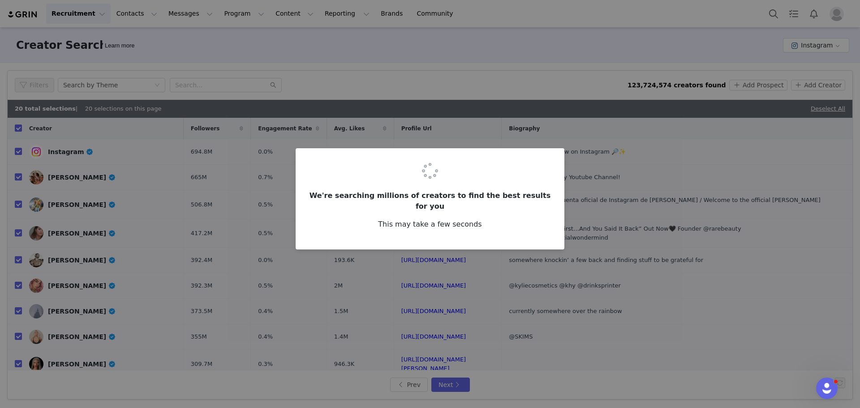
checkbox input "false"
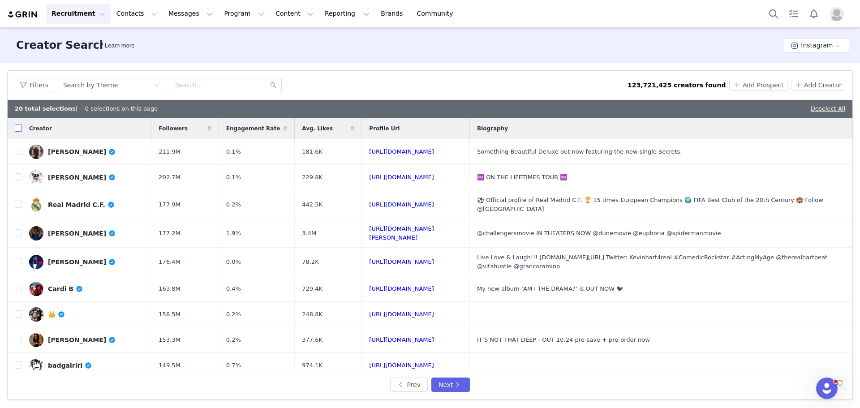
click at [20, 130] on input "checkbox" at bounding box center [18, 127] width 7 height 7
checkbox input "true"
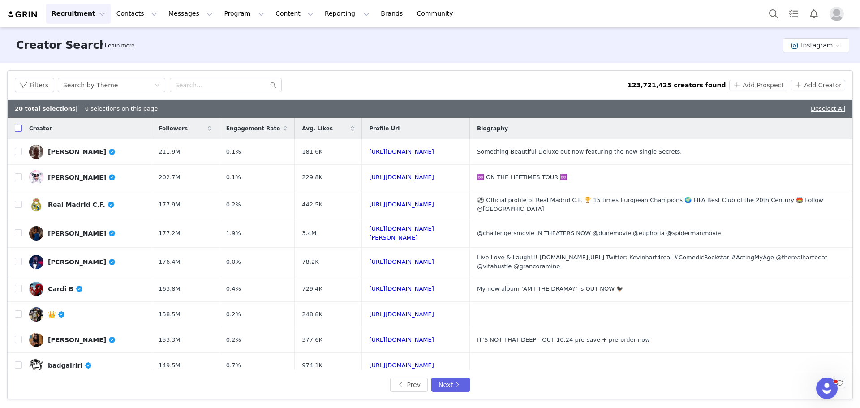
checkbox input "true"
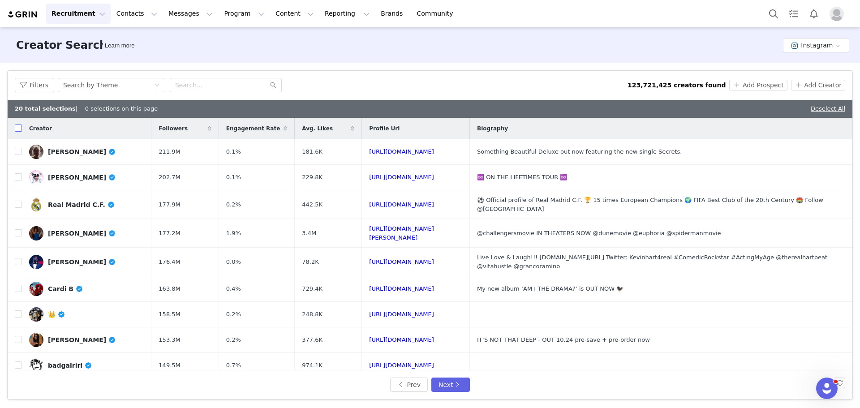
checkbox input "true"
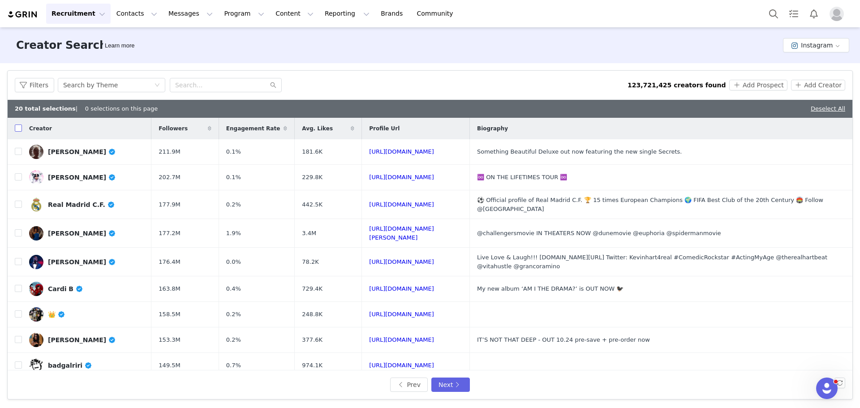
checkbox input "true"
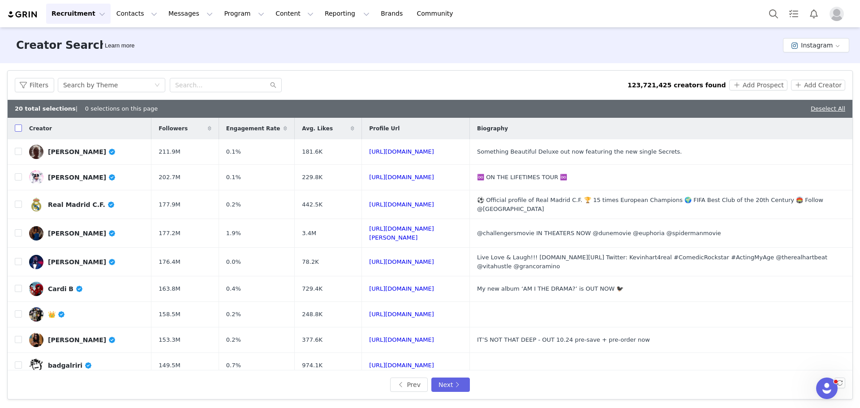
checkbox input "true"
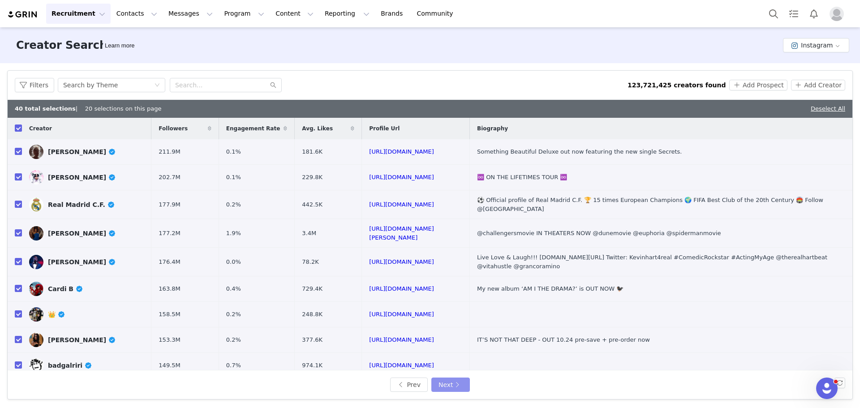
click at [442, 381] on button "Next" at bounding box center [450, 384] width 39 height 14
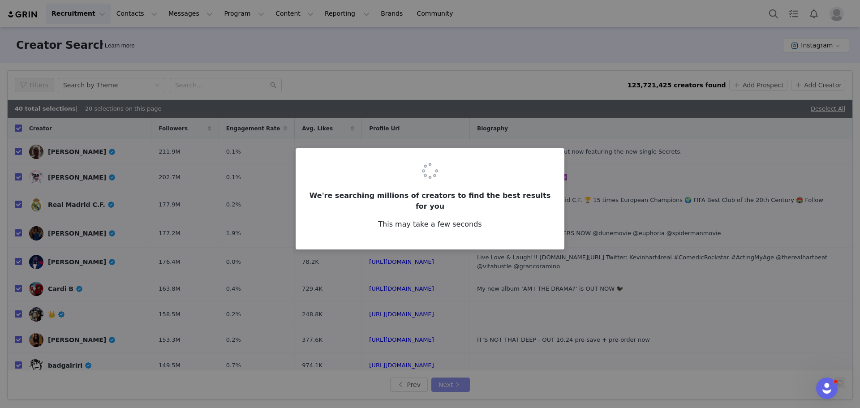
checkbox input "false"
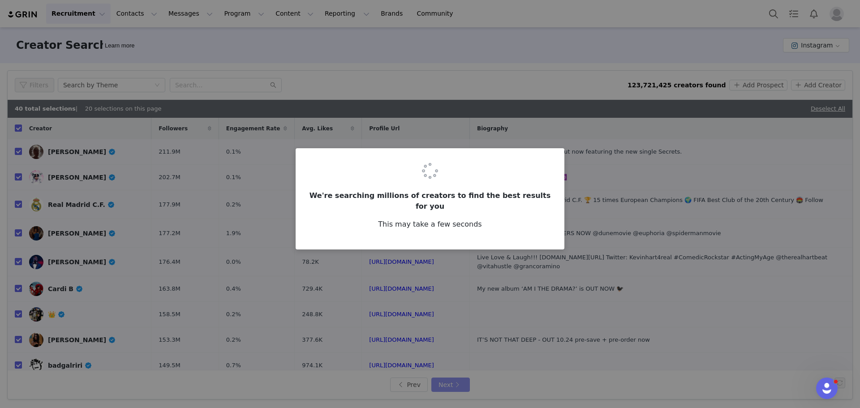
checkbox input "false"
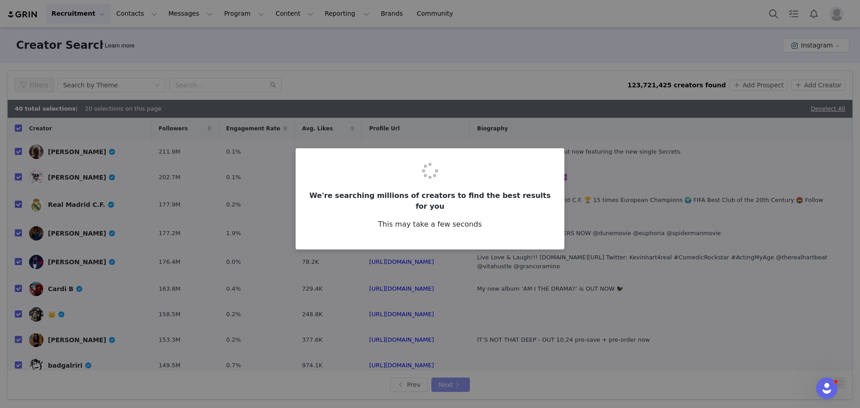
checkbox input "false"
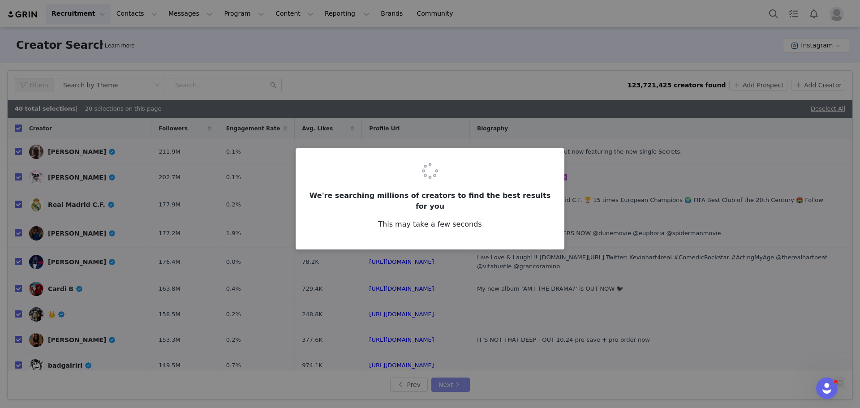
checkbox input "false"
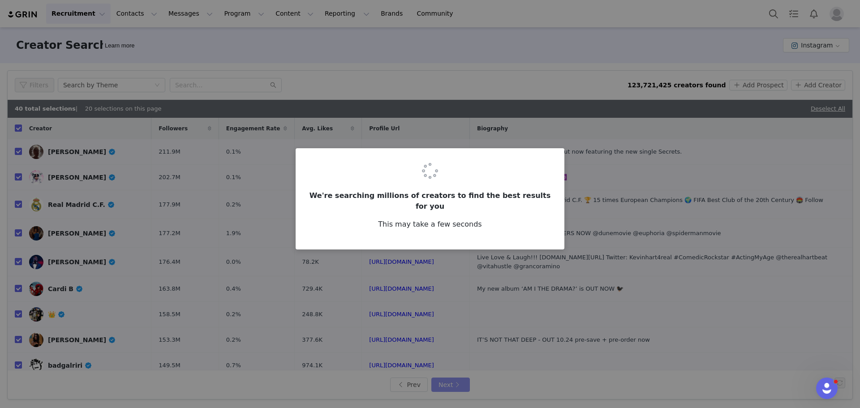
checkbox input "false"
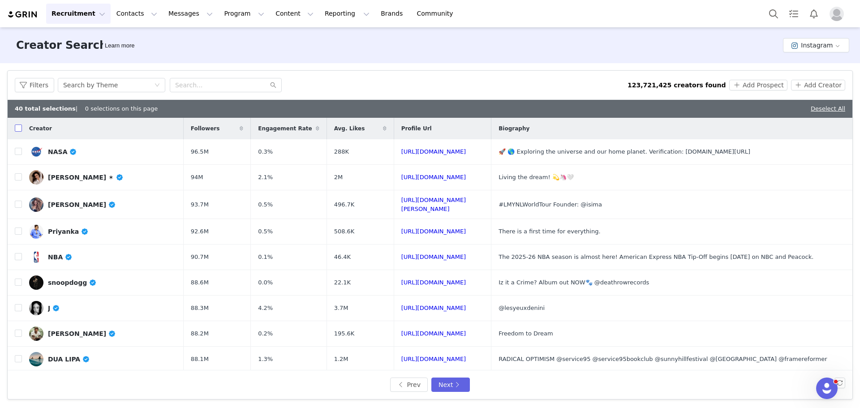
click at [18, 131] on input "checkbox" at bounding box center [18, 127] width 7 height 7
checkbox input "true"
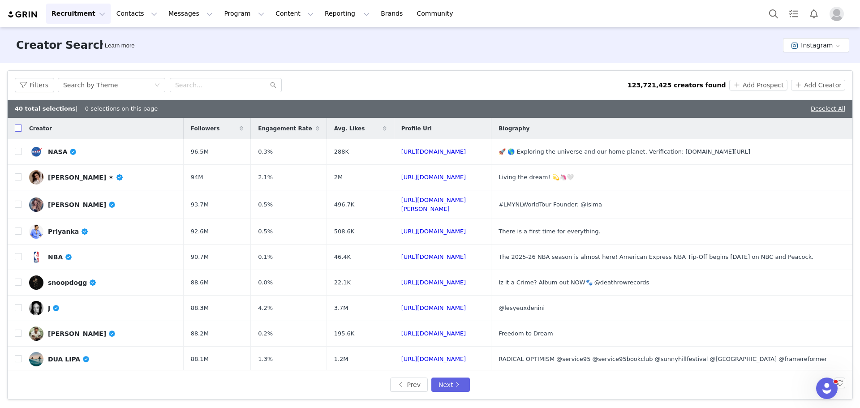
checkbox input "true"
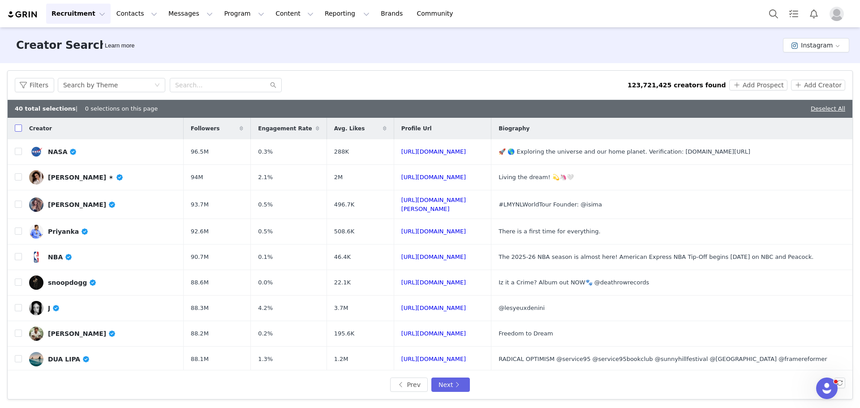
checkbox input "true"
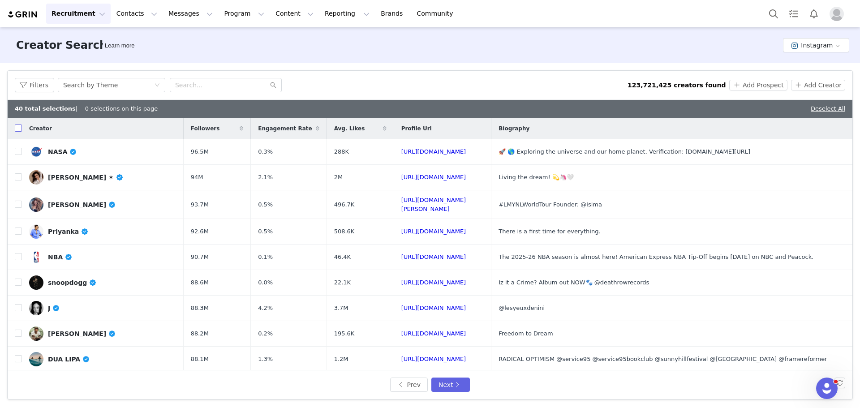
checkbox input "true"
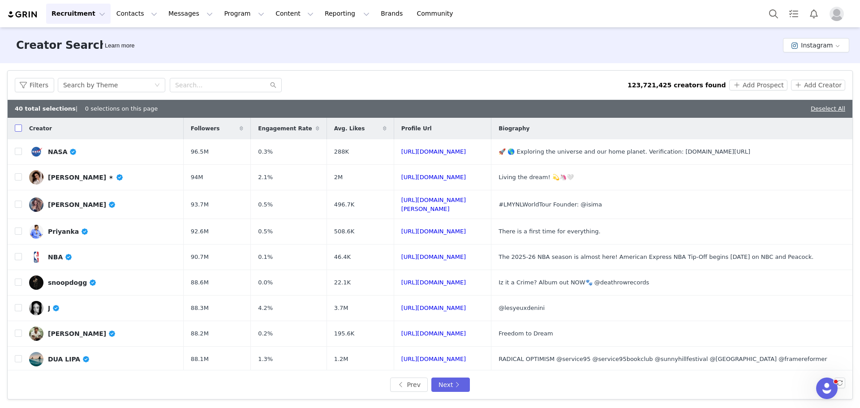
checkbox input "true"
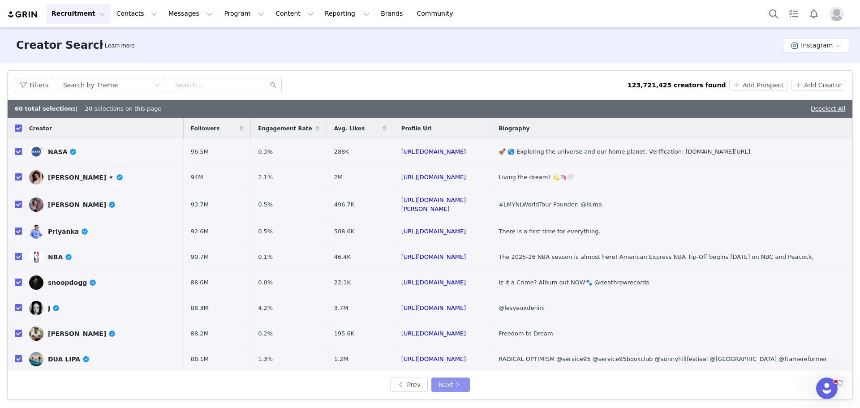
click at [444, 383] on button "Next" at bounding box center [450, 384] width 39 height 14
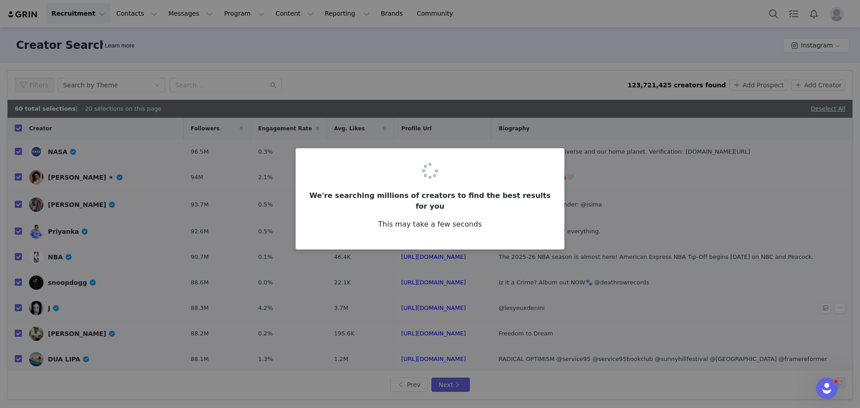
checkbox input "false"
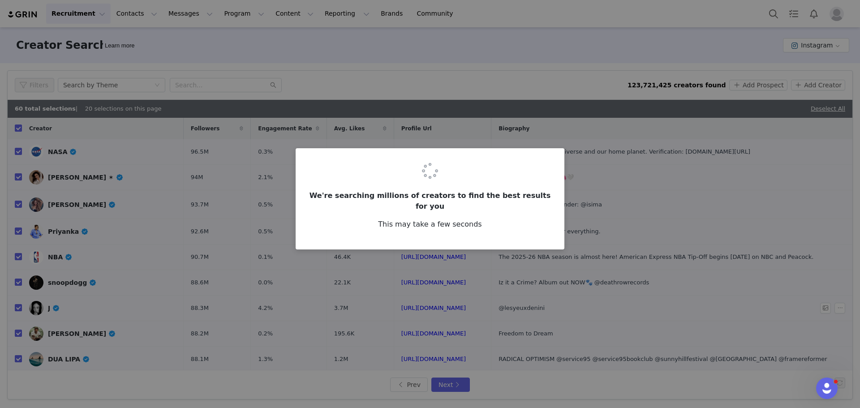
checkbox input "false"
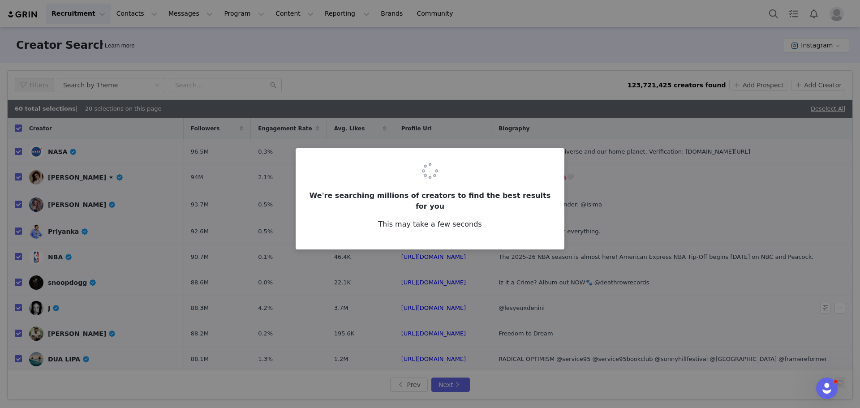
checkbox input "false"
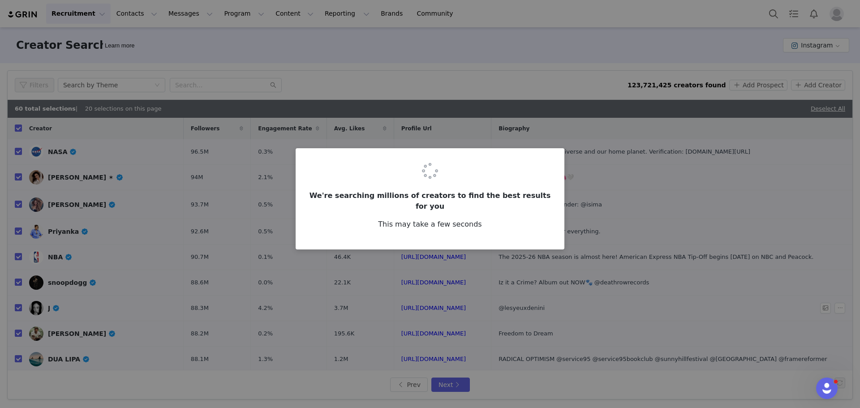
checkbox input "false"
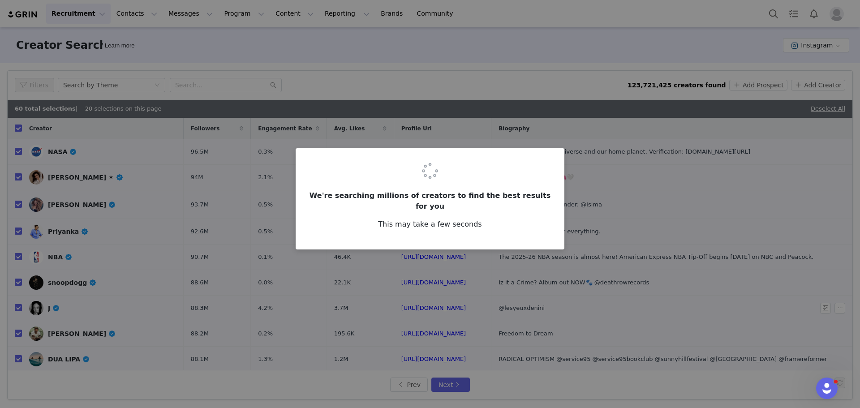
checkbox input "false"
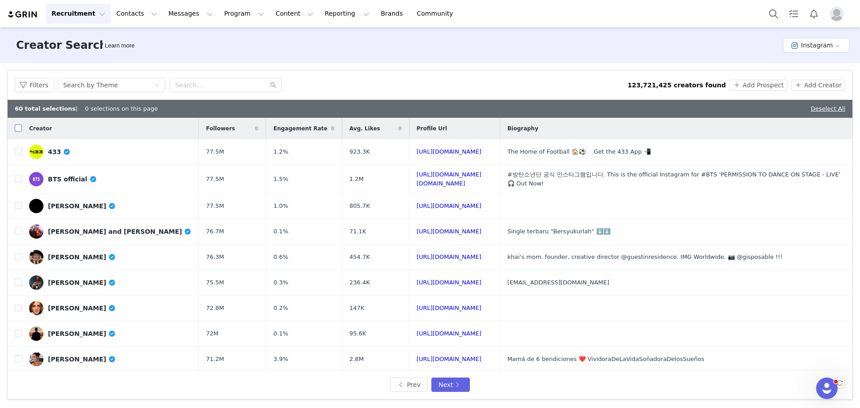
click at [19, 128] on input "checkbox" at bounding box center [18, 127] width 7 height 7
checkbox input "true"
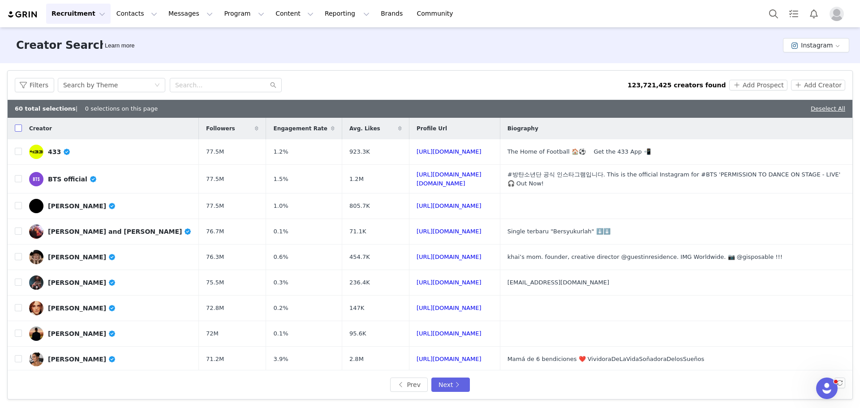
checkbox input "true"
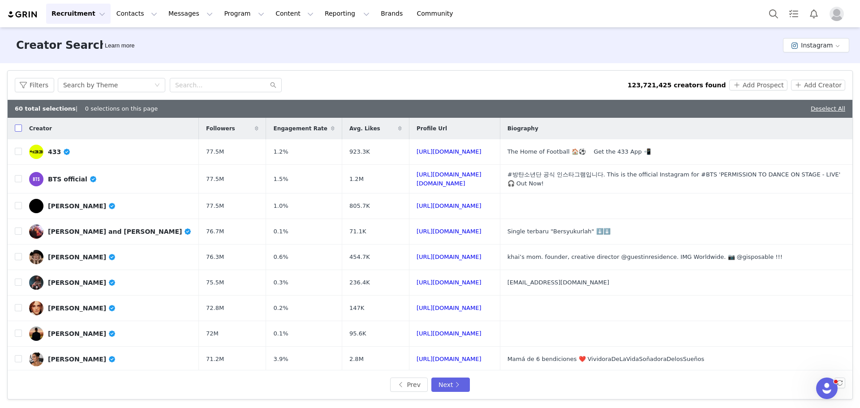
checkbox input "true"
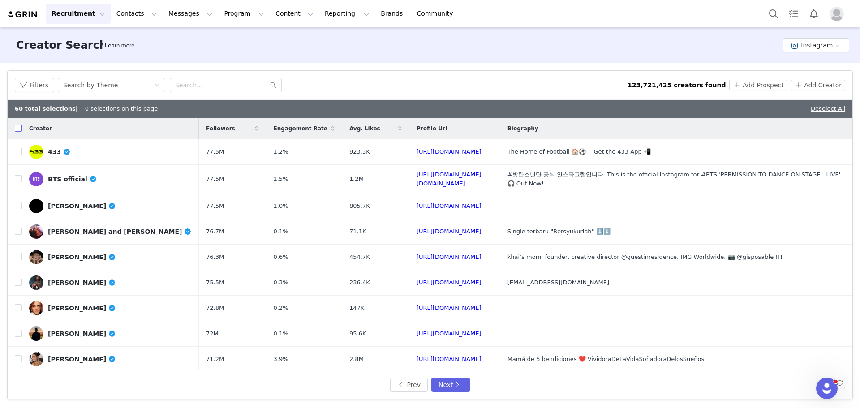
checkbox input "true"
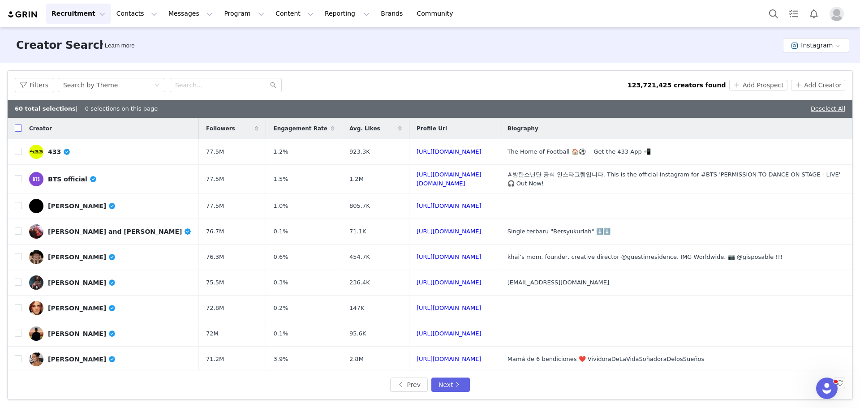
checkbox input "true"
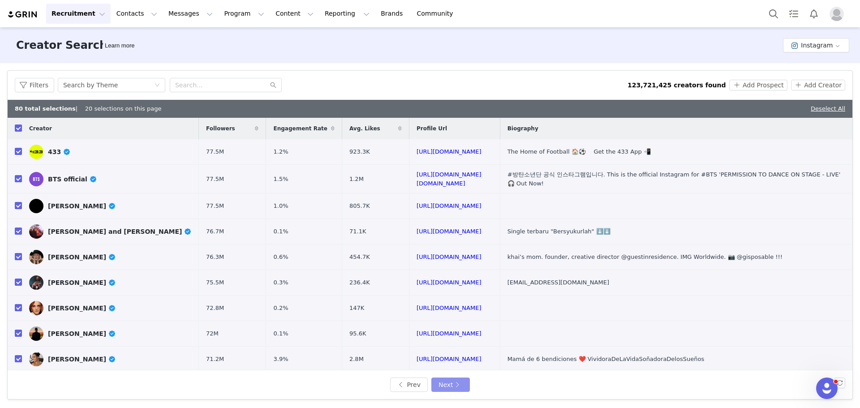
click at [439, 378] on button "Next" at bounding box center [450, 384] width 39 height 14
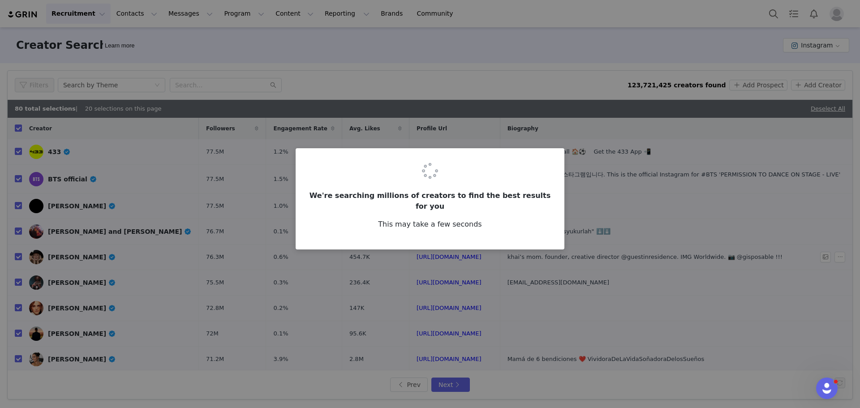
checkbox input "false"
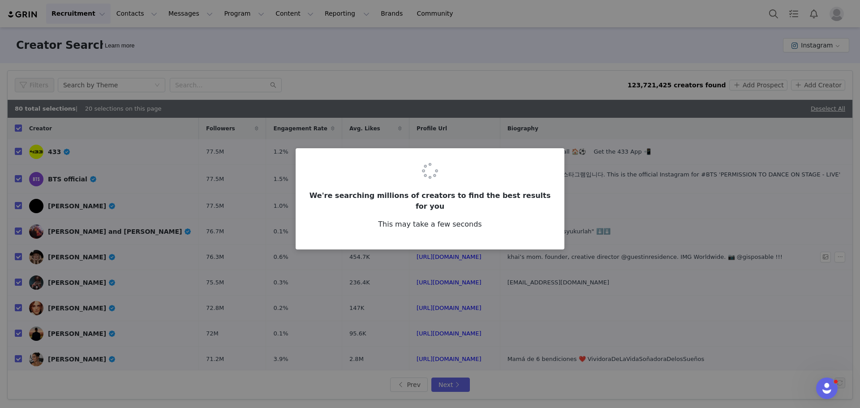
checkbox input "false"
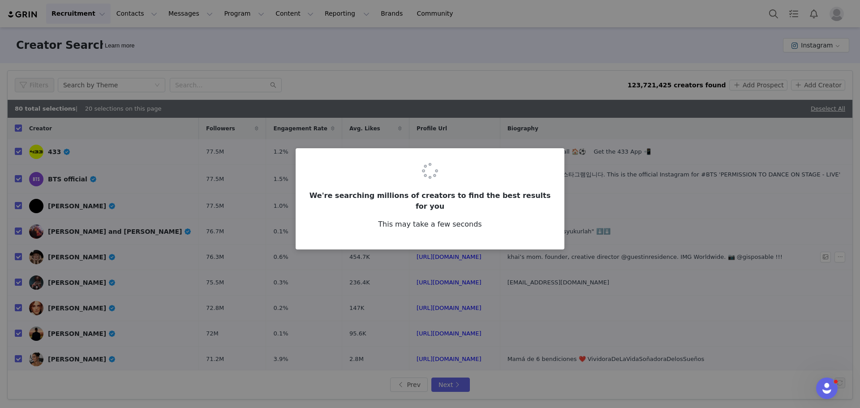
checkbox input "false"
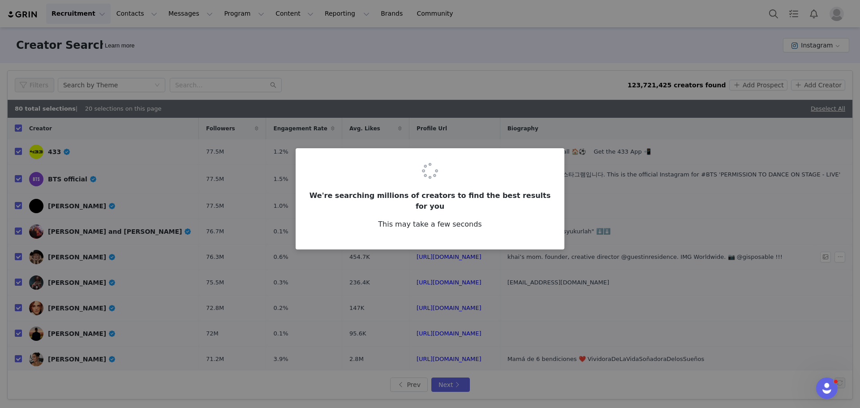
checkbox input "false"
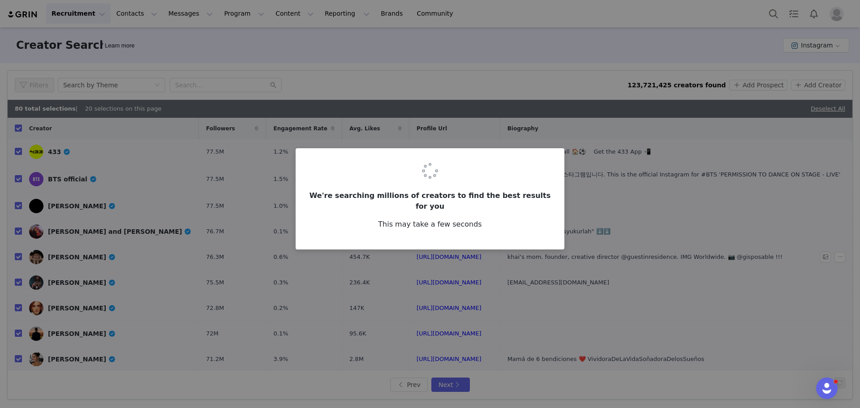
checkbox input "false"
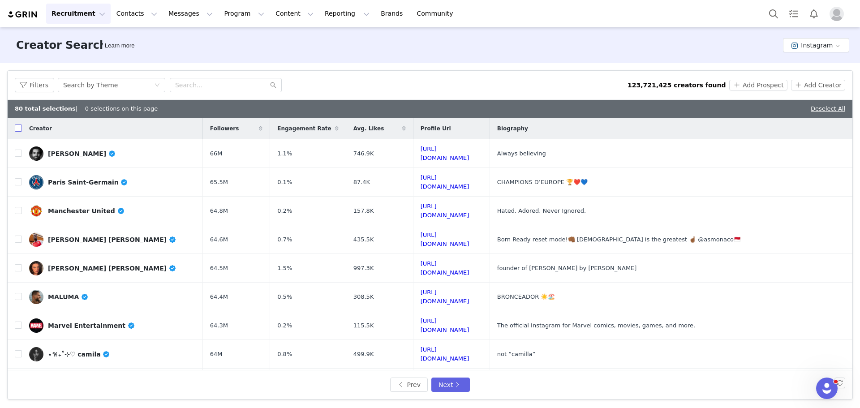
click at [19, 129] on input "checkbox" at bounding box center [18, 127] width 7 height 7
checkbox input "true"
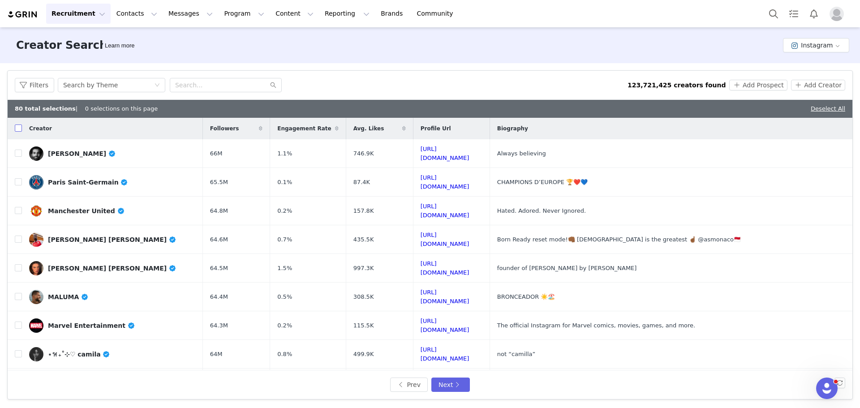
checkbox input "true"
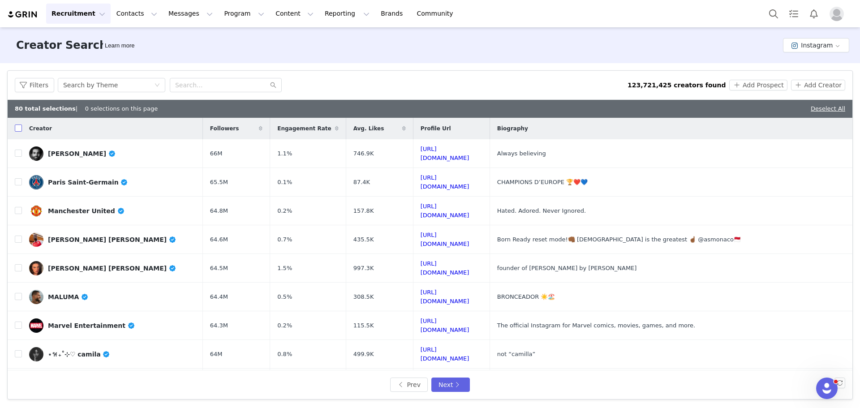
checkbox input "true"
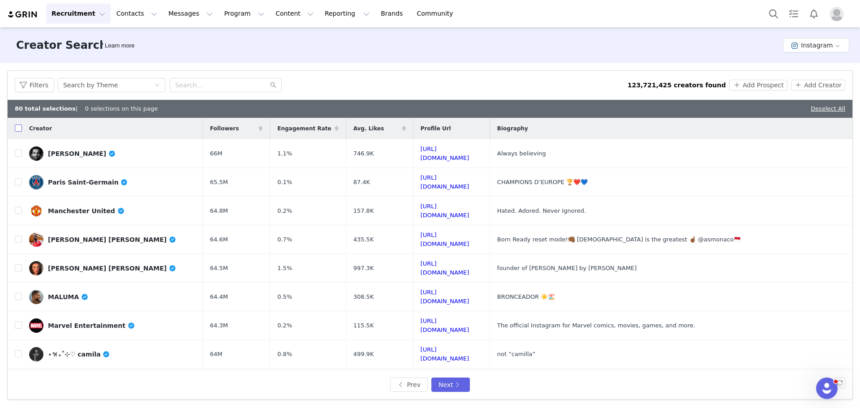
checkbox input "true"
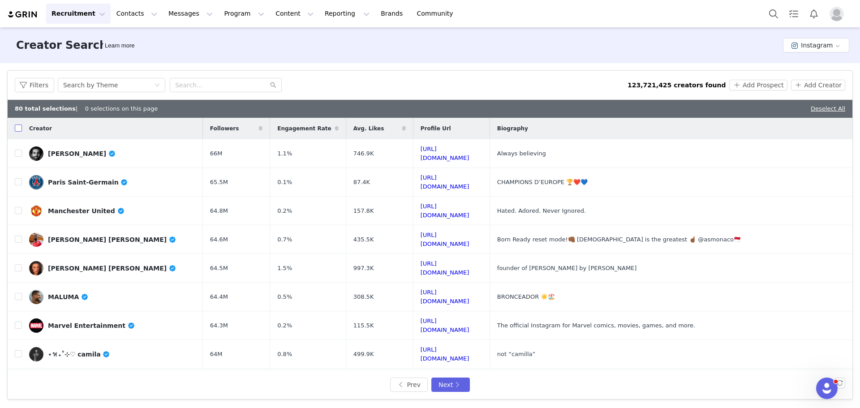
checkbox input "true"
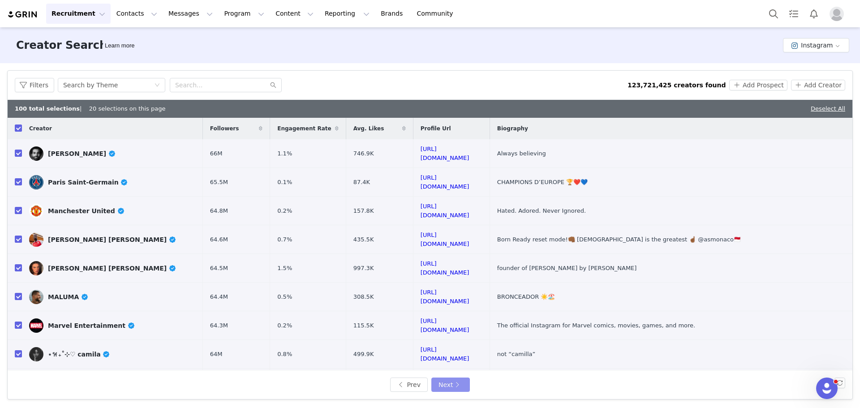
click at [440, 379] on button "Next" at bounding box center [450, 384] width 39 height 14
checkbox input "false"
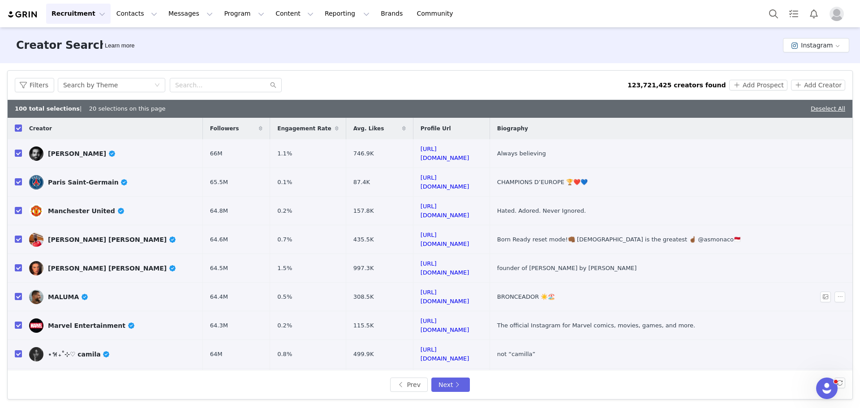
checkbox input "false"
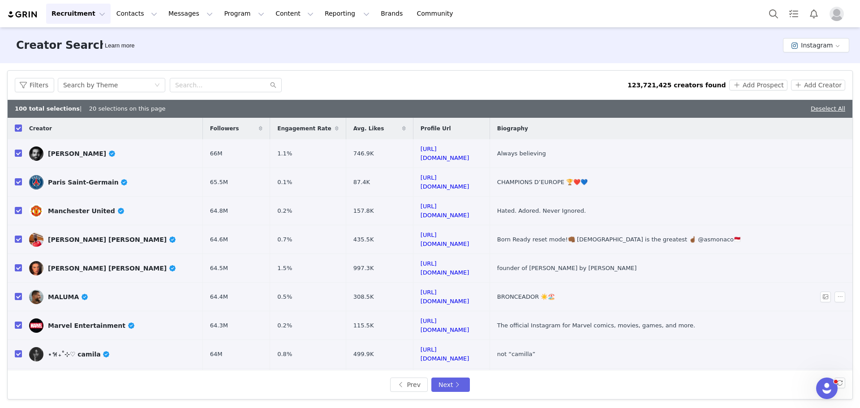
checkbox input "false"
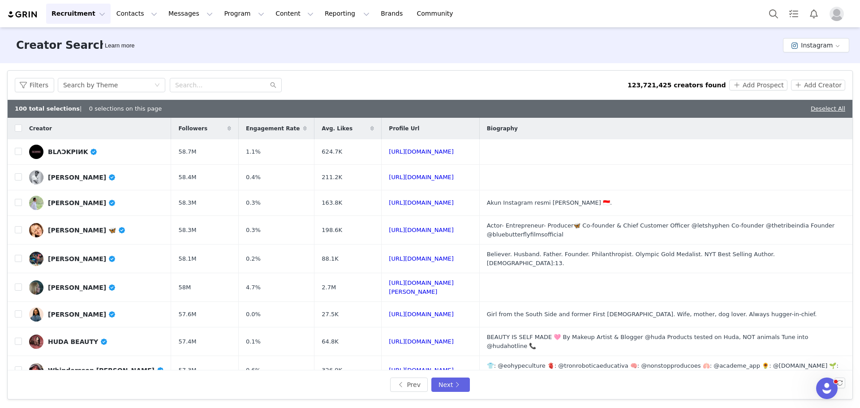
click at [22, 130] on div "Creator" at bounding box center [96, 128] width 149 height 19
click at [19, 130] on input "checkbox" at bounding box center [18, 127] width 7 height 7
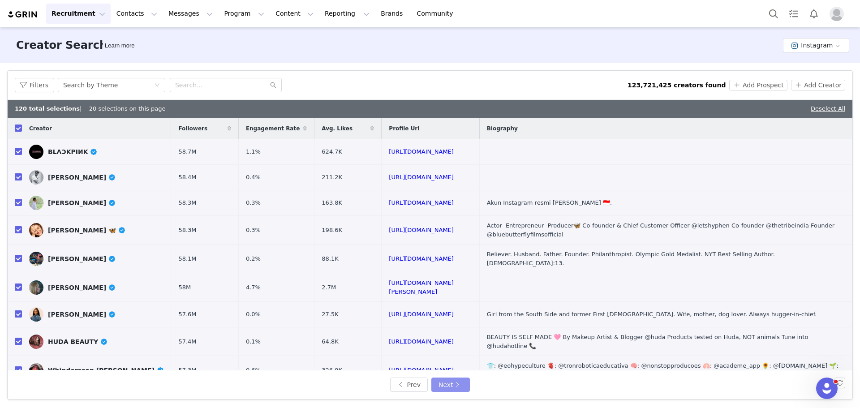
click at [449, 385] on button "Next" at bounding box center [450, 384] width 39 height 14
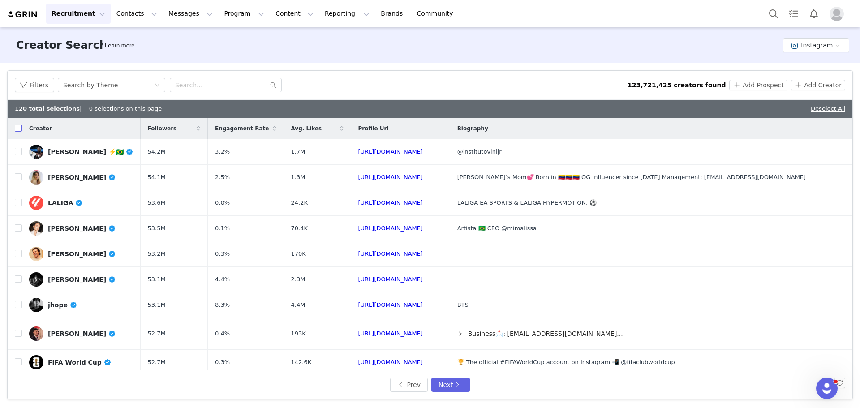
click at [17, 127] on input "checkbox" at bounding box center [18, 127] width 7 height 7
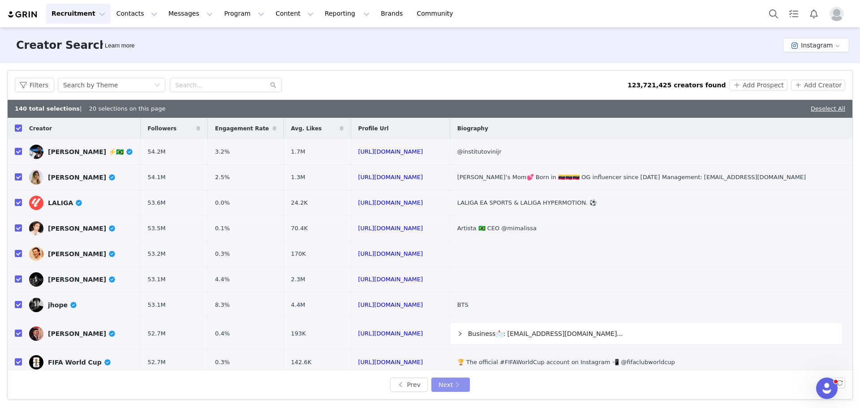
click at [445, 384] on button "Next" at bounding box center [450, 384] width 39 height 14
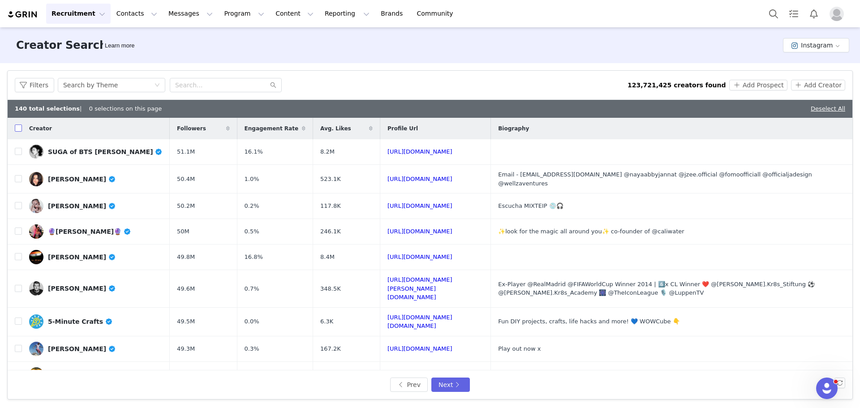
click at [21, 125] on input "checkbox" at bounding box center [18, 127] width 7 height 7
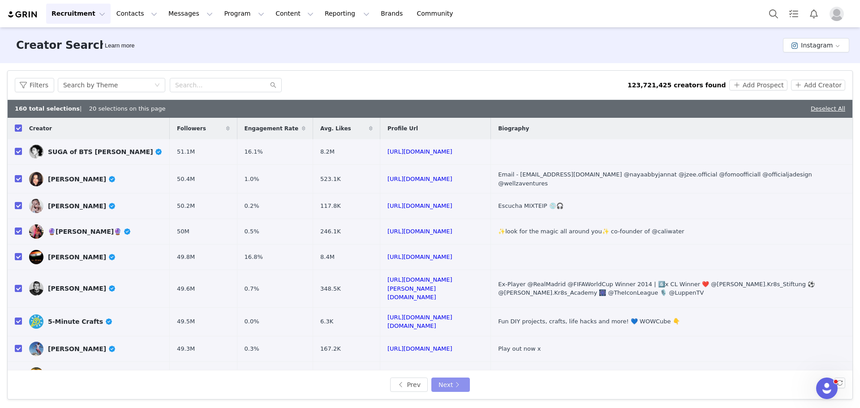
click at [450, 382] on button "Next" at bounding box center [450, 384] width 39 height 14
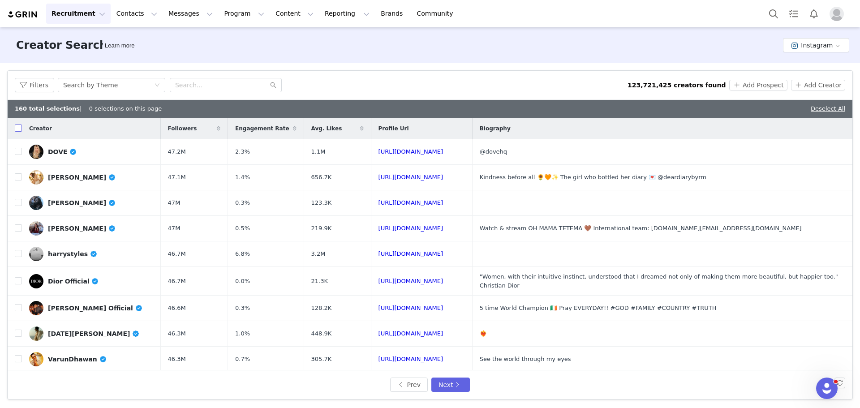
click at [22, 129] on tr "Creator Followers Engagement Rate Avg. Likes Profile Url Biography" at bounding box center [430, 128] width 845 height 21
click at [18, 129] on input "checkbox" at bounding box center [18, 127] width 7 height 7
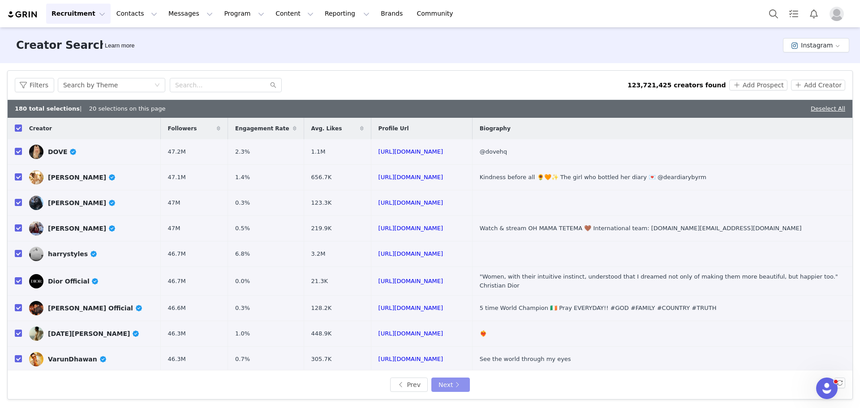
click at [449, 384] on button "Next" at bounding box center [450, 384] width 39 height 14
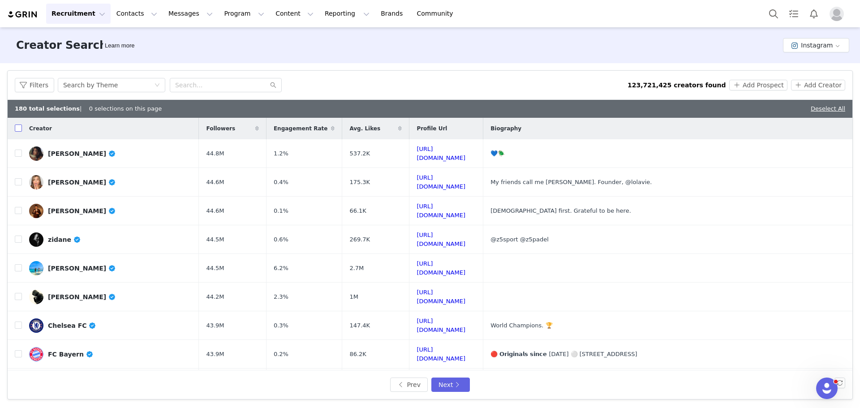
click at [18, 127] on input "checkbox" at bounding box center [18, 127] width 7 height 7
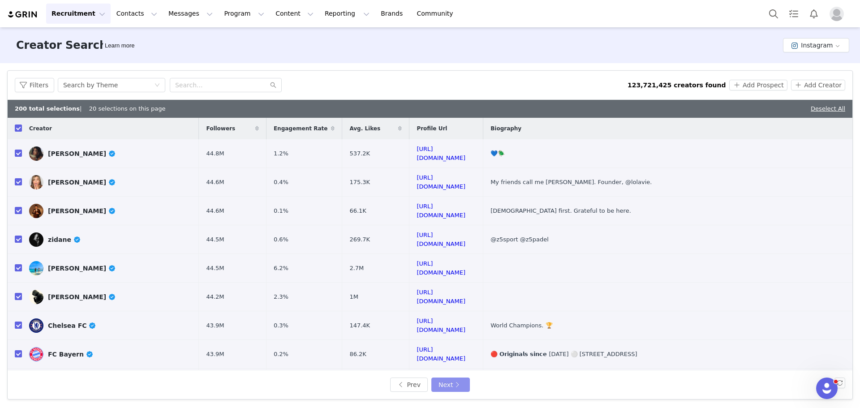
click at [457, 384] on button "Next" at bounding box center [450, 384] width 39 height 14
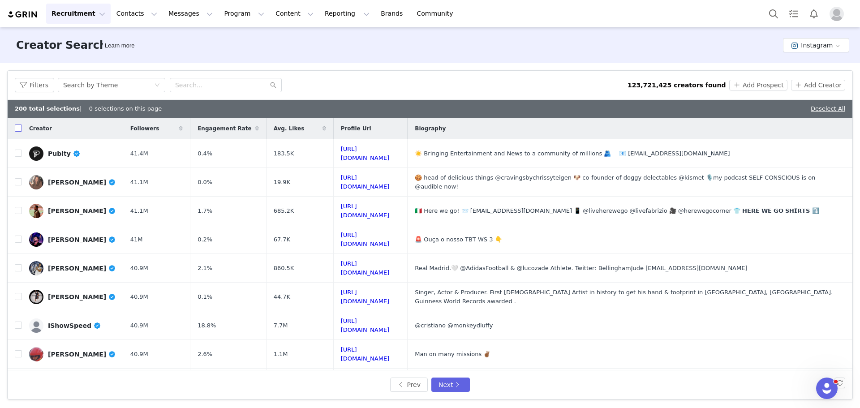
drag, startPoint x: 16, startPoint y: 129, endPoint x: 19, endPoint y: 133, distance: 5.8
click at [15, 129] on input "checkbox" at bounding box center [18, 127] width 7 height 7
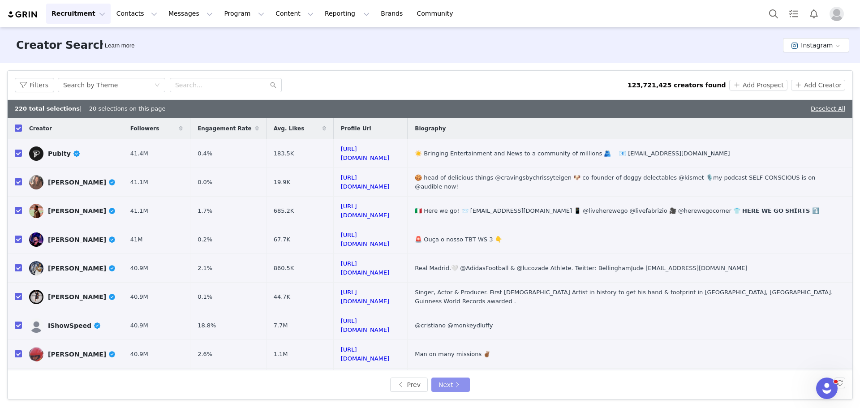
click at [448, 384] on button "Next" at bounding box center [450, 384] width 39 height 14
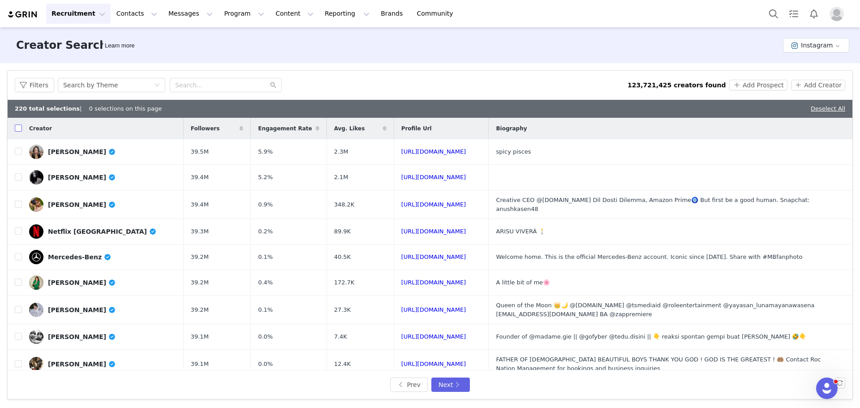
click at [18, 130] on input "checkbox" at bounding box center [18, 127] width 7 height 7
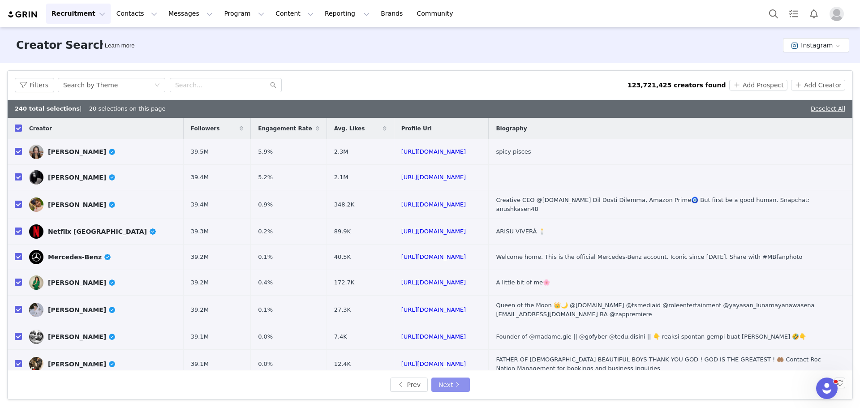
click at [454, 387] on button "Next" at bounding box center [450, 384] width 39 height 14
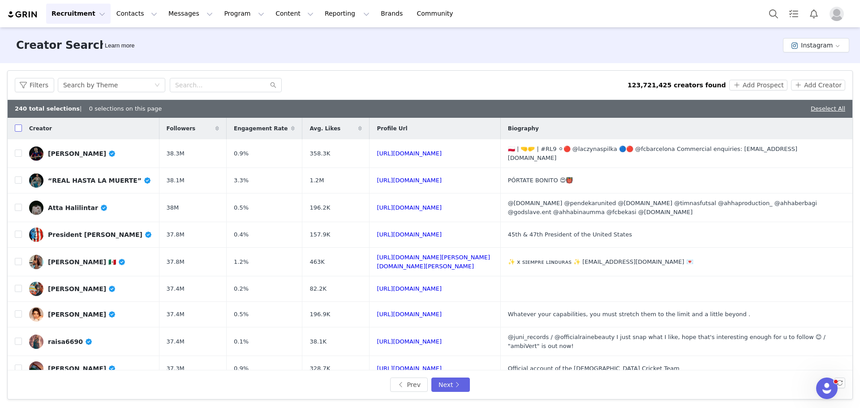
click at [19, 130] on input "checkbox" at bounding box center [18, 127] width 7 height 7
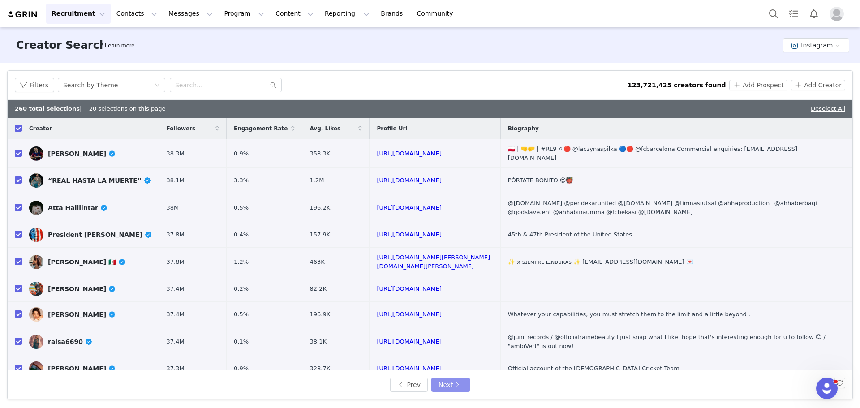
click at [454, 384] on button "Next" at bounding box center [450, 384] width 39 height 14
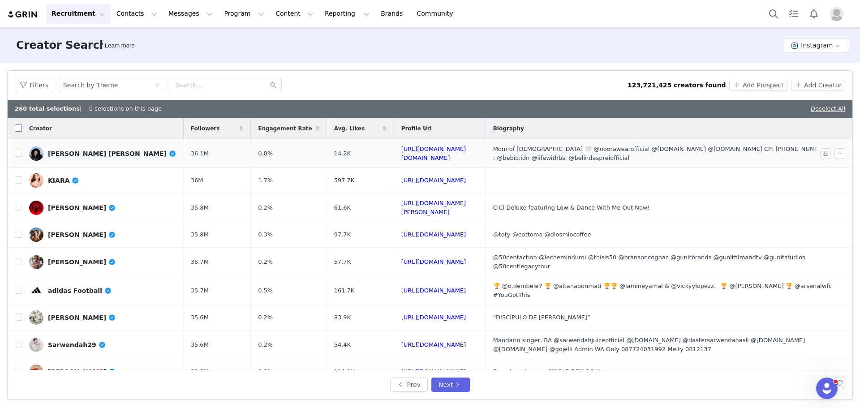
drag, startPoint x: 19, startPoint y: 129, endPoint x: 42, endPoint y: 142, distance: 26.5
click at [19, 129] on input "checkbox" at bounding box center [18, 127] width 7 height 7
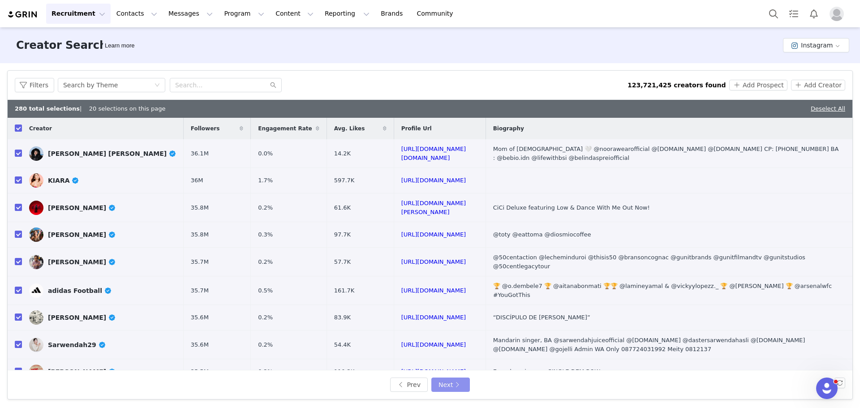
click at [446, 381] on button "Next" at bounding box center [450, 384] width 39 height 14
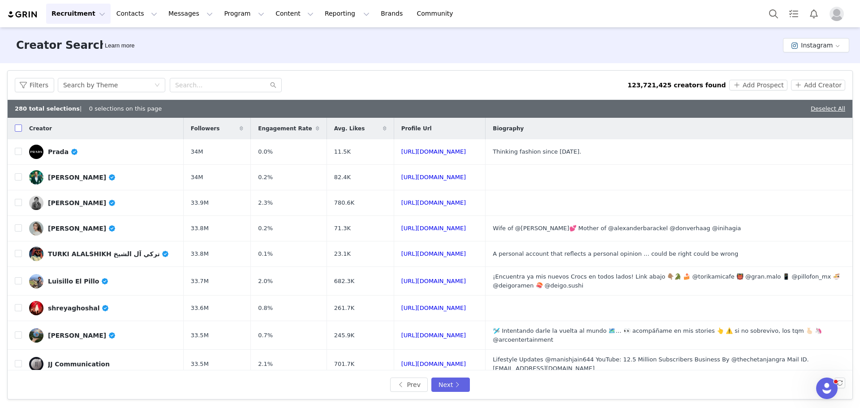
click at [17, 128] on input "checkbox" at bounding box center [18, 127] width 7 height 7
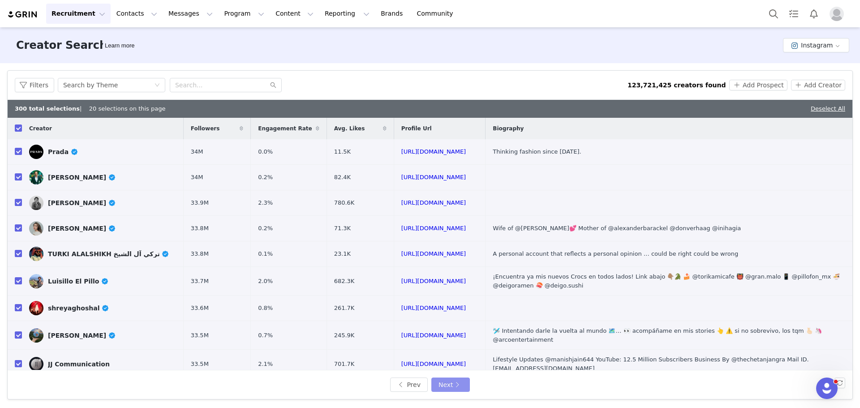
click at [442, 383] on button "Next" at bounding box center [450, 384] width 39 height 14
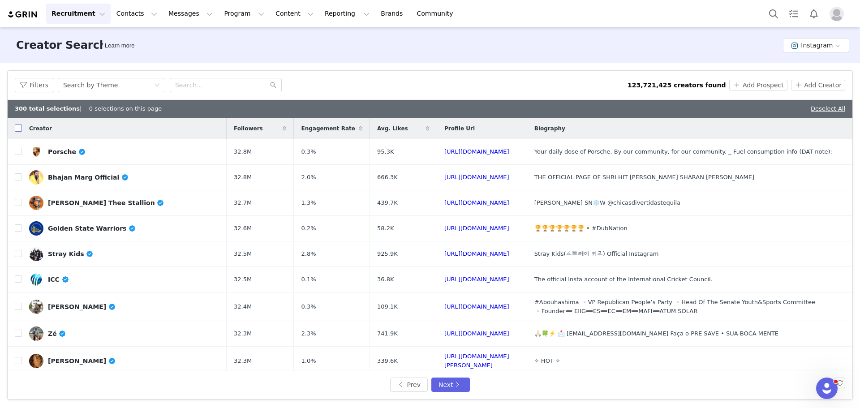
click at [17, 130] on input "checkbox" at bounding box center [18, 127] width 7 height 7
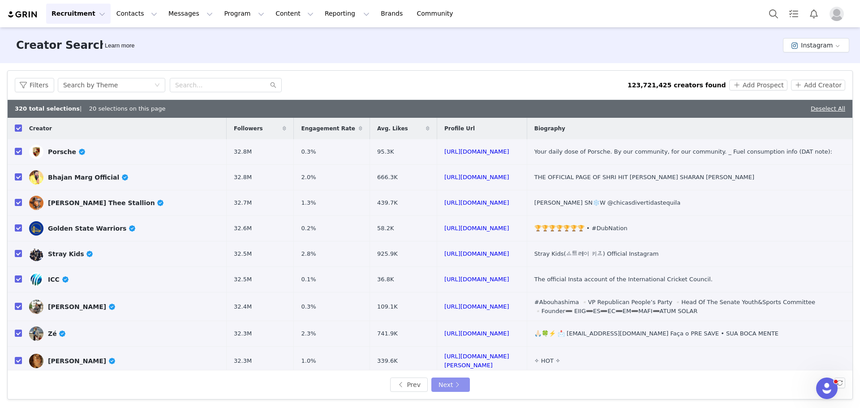
click at [450, 386] on button "Next" at bounding box center [450, 384] width 39 height 14
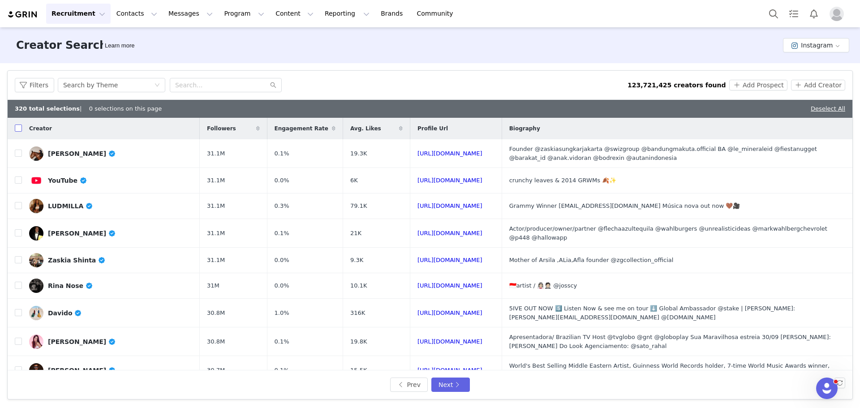
click at [19, 129] on input "checkbox" at bounding box center [18, 127] width 7 height 7
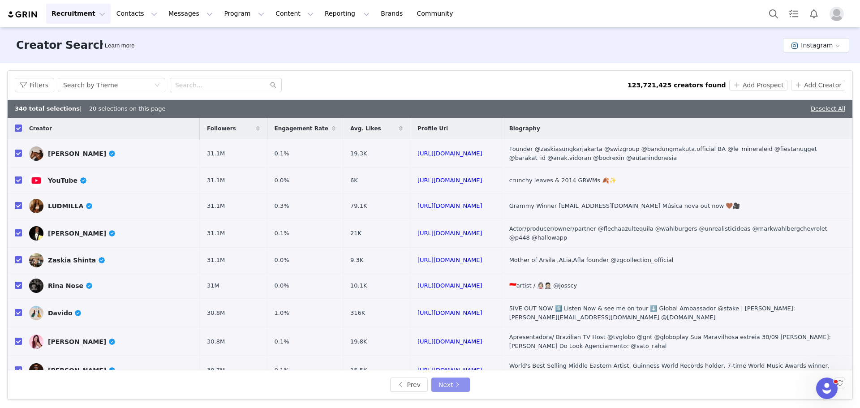
click at [452, 380] on button "Next" at bounding box center [450, 384] width 39 height 14
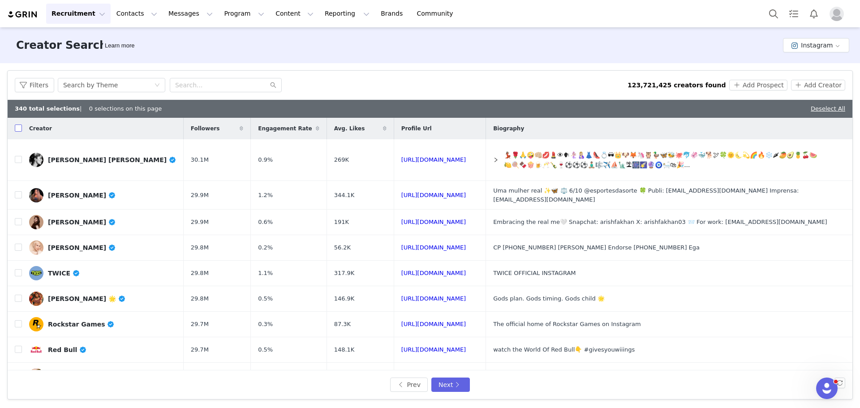
click at [18, 131] on input "checkbox" at bounding box center [18, 127] width 7 height 7
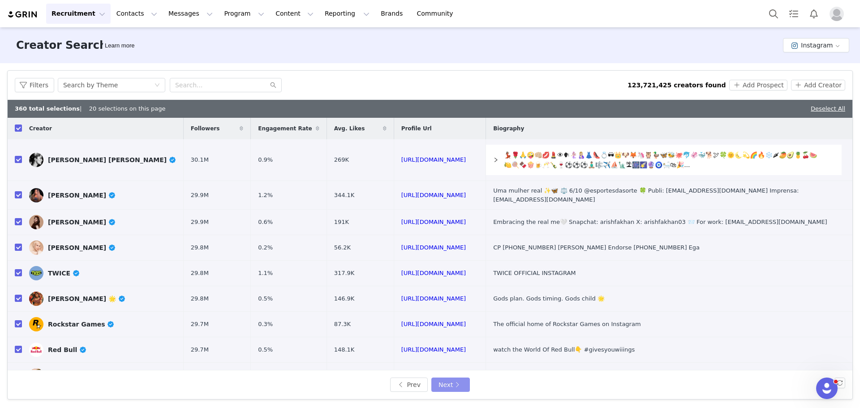
click at [450, 386] on button "Next" at bounding box center [450, 384] width 39 height 14
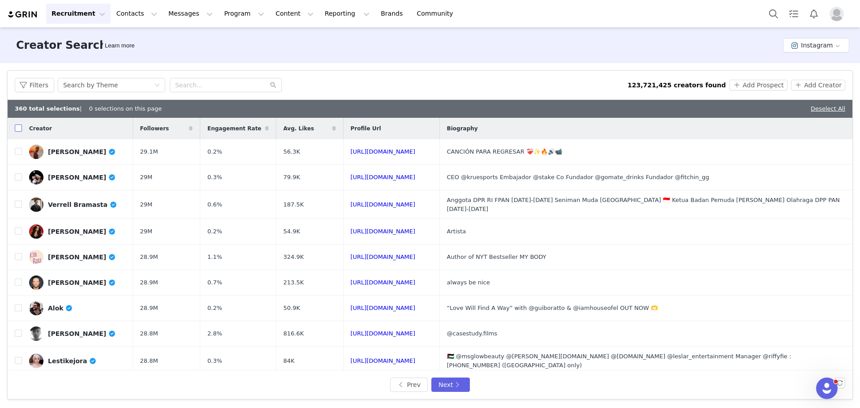
click at [18, 128] on input "checkbox" at bounding box center [18, 127] width 7 height 7
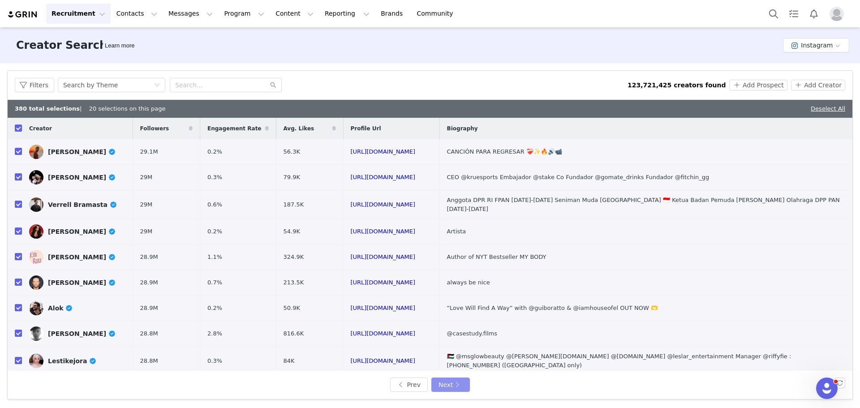
click at [447, 383] on button "Next" at bounding box center [450, 384] width 39 height 14
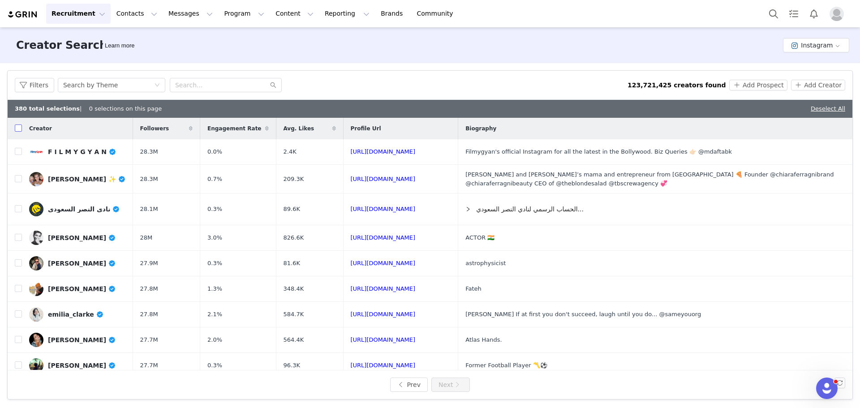
click at [21, 131] on input "checkbox" at bounding box center [18, 127] width 7 height 7
